Goal: Book appointment/travel/reservation

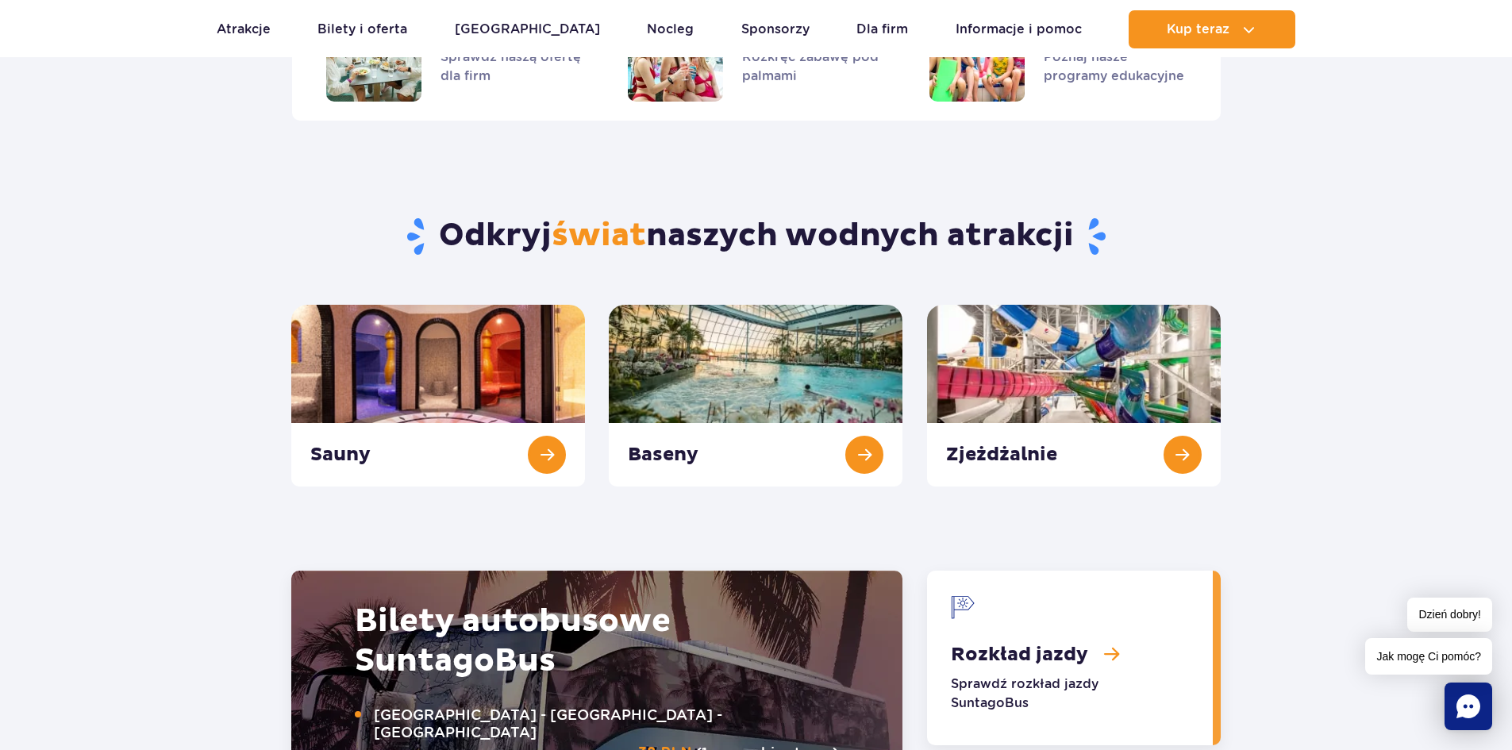
scroll to position [952, 0]
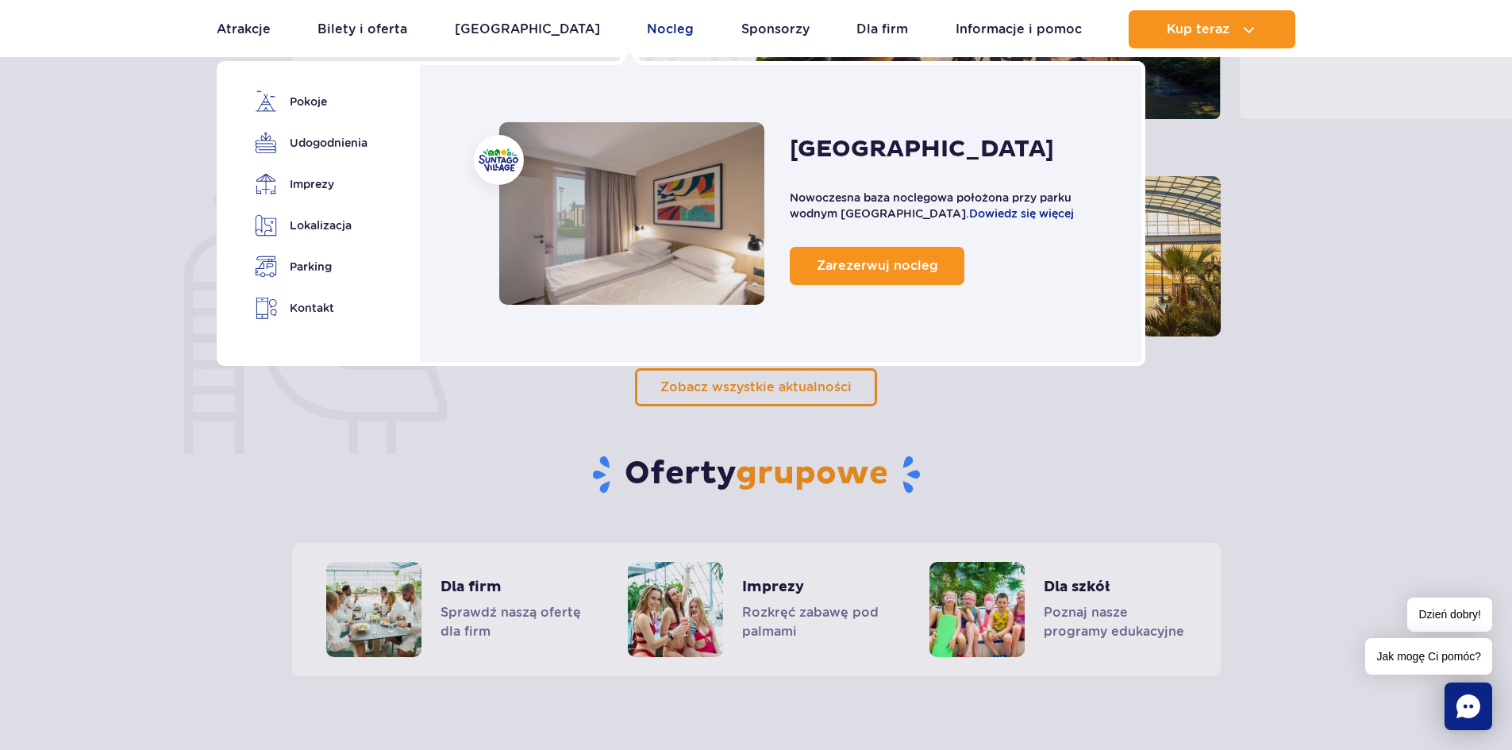
click at [647, 32] on link "Nocleg" at bounding box center [670, 29] width 47 height 38
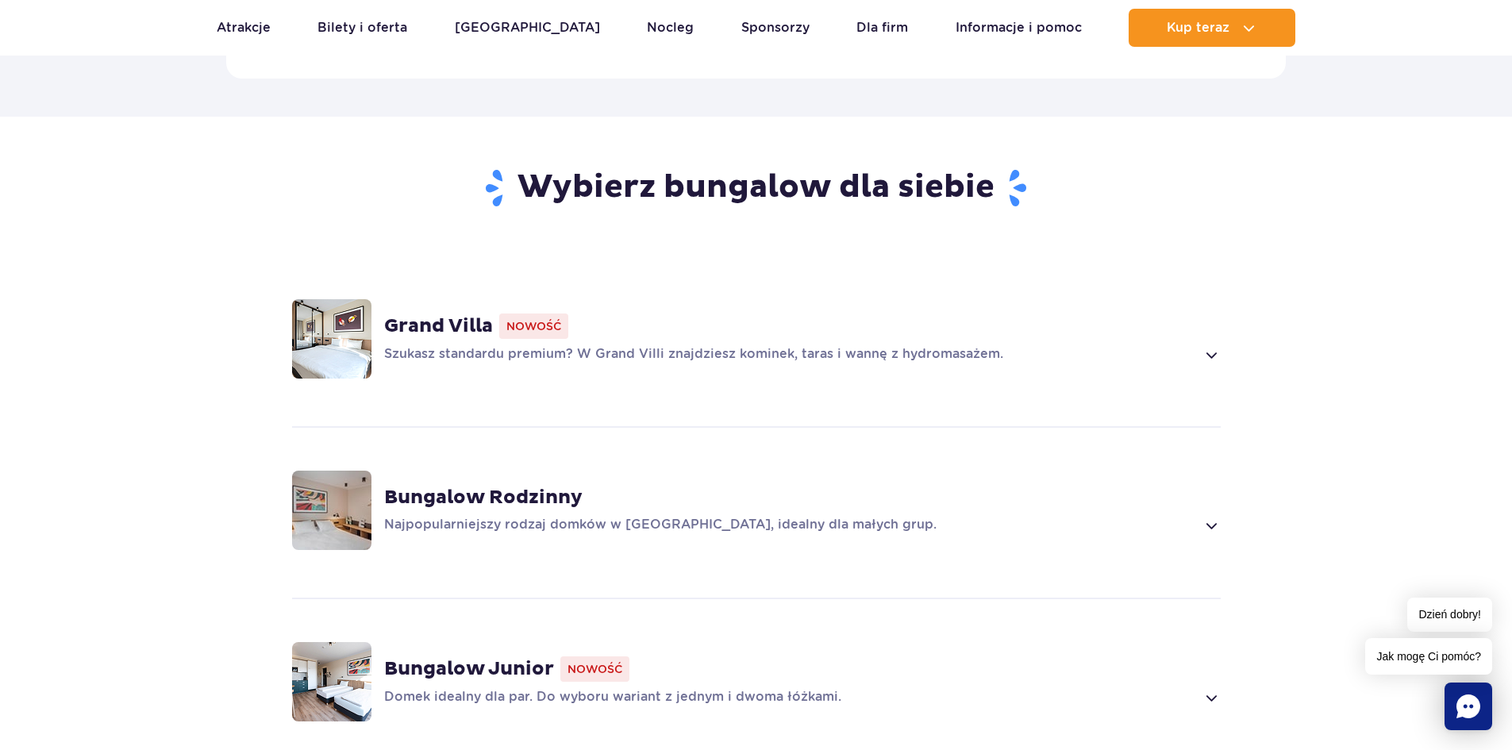
scroll to position [952, 0]
click at [1209, 347] on span at bounding box center [1211, 356] width 18 height 19
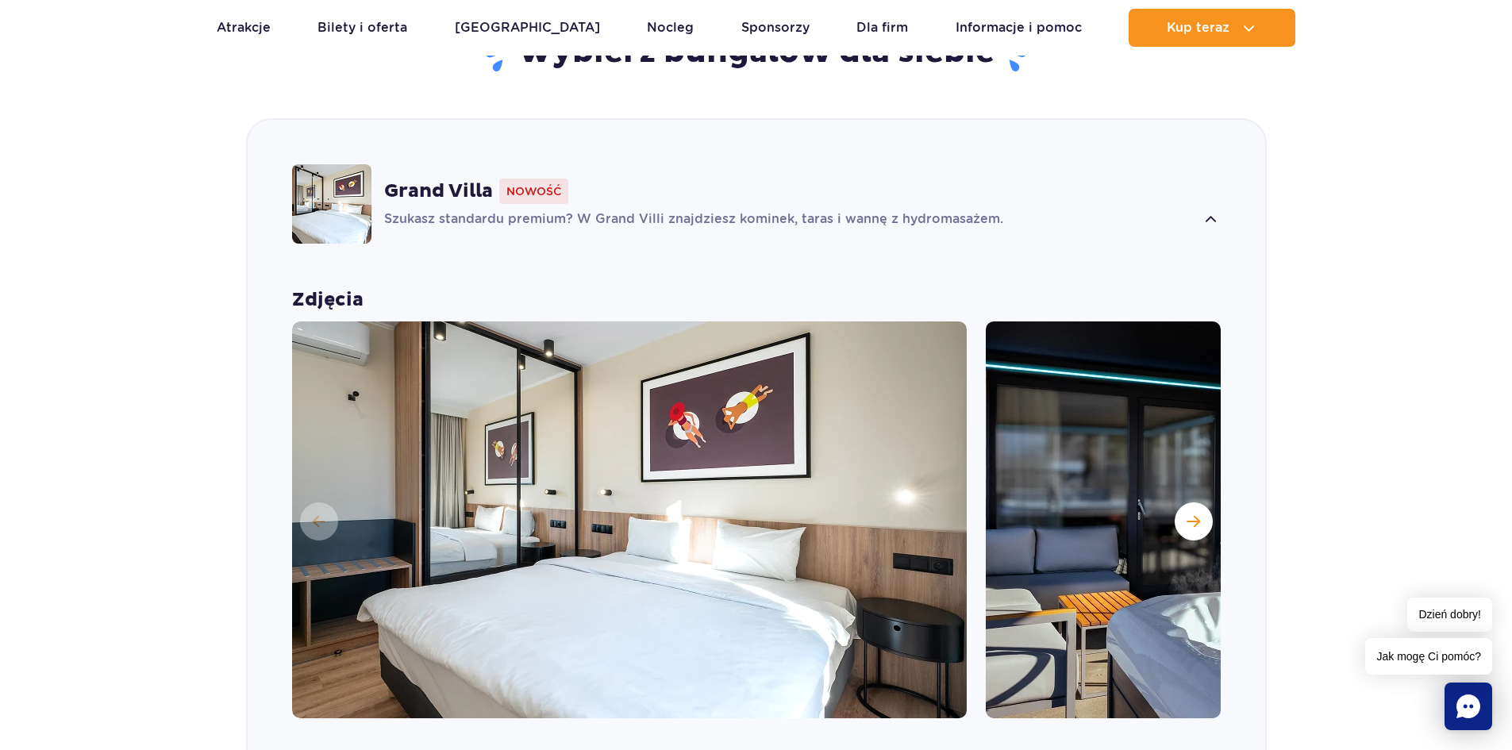
scroll to position [1112, 0]
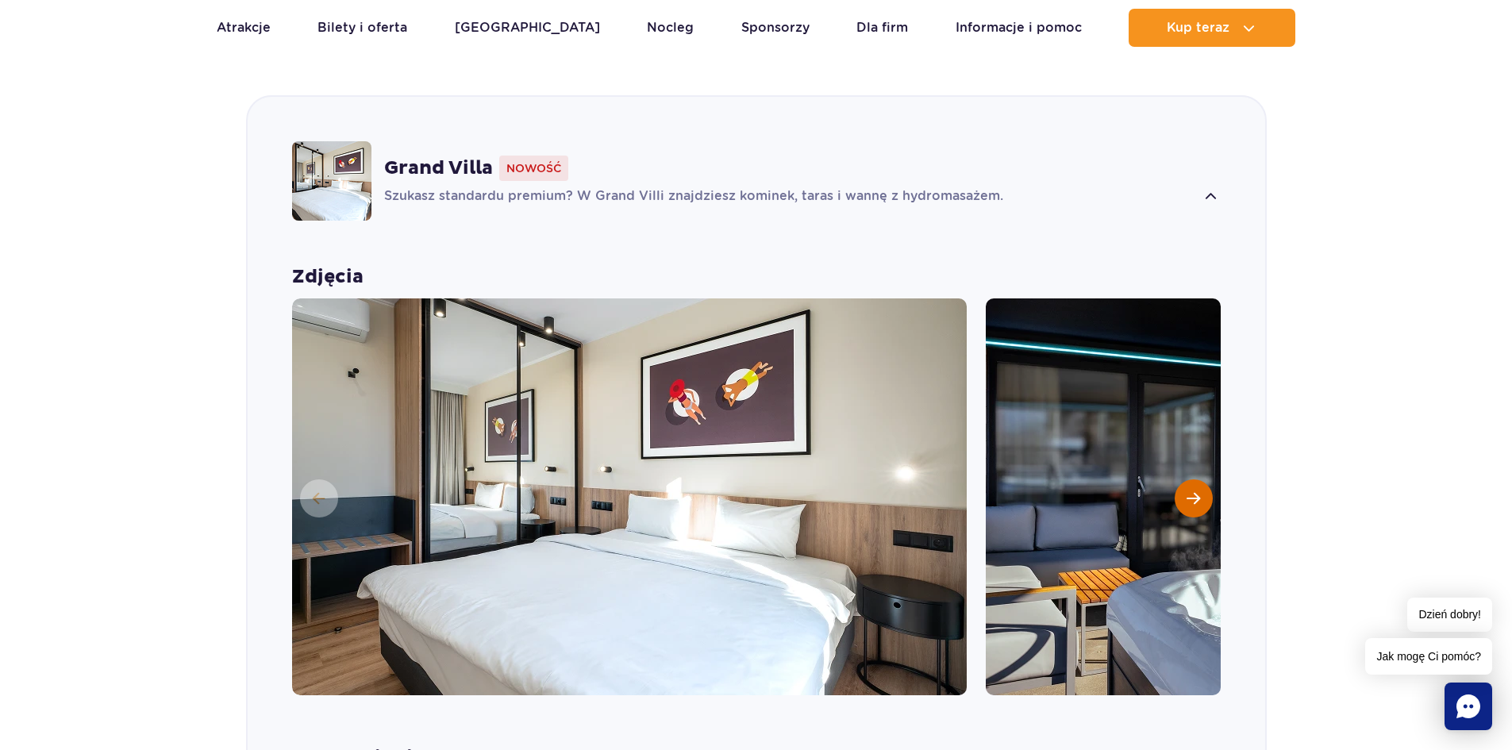
click at [1194, 491] on span "Następny slajd" at bounding box center [1193, 498] width 13 height 14
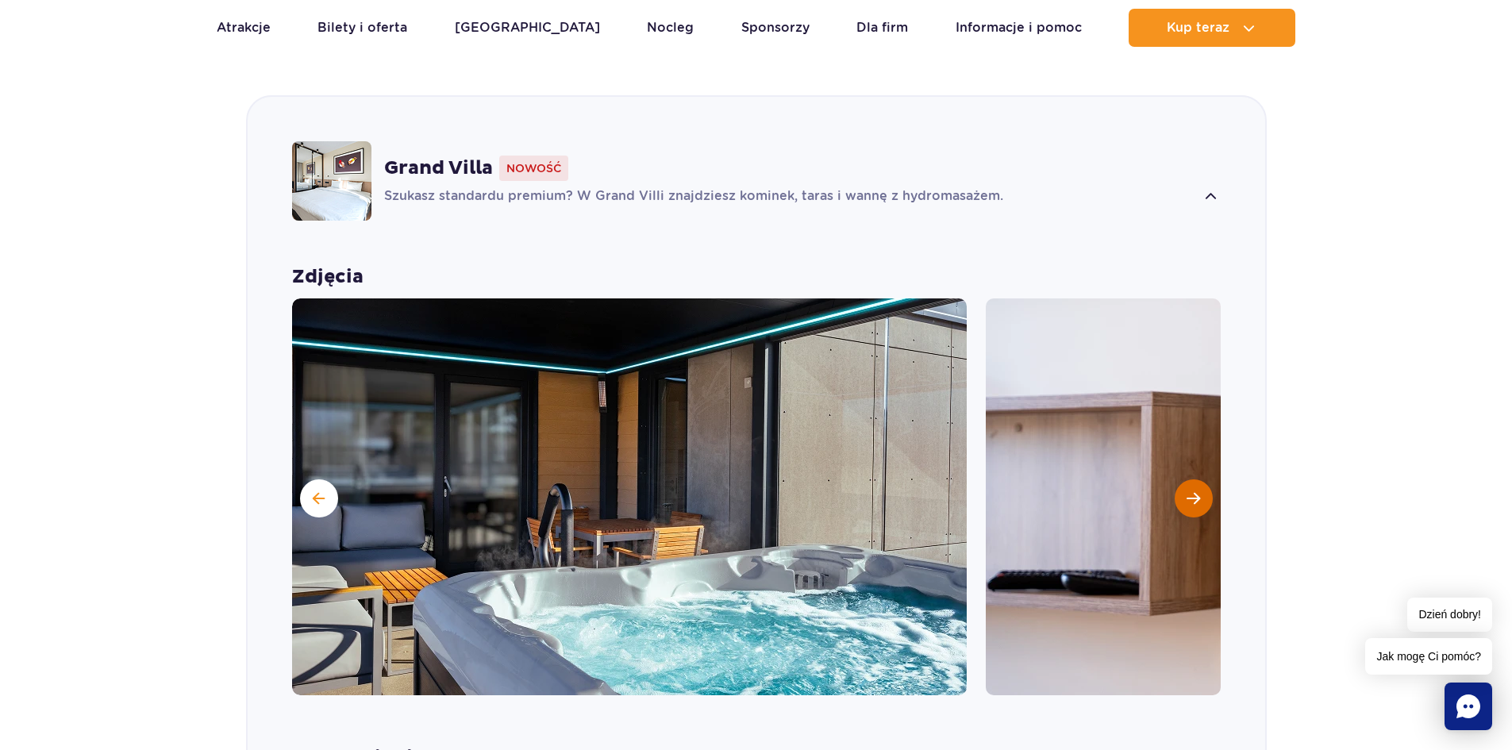
click at [1194, 491] on span "Następny slajd" at bounding box center [1193, 498] width 13 height 14
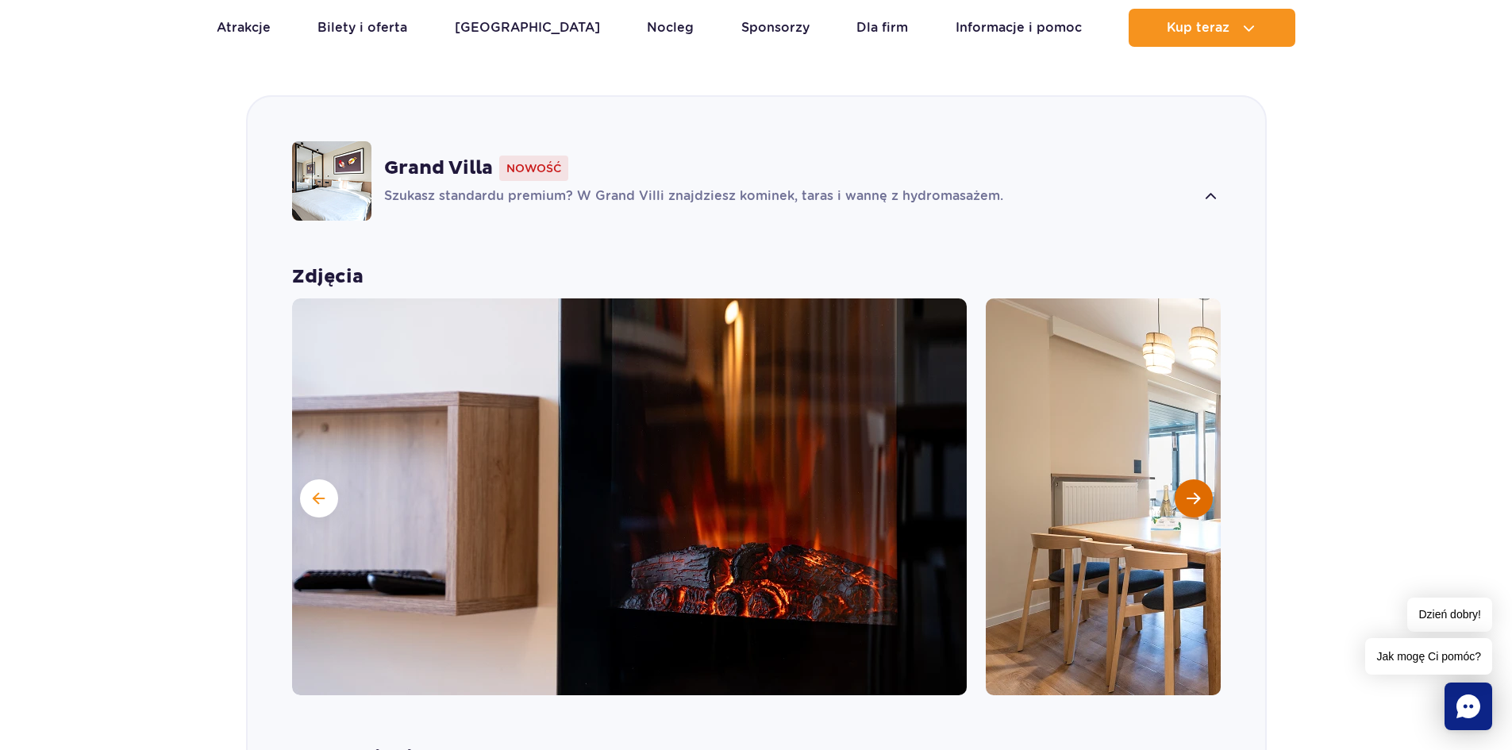
click at [1194, 491] on span "Następny slajd" at bounding box center [1193, 498] width 13 height 14
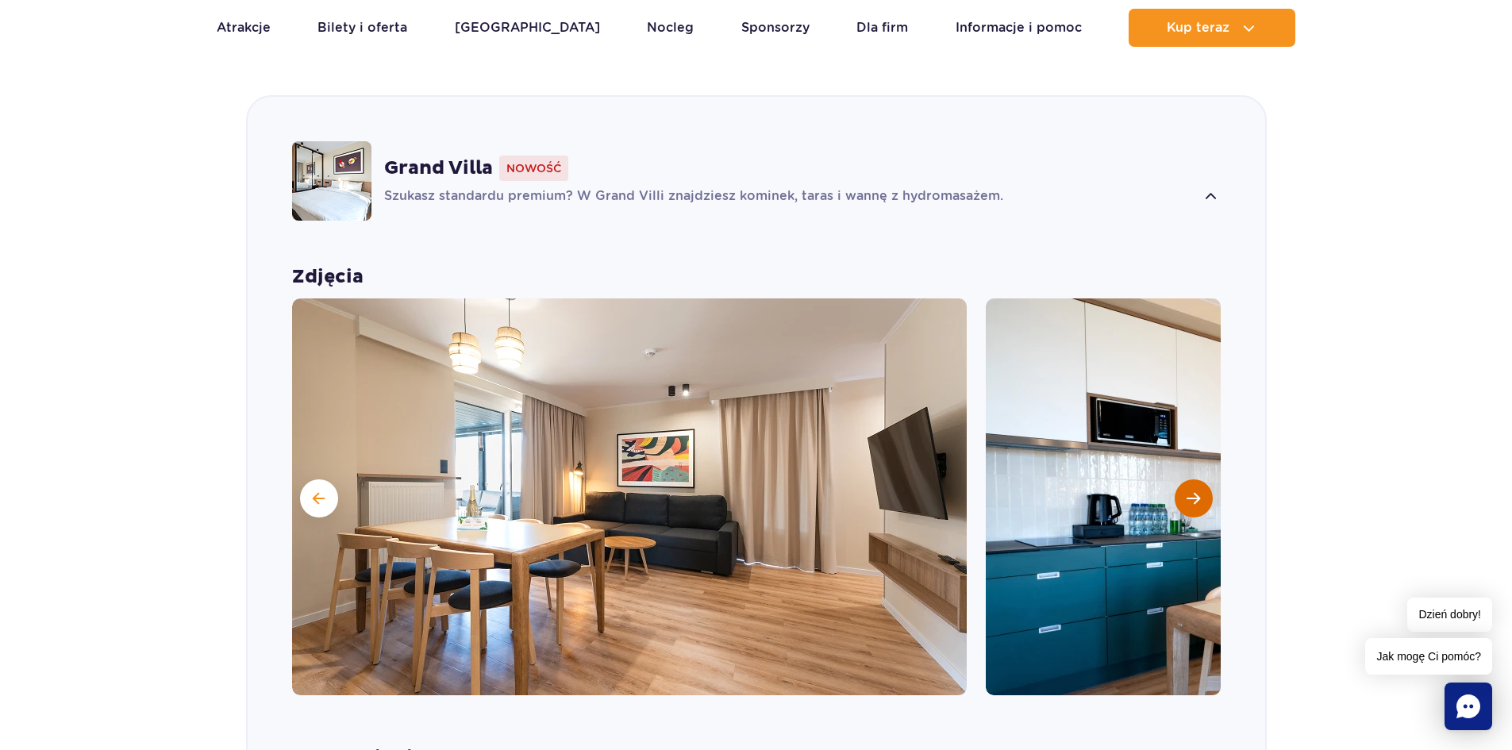
click at [1194, 491] on span "Następny slajd" at bounding box center [1193, 498] width 13 height 14
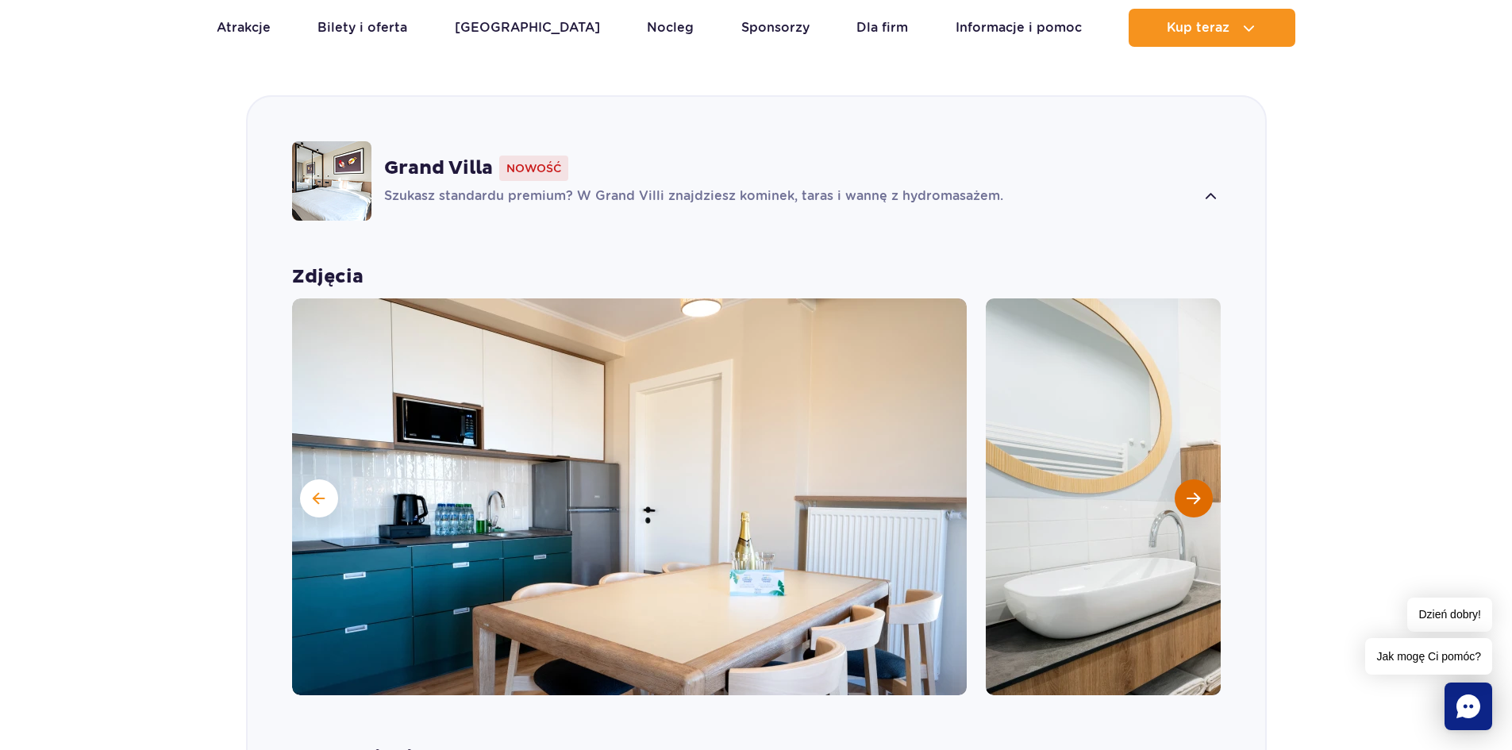
click at [1194, 491] on span "Następny slajd" at bounding box center [1193, 498] width 13 height 14
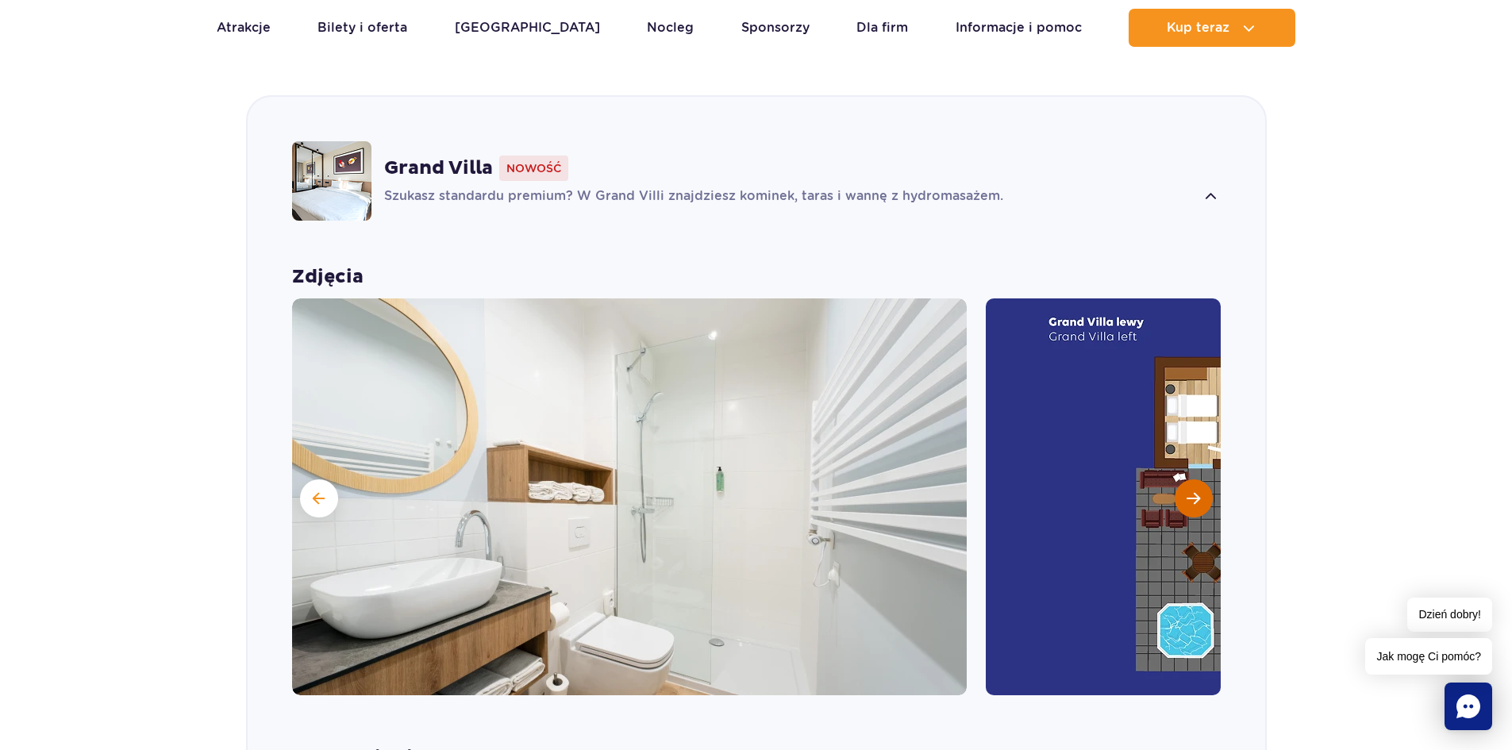
click at [1194, 491] on span "Następny slajd" at bounding box center [1193, 498] width 13 height 14
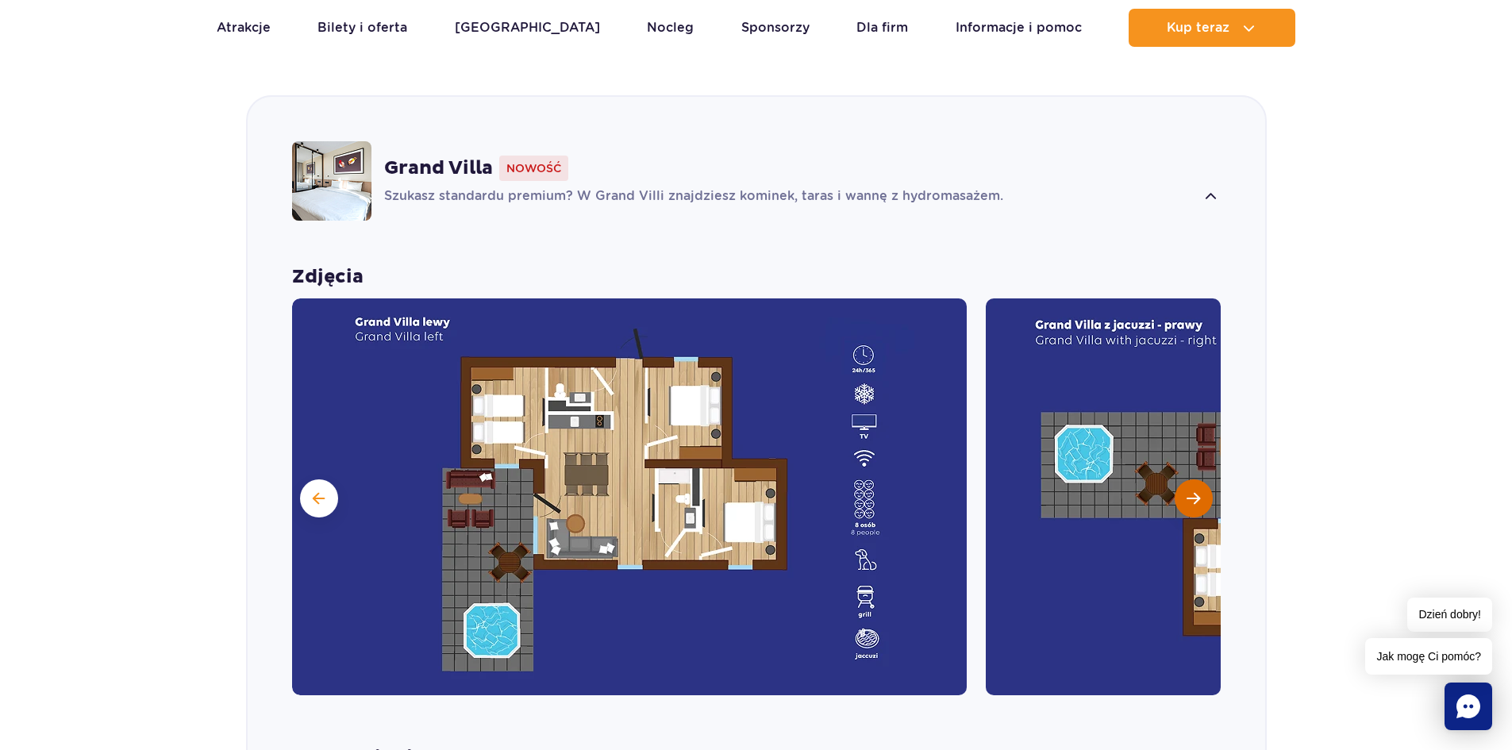
click at [1194, 491] on span "Następny slajd" at bounding box center [1193, 498] width 13 height 14
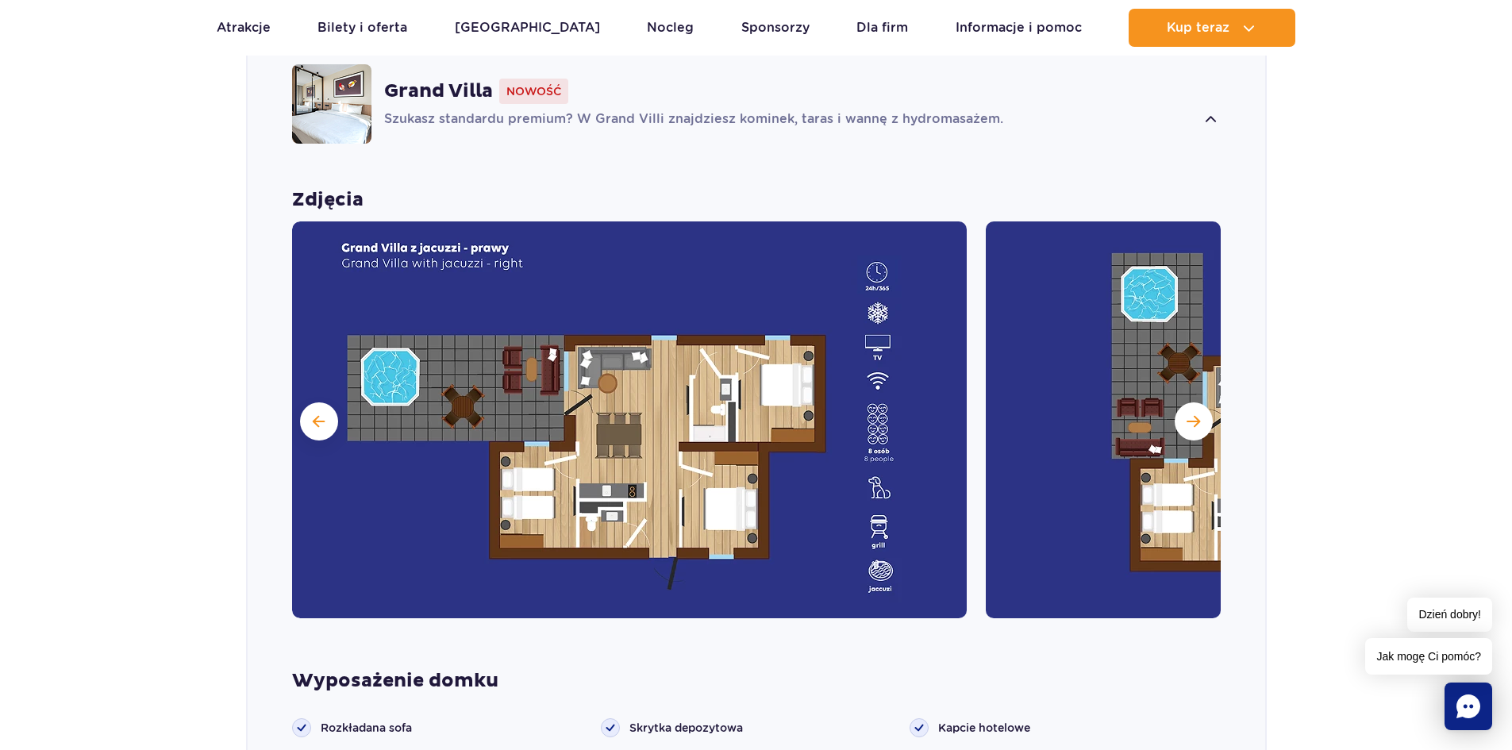
scroll to position [1190, 0]
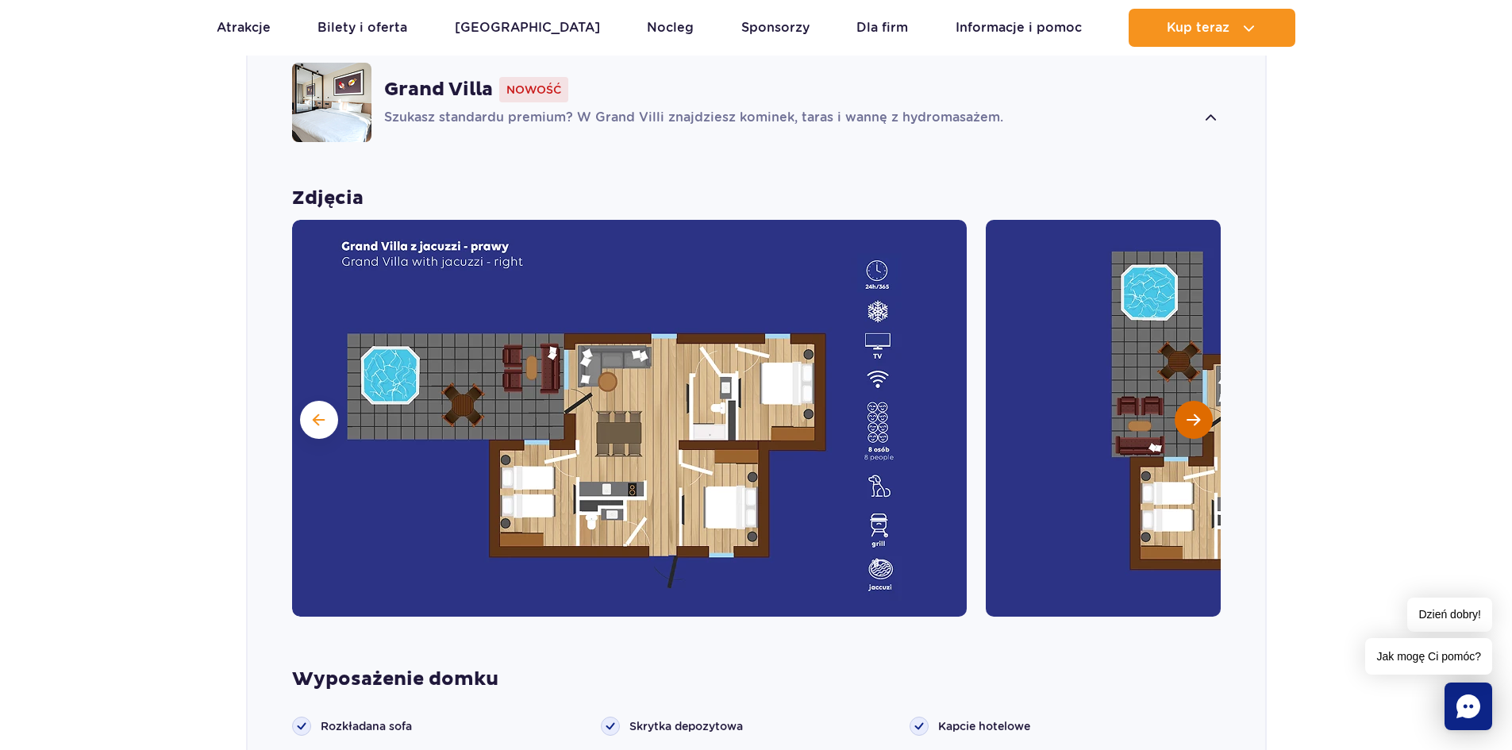
click at [1198, 404] on button "Następny slajd" at bounding box center [1194, 420] width 38 height 38
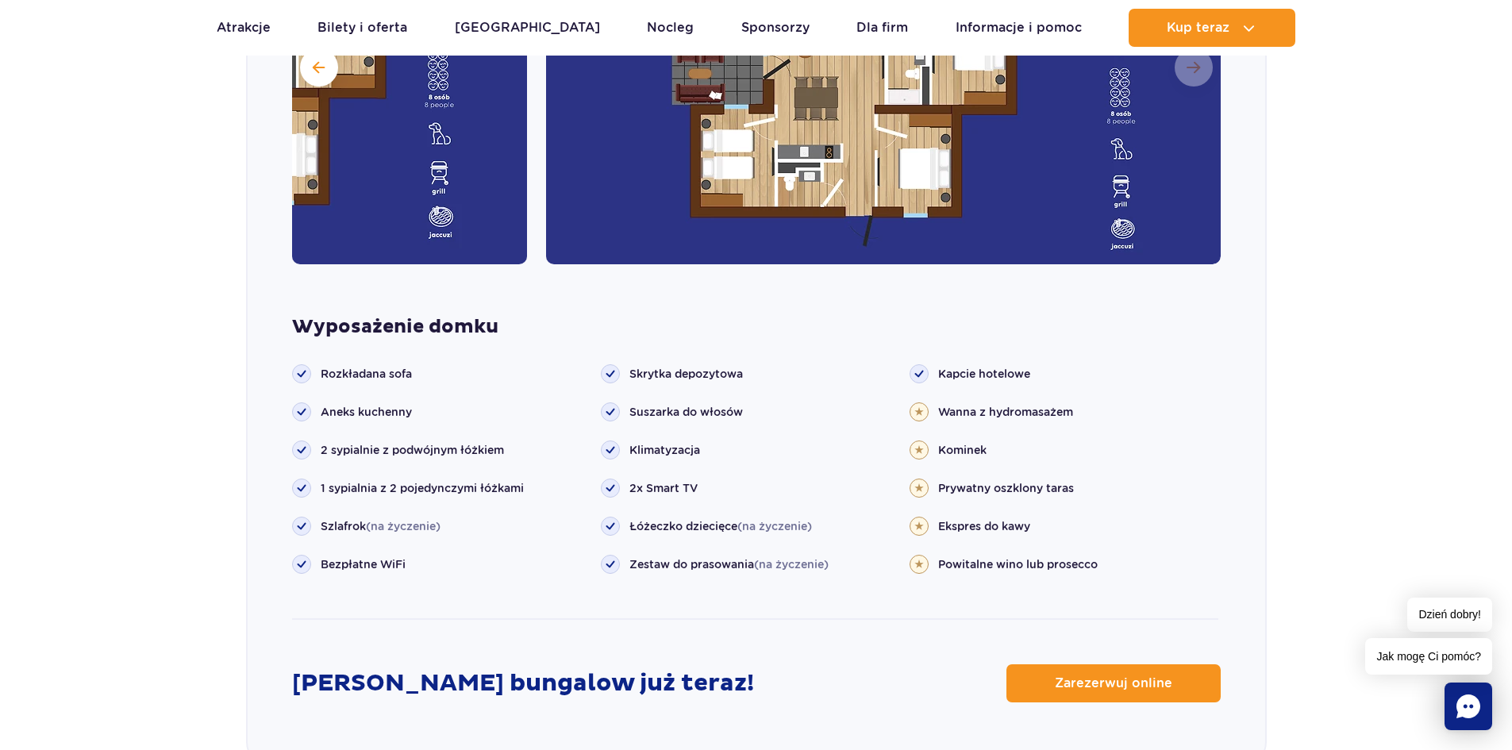
scroll to position [1667, 0]
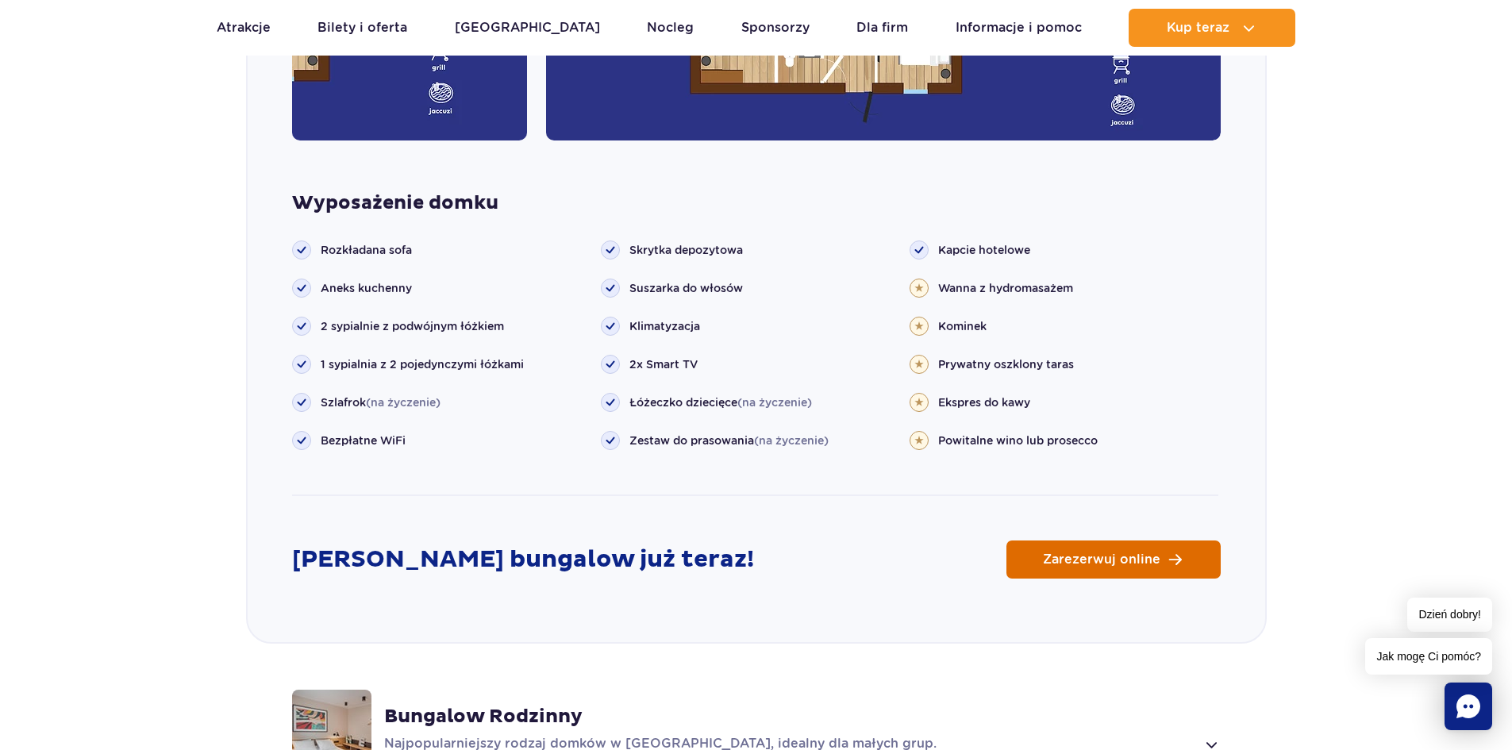
click at [1111, 553] on span "Zarezerwuj online" at bounding box center [1101, 559] width 117 height 13
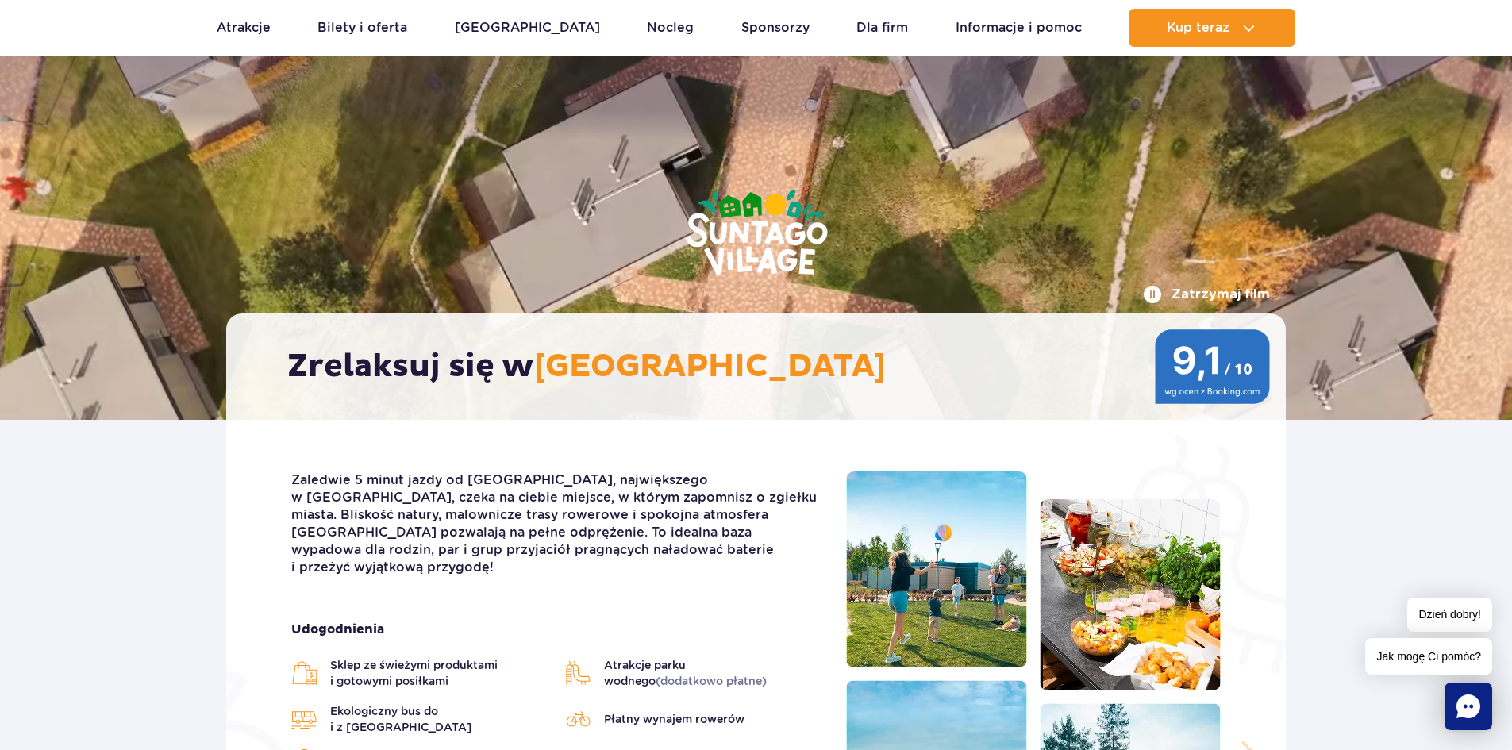
scroll to position [0, 0]
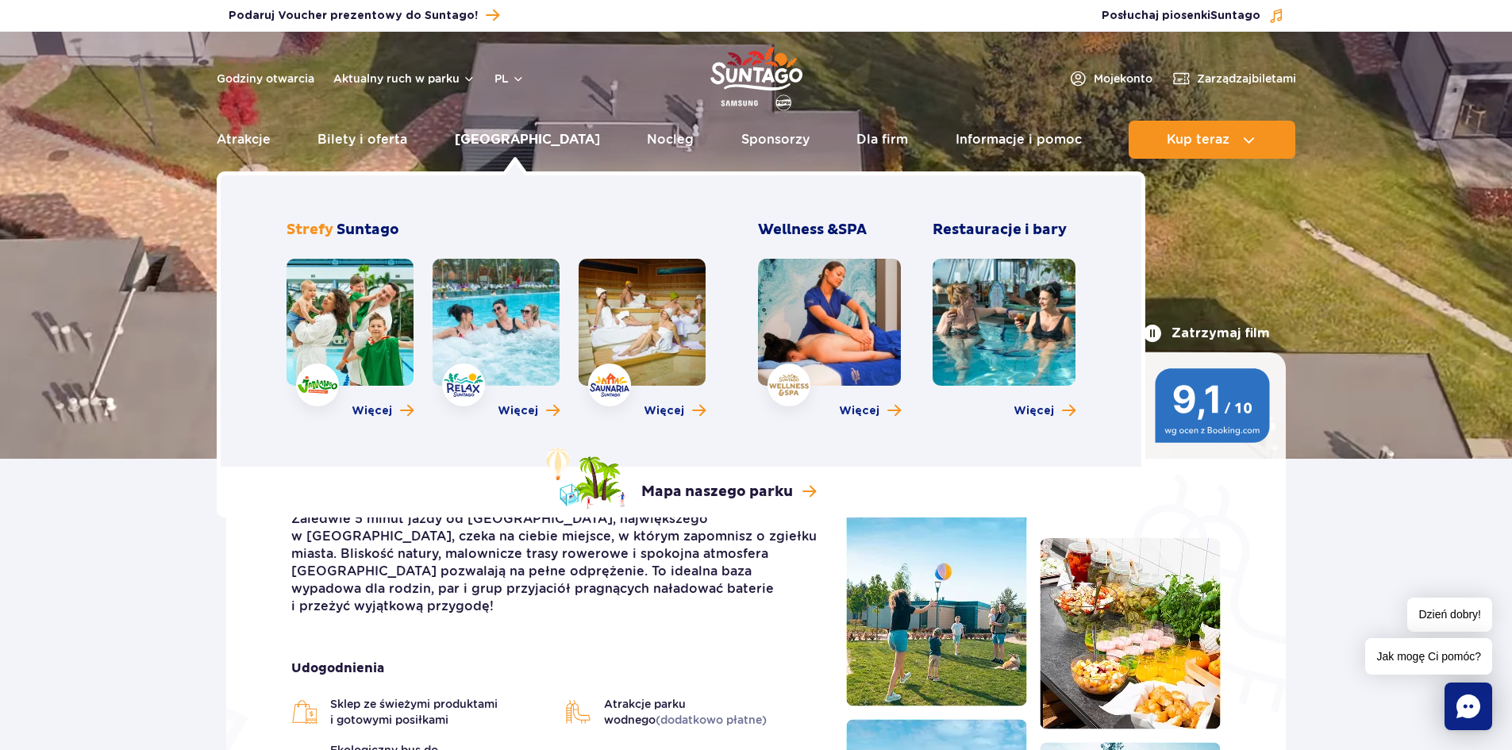
click at [507, 138] on link "[GEOGRAPHIC_DATA]" at bounding box center [527, 140] width 145 height 38
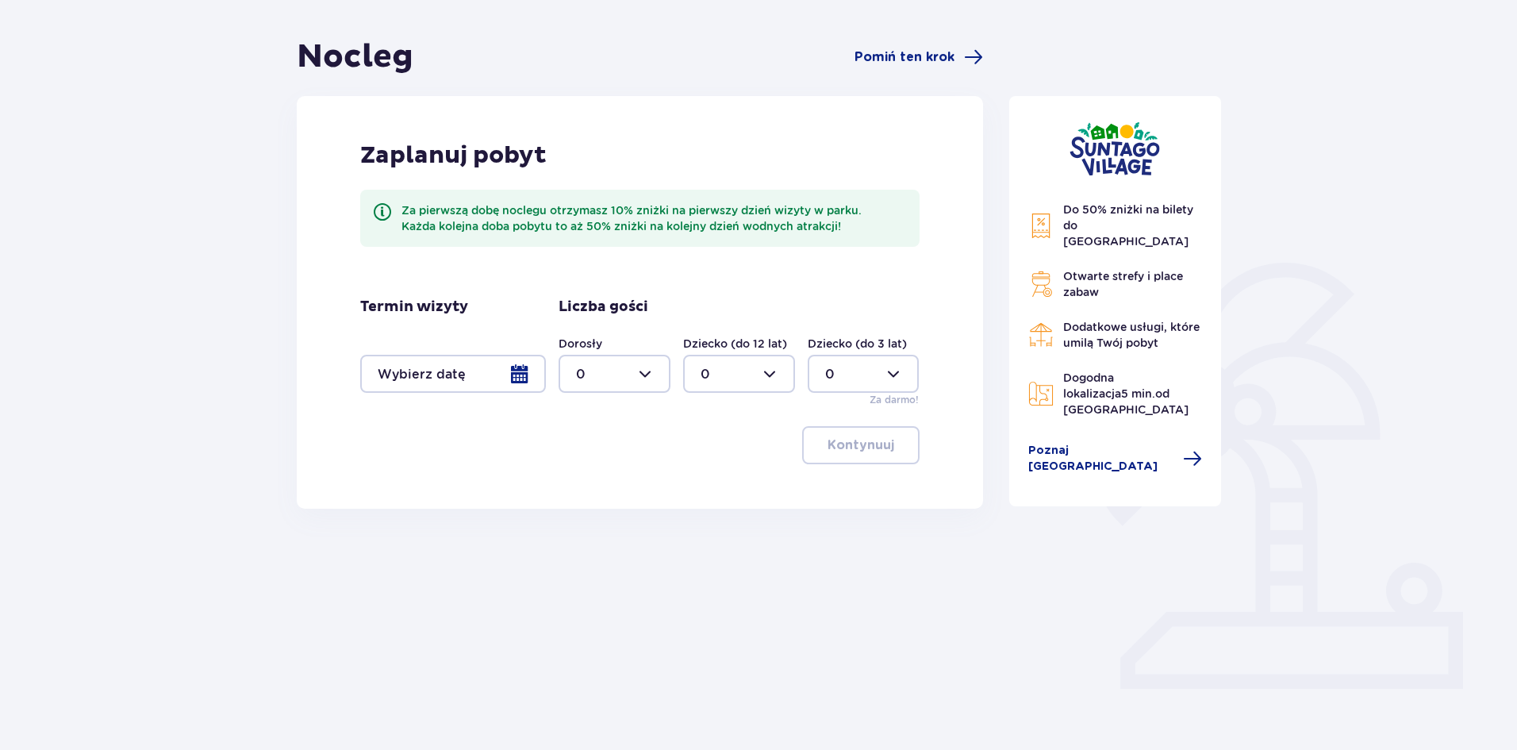
scroll to position [132, 0]
click at [512, 375] on div at bounding box center [453, 373] width 186 height 38
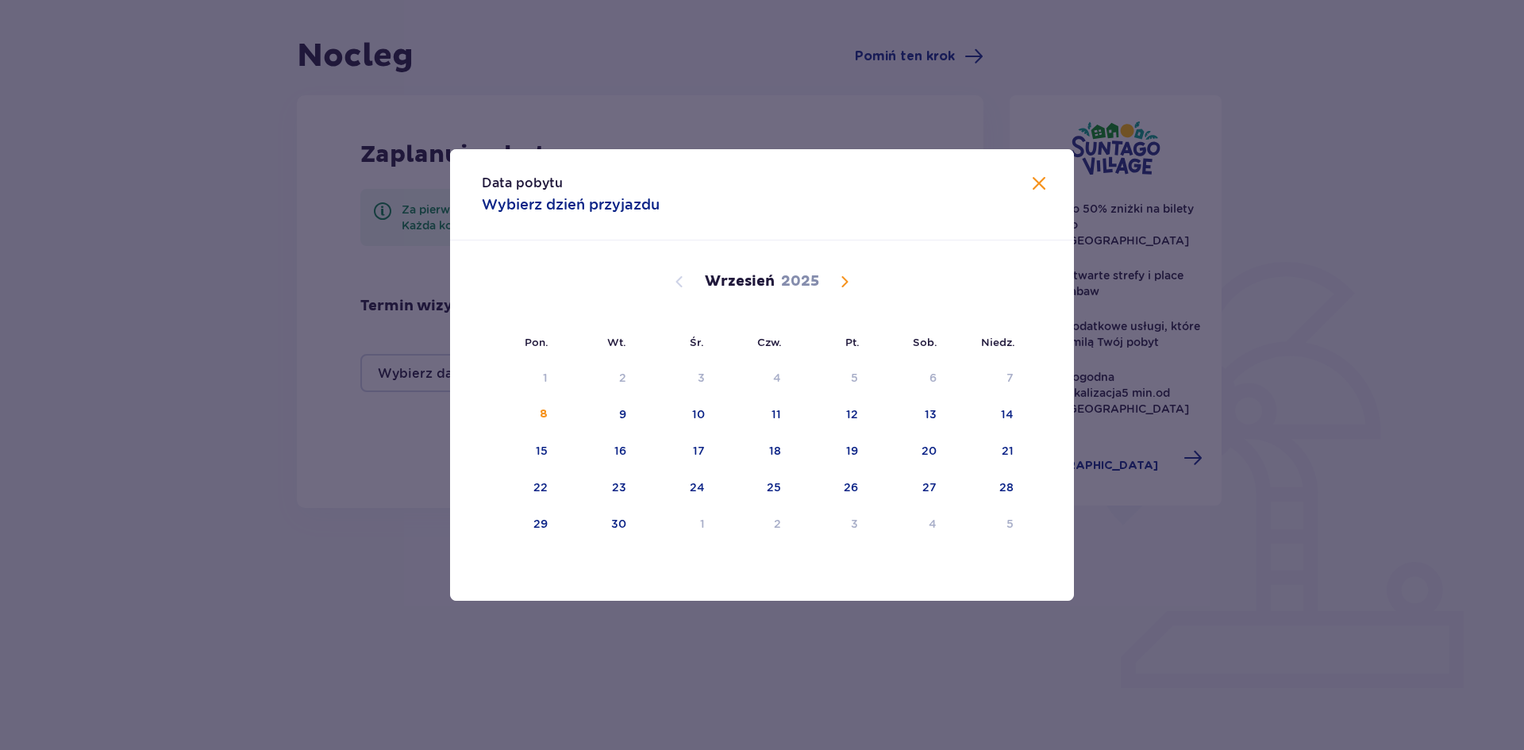
click at [844, 282] on span "Calendar" at bounding box center [844, 281] width 19 height 19
click at [860, 413] on div "10" at bounding box center [854, 414] width 13 height 16
drag, startPoint x: 1014, startPoint y: 416, endPoint x: 1070, endPoint y: 415, distance: 55.6
click at [1013, 416] on div "12" at bounding box center [986, 415] width 77 height 35
type input "10.10.25 - 12.10.25"
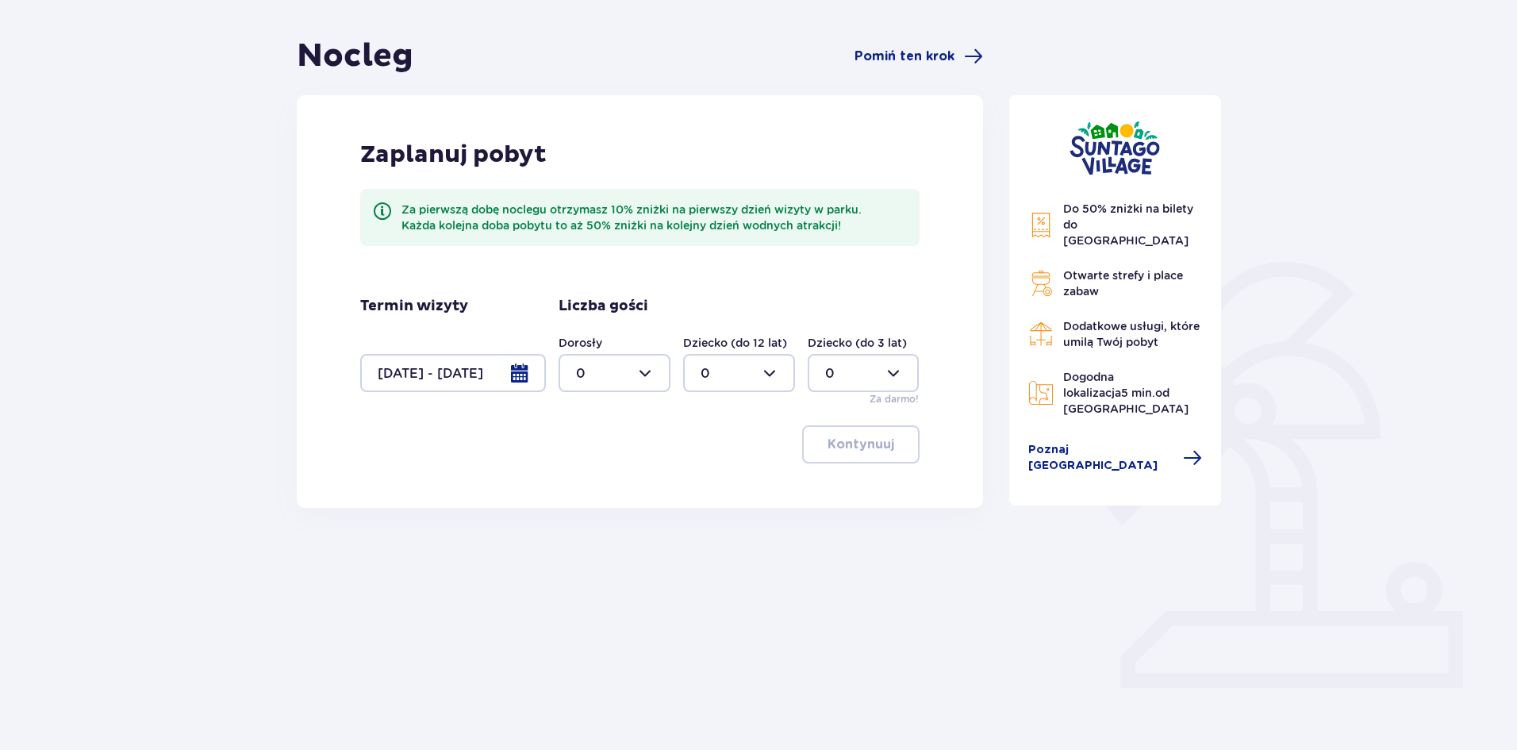
click at [640, 371] on div at bounding box center [615, 373] width 112 height 38
drag, startPoint x: 588, startPoint y: 523, endPoint x: 709, endPoint y: 423, distance: 156.7
click at [588, 521] on div "3" at bounding box center [614, 521] width 77 height 17
type input "3"
click at [771, 375] on div at bounding box center [739, 373] width 112 height 38
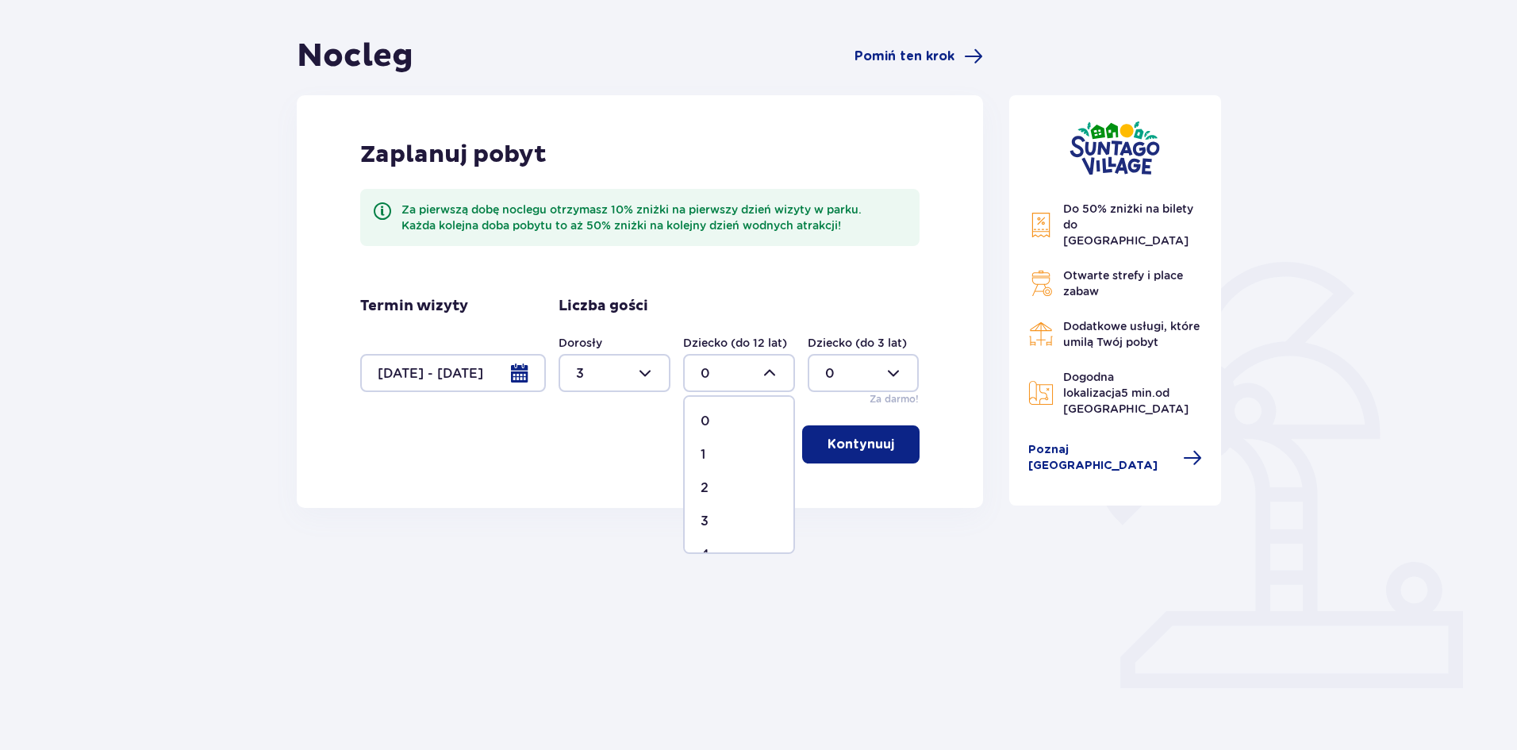
click at [707, 454] on div "1" at bounding box center [739, 454] width 77 height 17
type input "1"
click at [872, 449] on p "Kontynuuj" at bounding box center [861, 444] width 67 height 17
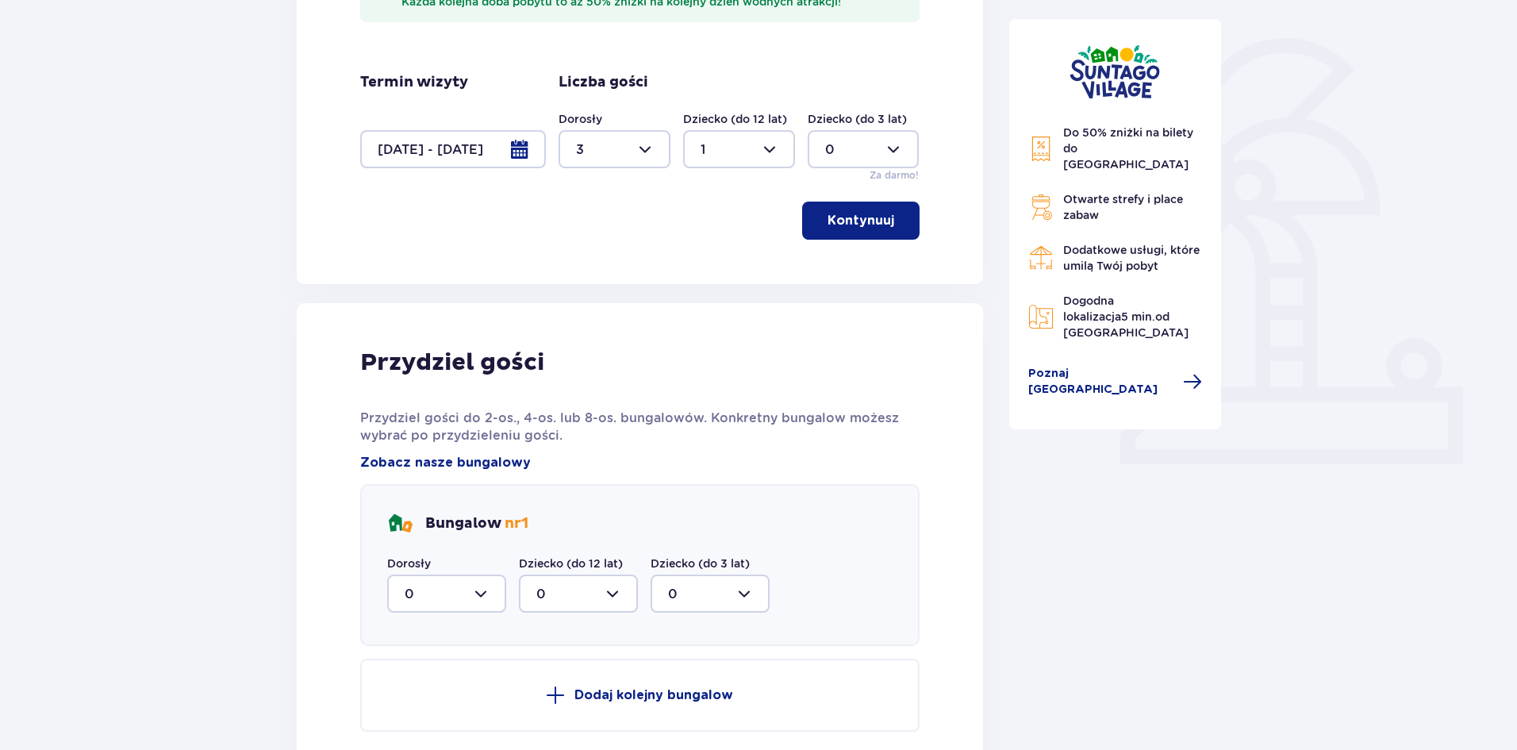
scroll to position [360, 0]
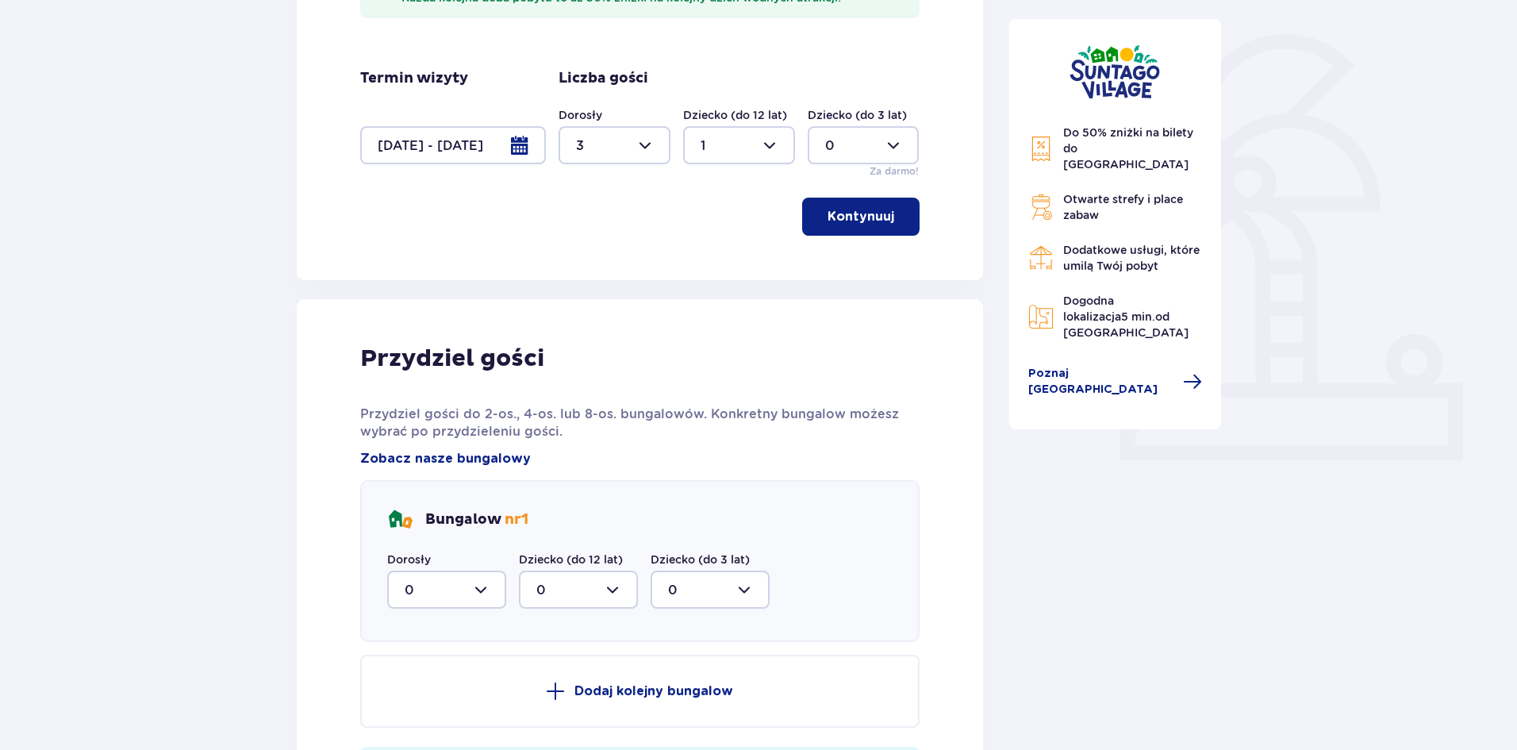
click at [646, 147] on div at bounding box center [615, 145] width 112 height 38
click at [581, 259] on p "2" at bounding box center [580, 260] width 8 height 17
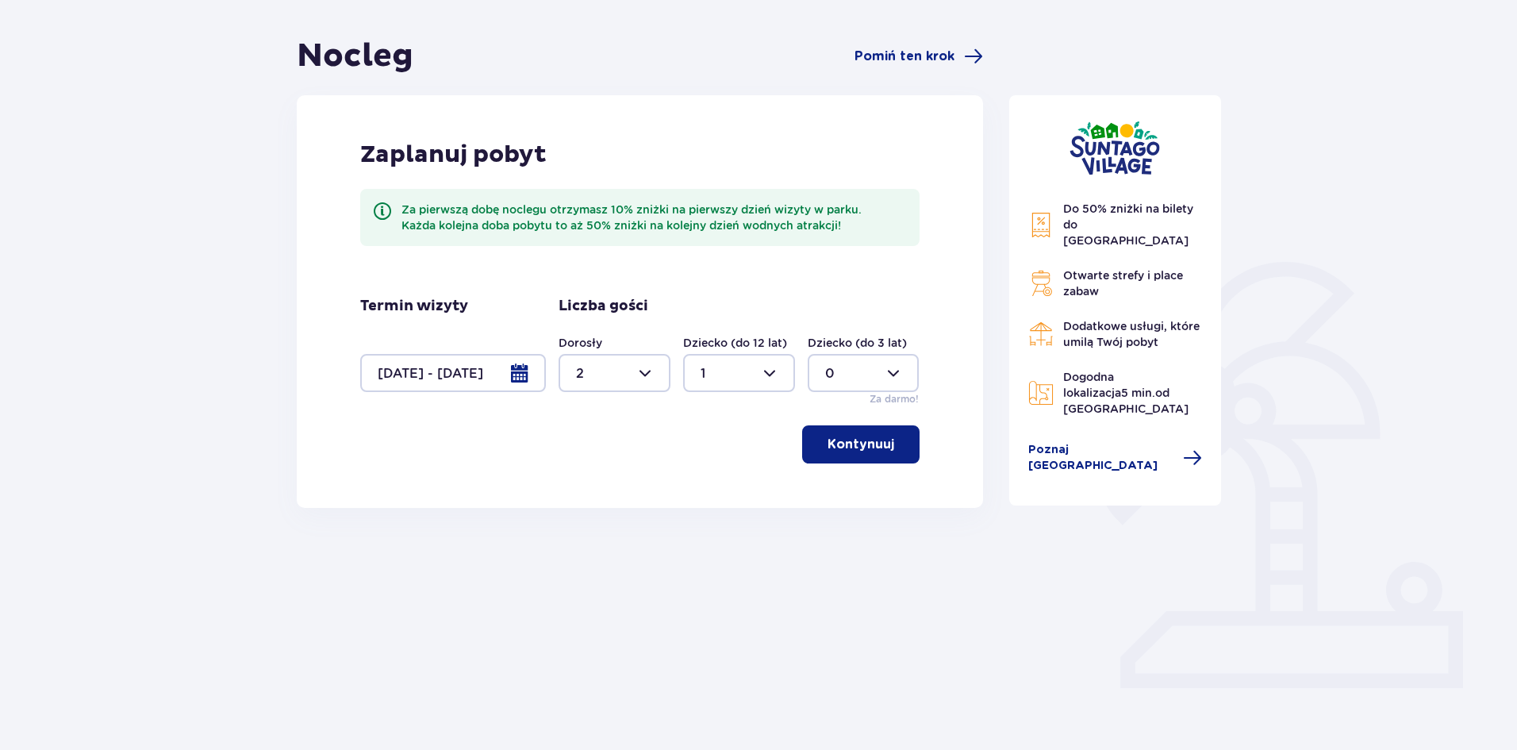
click at [642, 366] on div at bounding box center [615, 373] width 112 height 38
drag, startPoint x: 581, startPoint y: 453, endPoint x: 822, endPoint y: 403, distance: 246.4
click at [581, 452] on p "1" at bounding box center [578, 454] width 5 height 17
type input "1"
click at [885, 448] on button "Kontynuuj" at bounding box center [860, 444] width 117 height 38
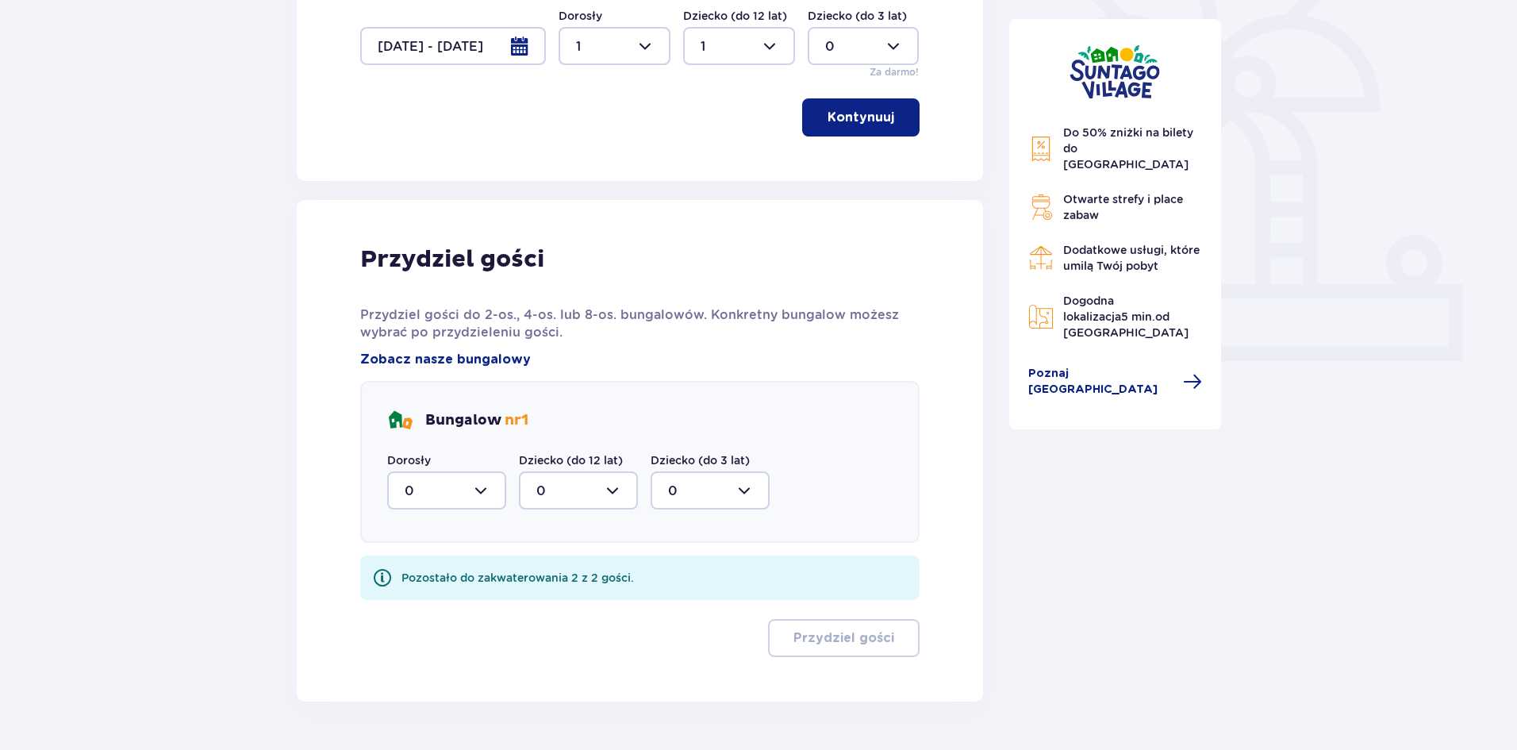
scroll to position [506, 0]
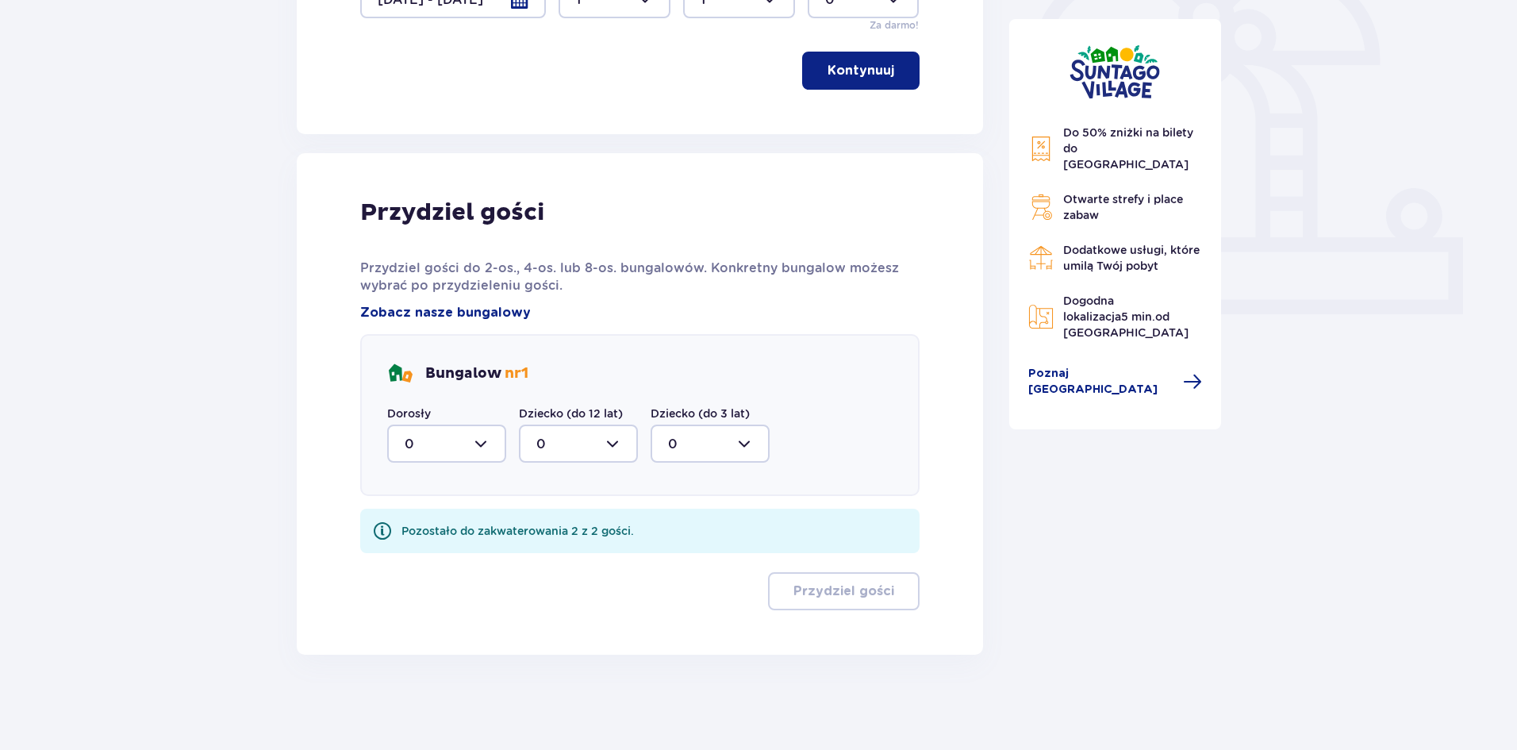
click at [850, 59] on button "Kontynuuj" at bounding box center [860, 71] width 117 height 38
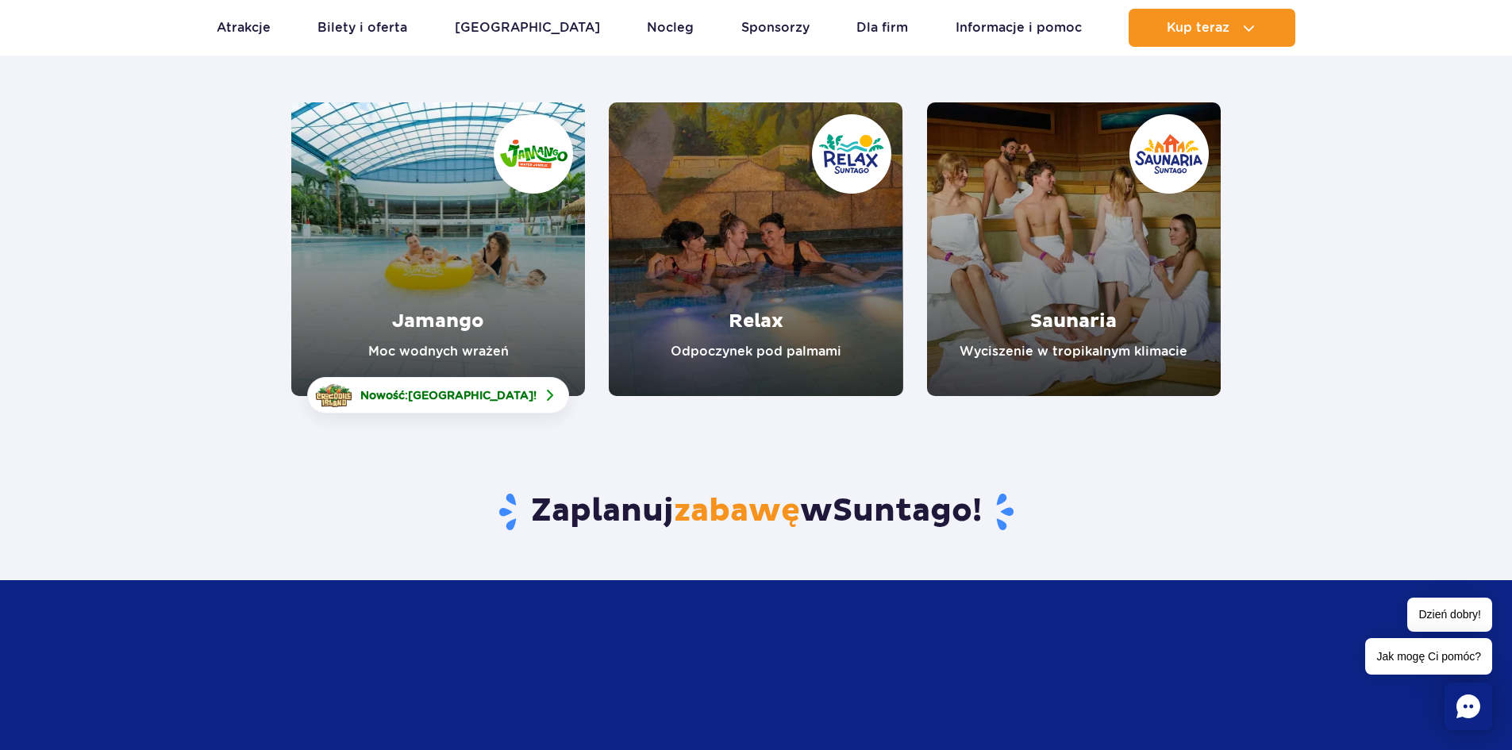
scroll to position [238, 0]
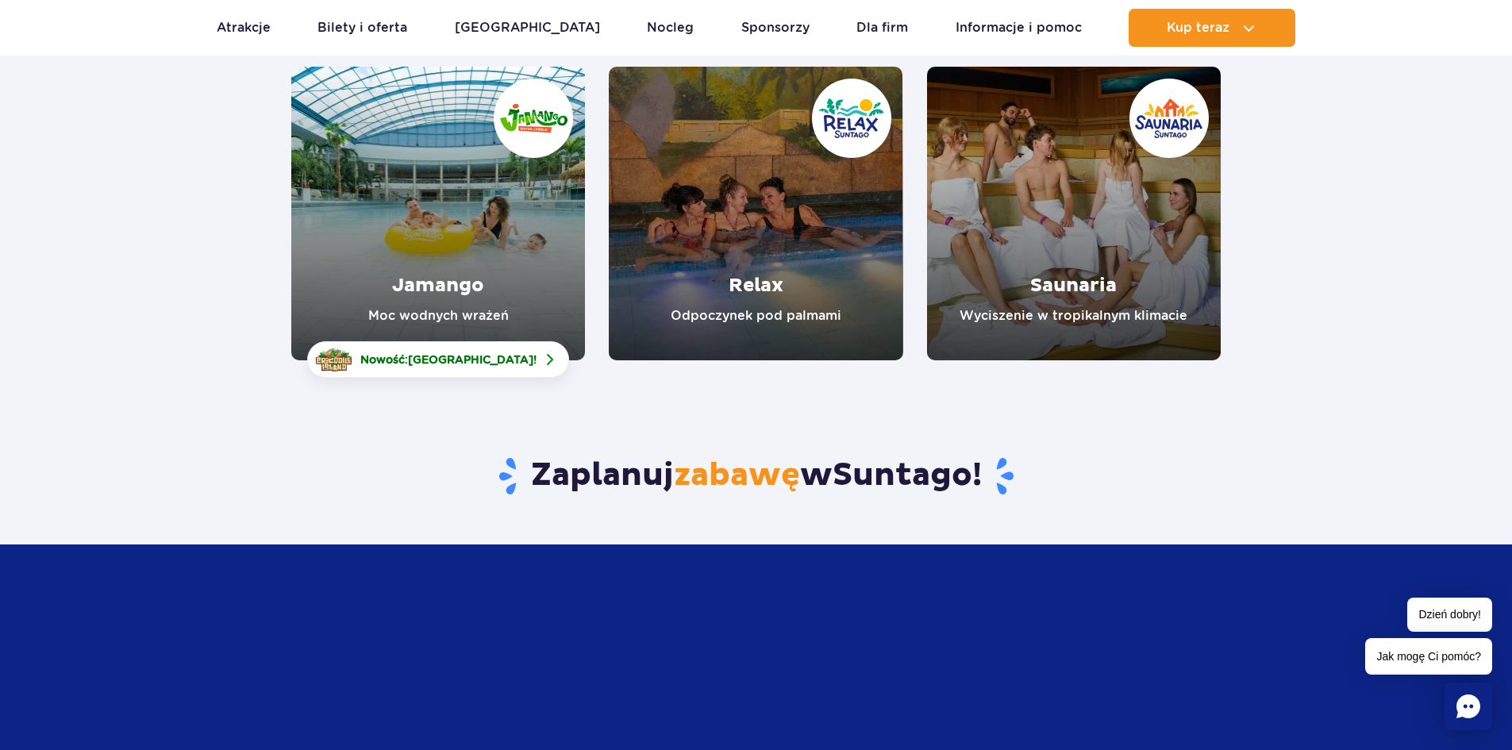
click at [428, 227] on link "Jamango" at bounding box center [438, 214] width 294 height 294
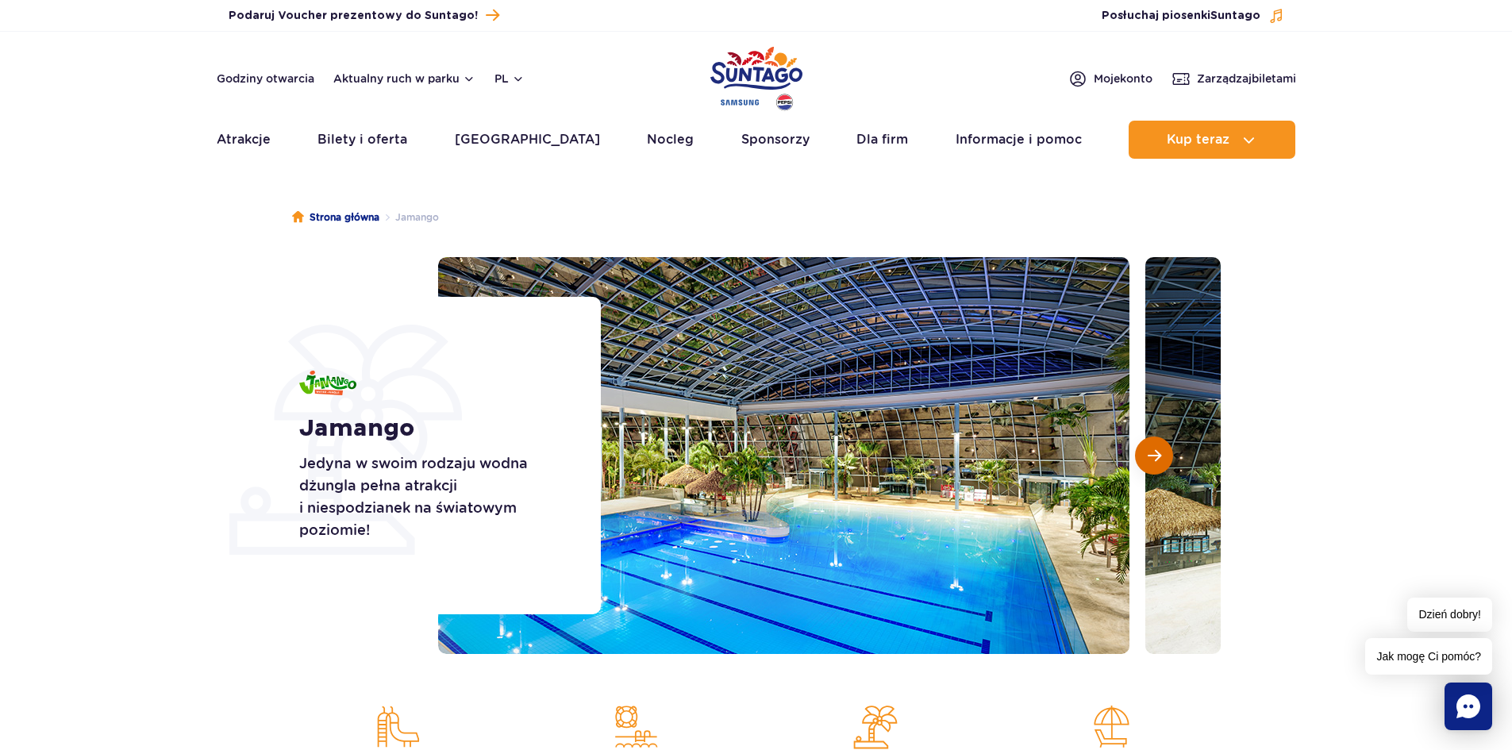
click at [1155, 455] on span "Następny slajd" at bounding box center [1154, 455] width 13 height 14
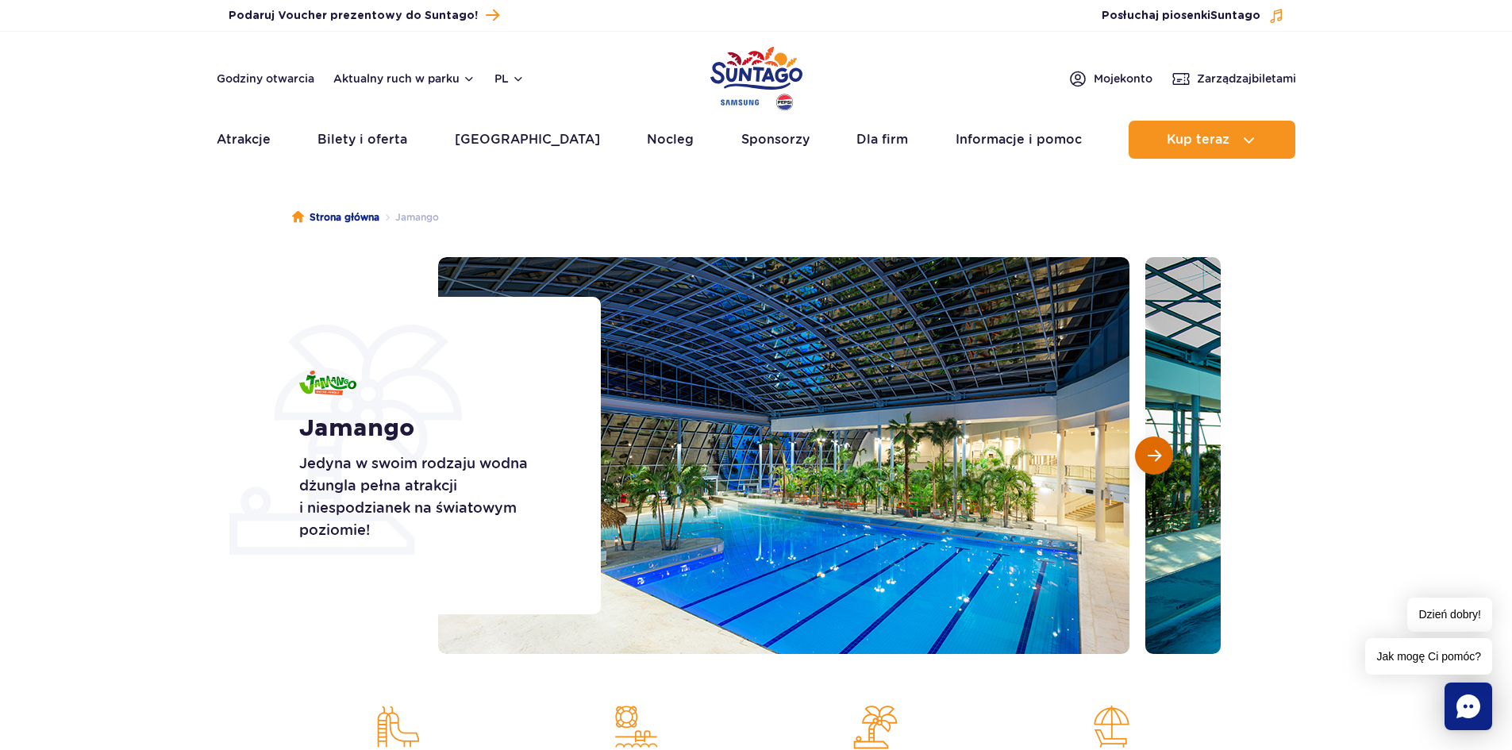
click at [1155, 455] on span "Następny slajd" at bounding box center [1154, 455] width 13 height 14
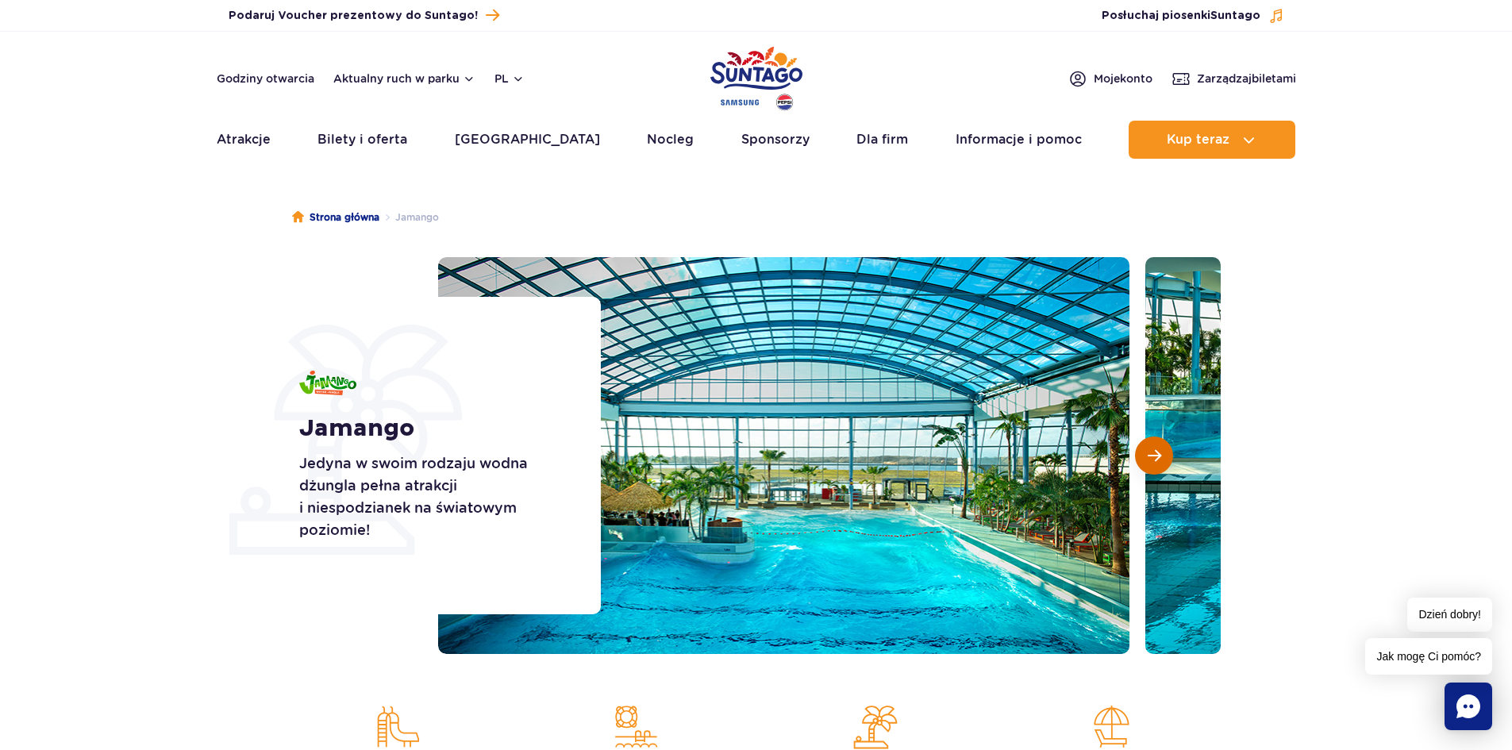
click at [1155, 455] on span "Następny slajd" at bounding box center [1154, 455] width 13 height 14
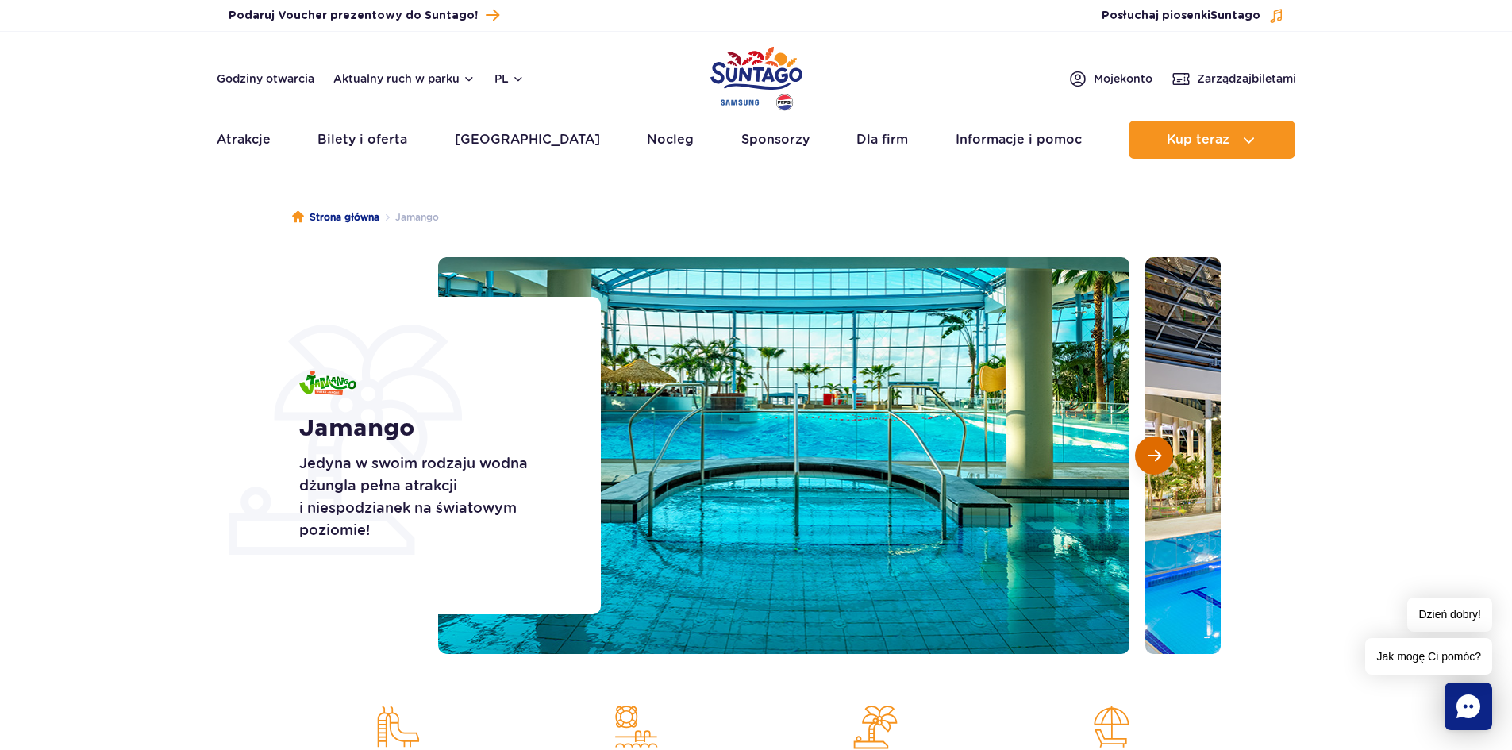
click at [1155, 455] on span "Następny slajd" at bounding box center [1154, 455] width 13 height 14
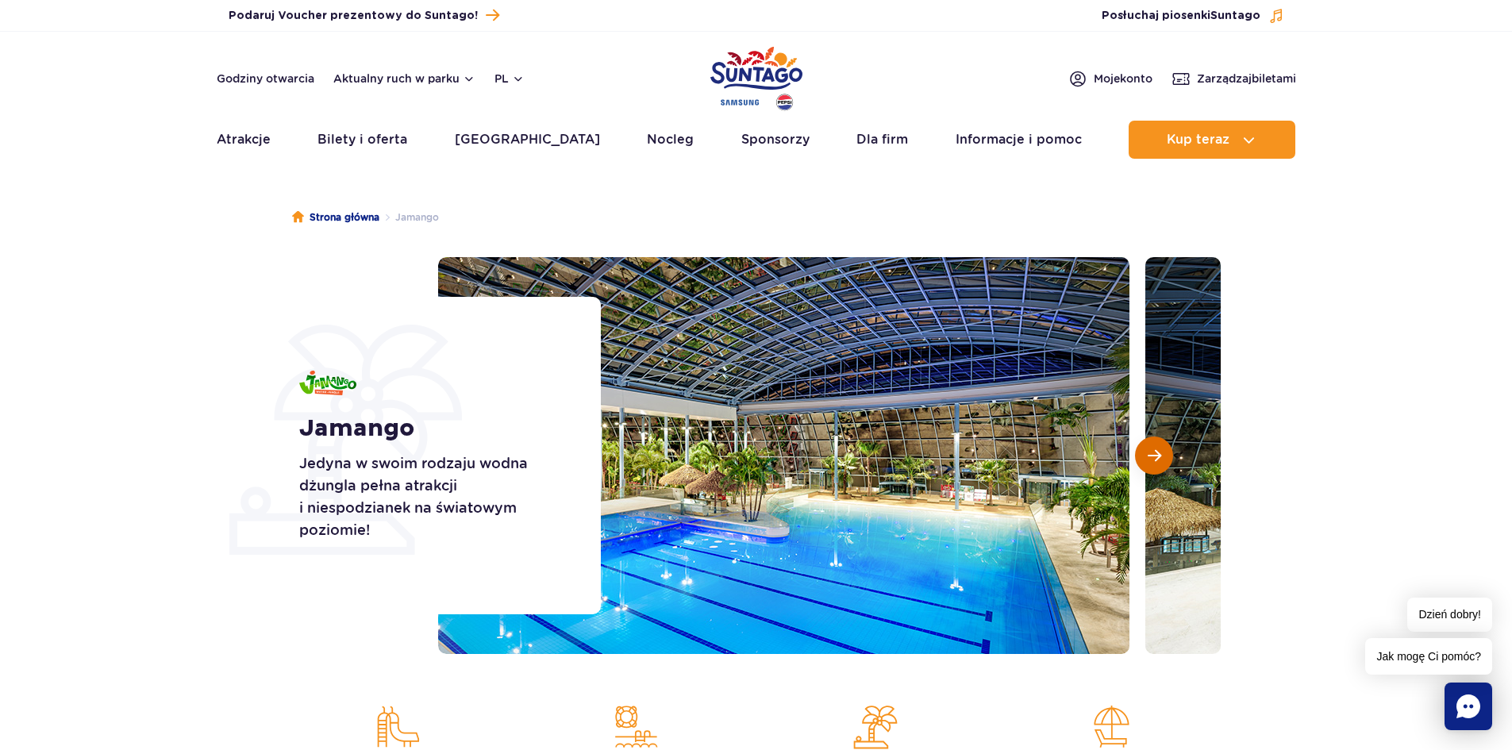
click at [1155, 455] on span "Następny slajd" at bounding box center [1154, 455] width 13 height 14
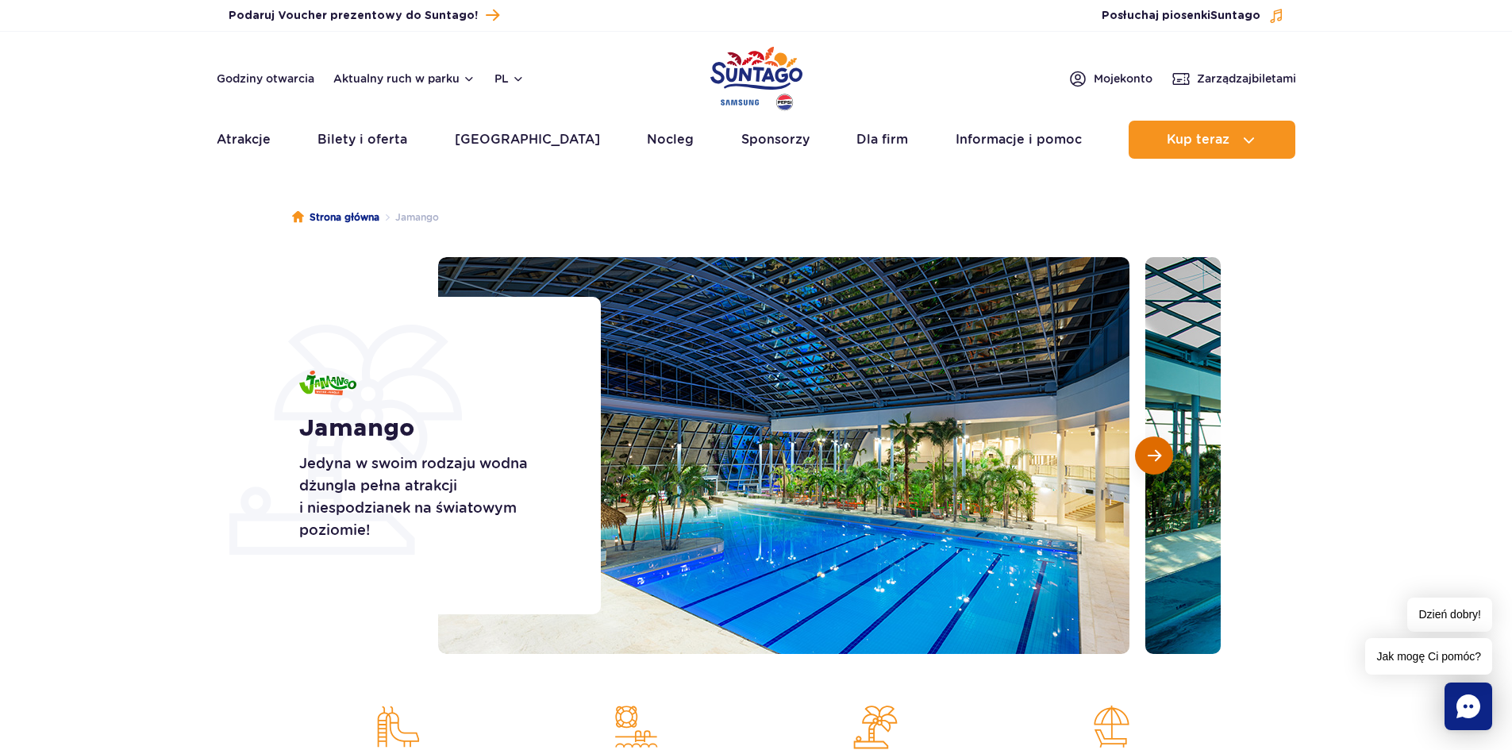
click at [1155, 455] on span "Następny slajd" at bounding box center [1154, 455] width 13 height 14
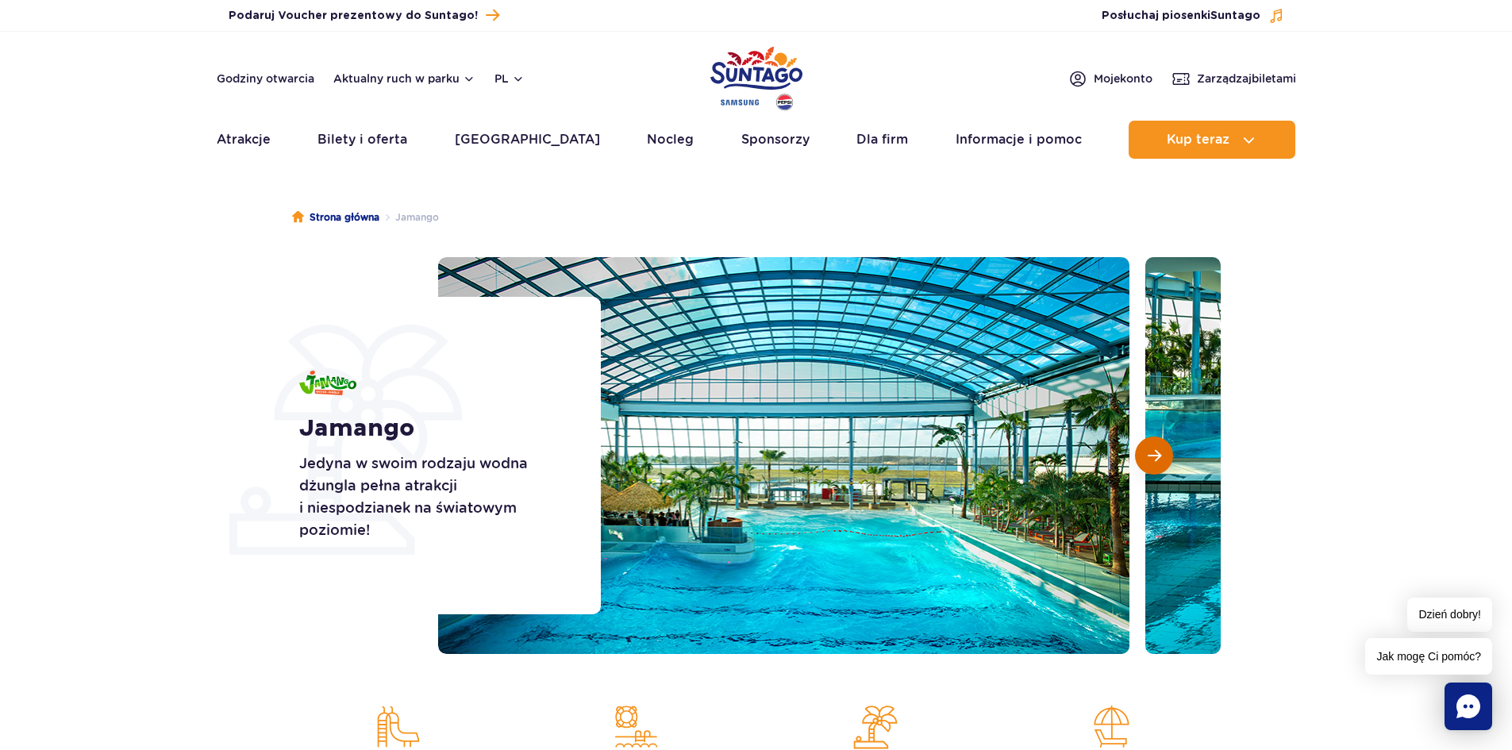
click at [1155, 455] on span "Następny slajd" at bounding box center [1154, 455] width 13 height 14
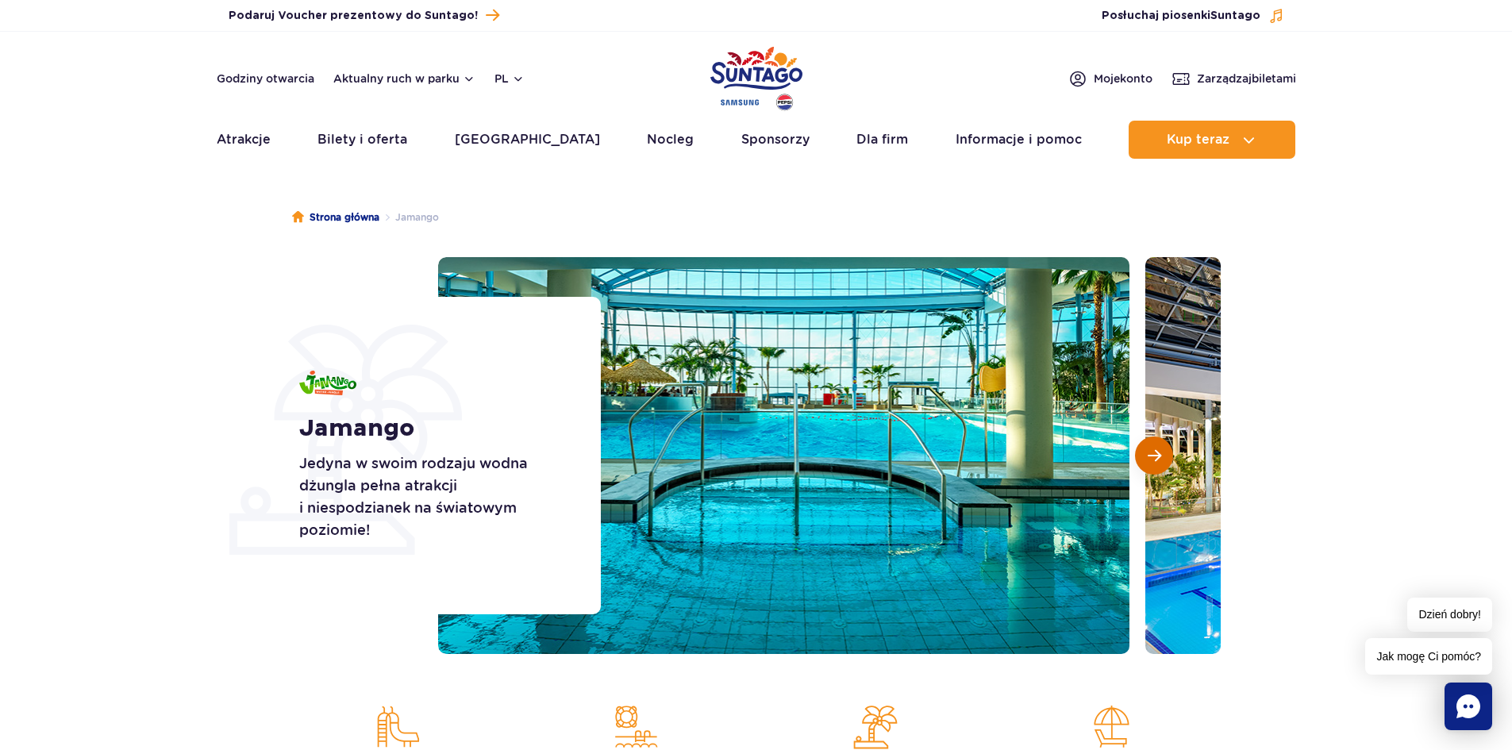
click at [1155, 455] on span "Następny slajd" at bounding box center [1154, 455] width 13 height 14
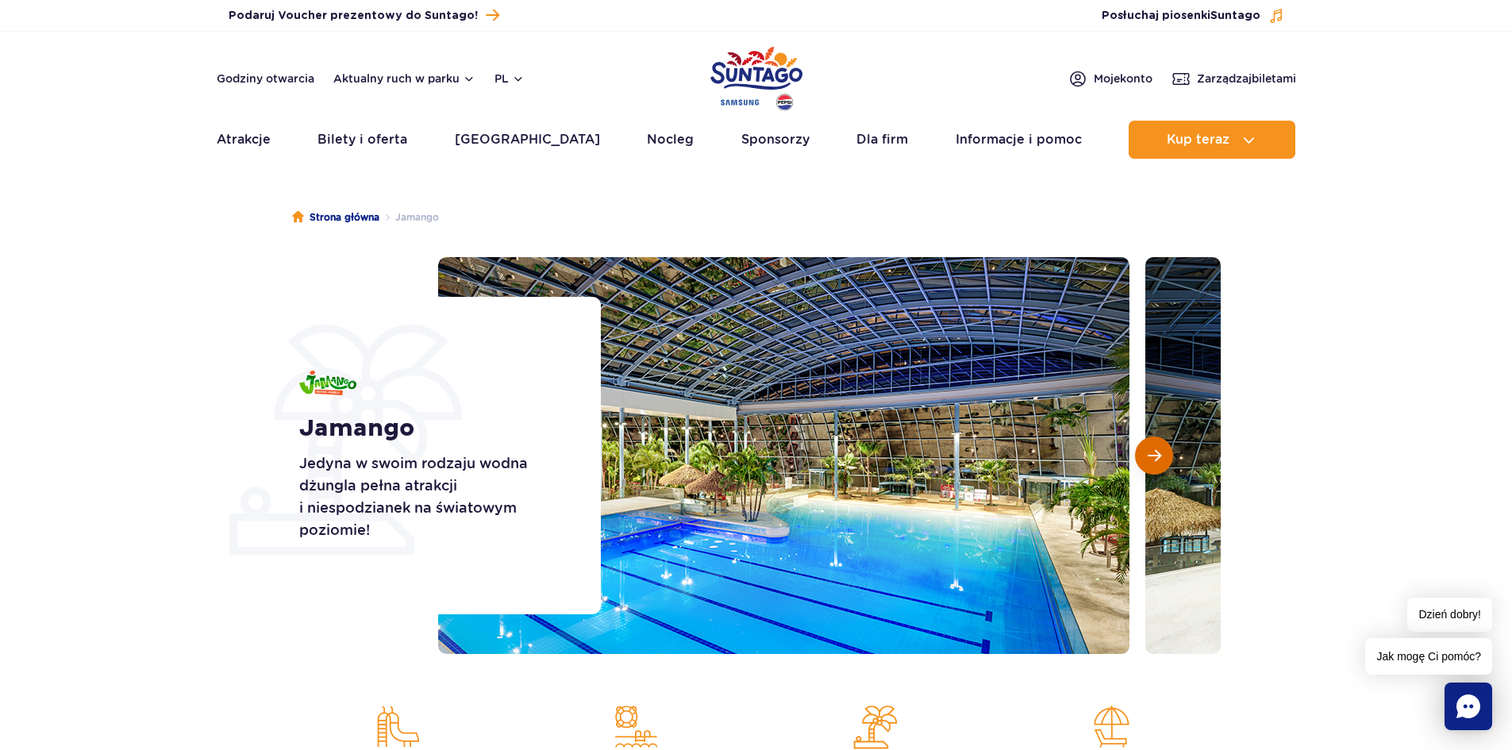
click at [1155, 455] on span "Następny slajd" at bounding box center [1154, 455] width 13 height 14
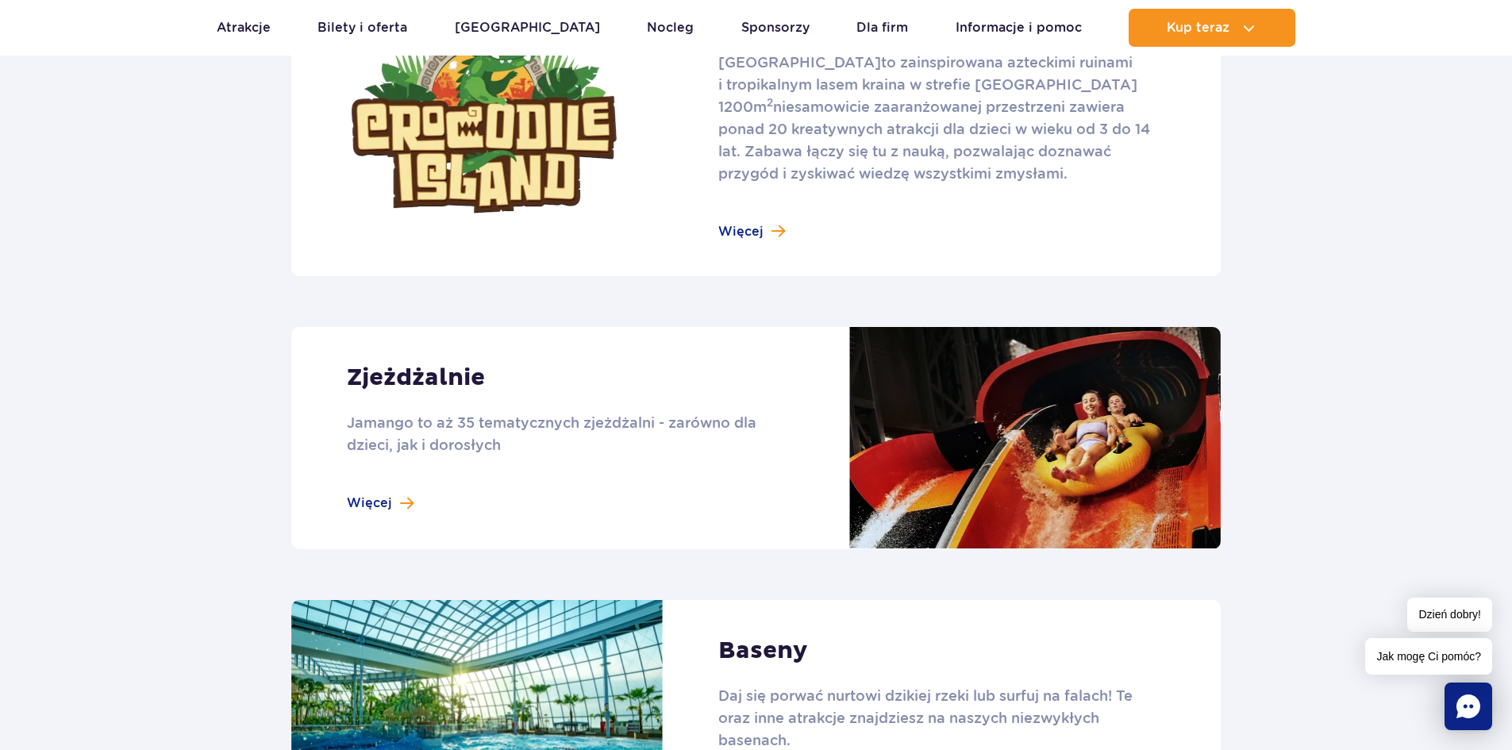
scroll to position [1190, 0]
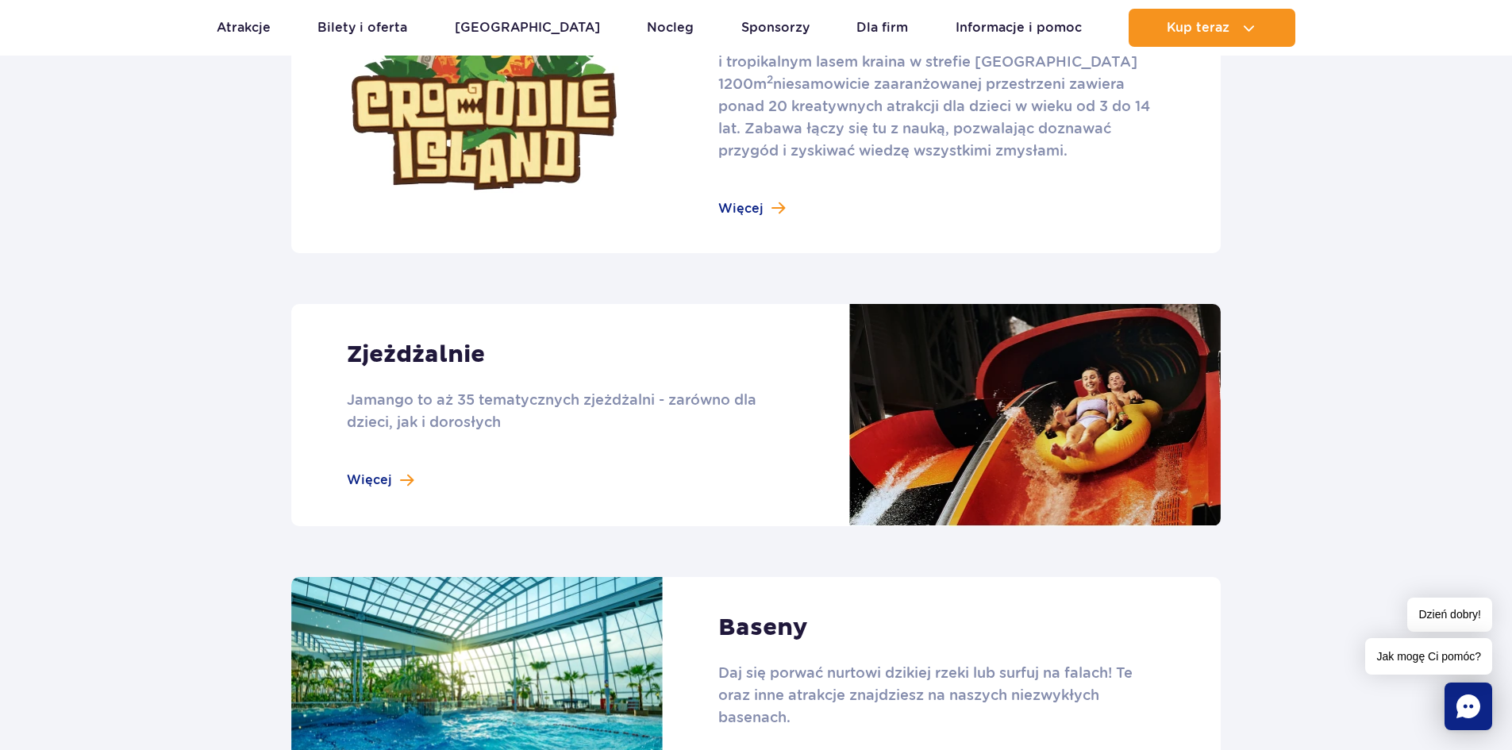
click at [752, 207] on link at bounding box center [755, 98] width 929 height 309
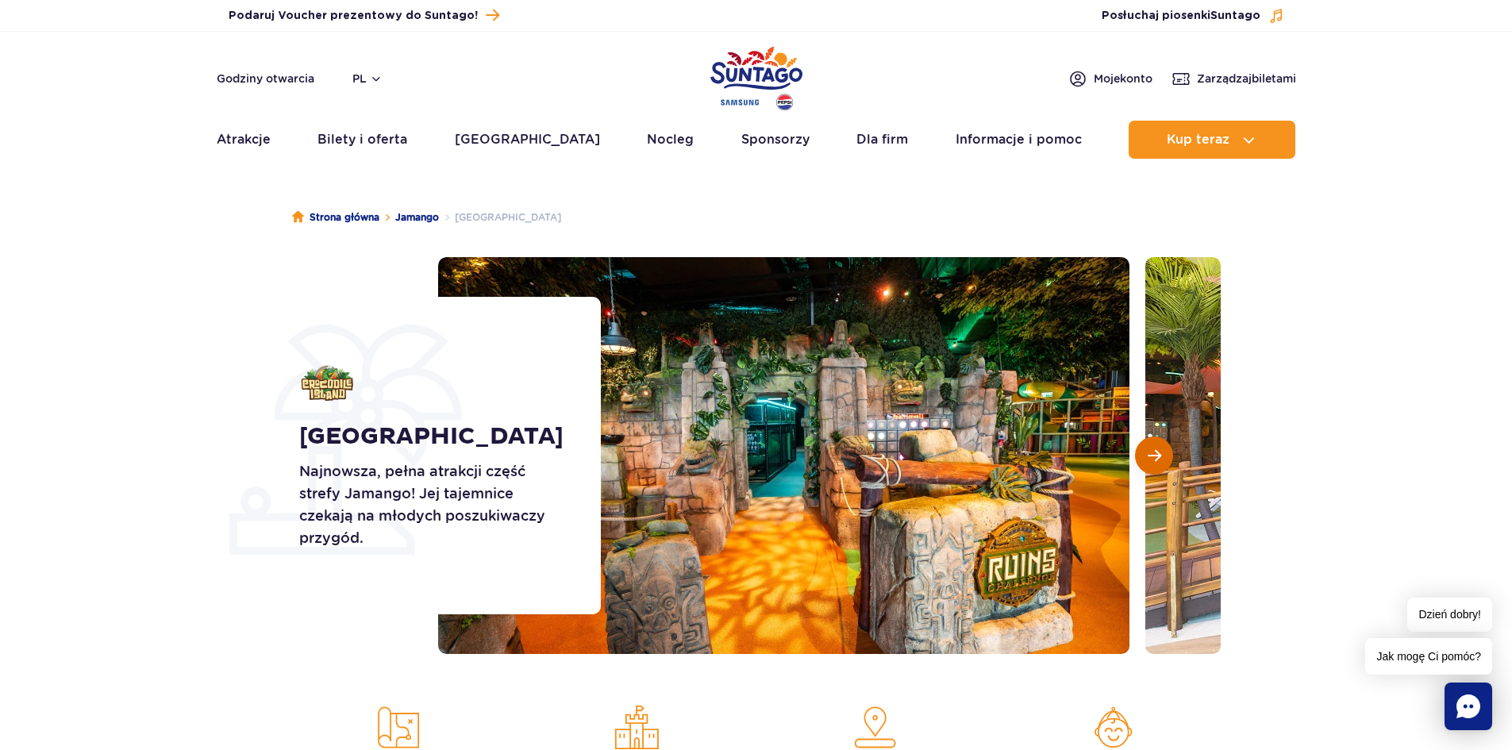
click at [1139, 456] on button "Następny slajd" at bounding box center [1154, 456] width 38 height 38
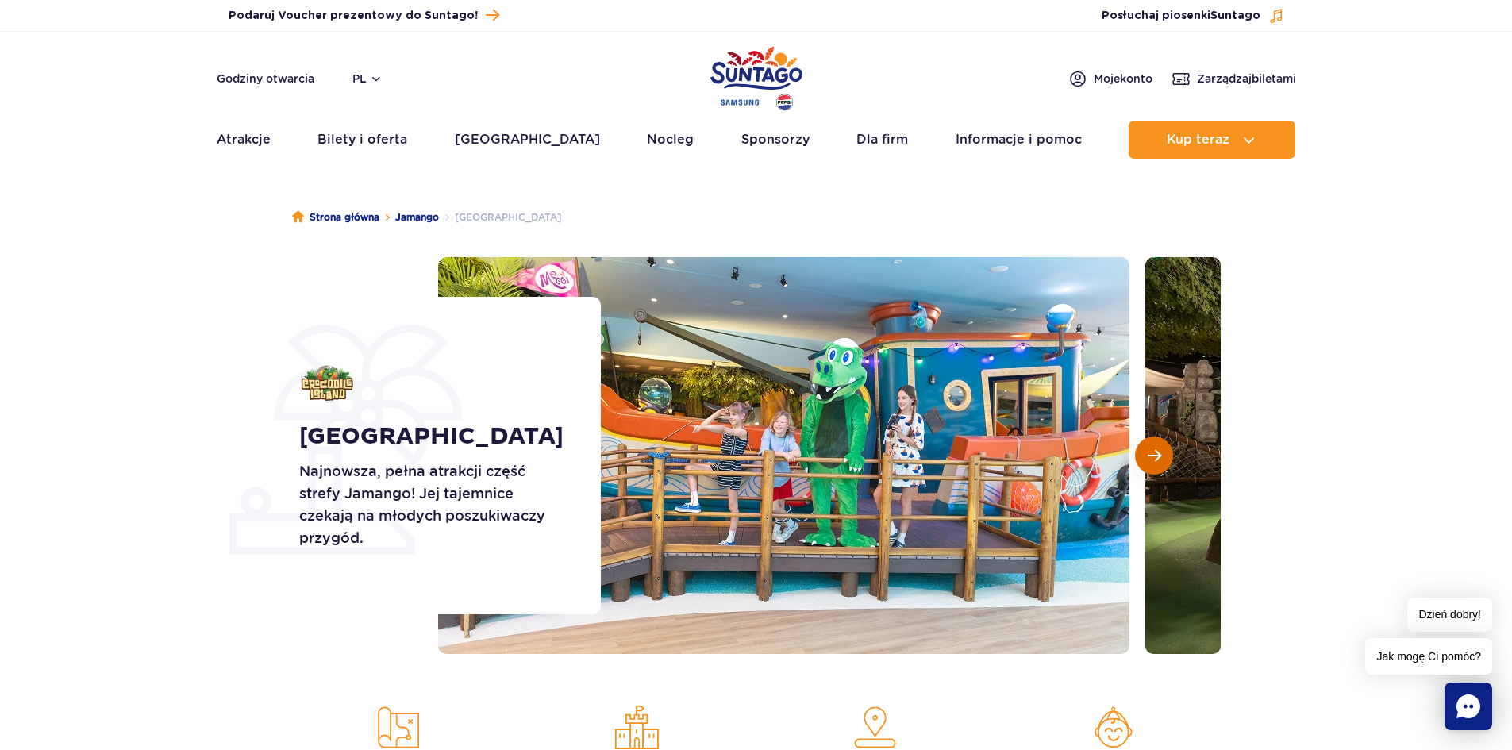
click at [1139, 456] on button "Następny slajd" at bounding box center [1154, 456] width 38 height 38
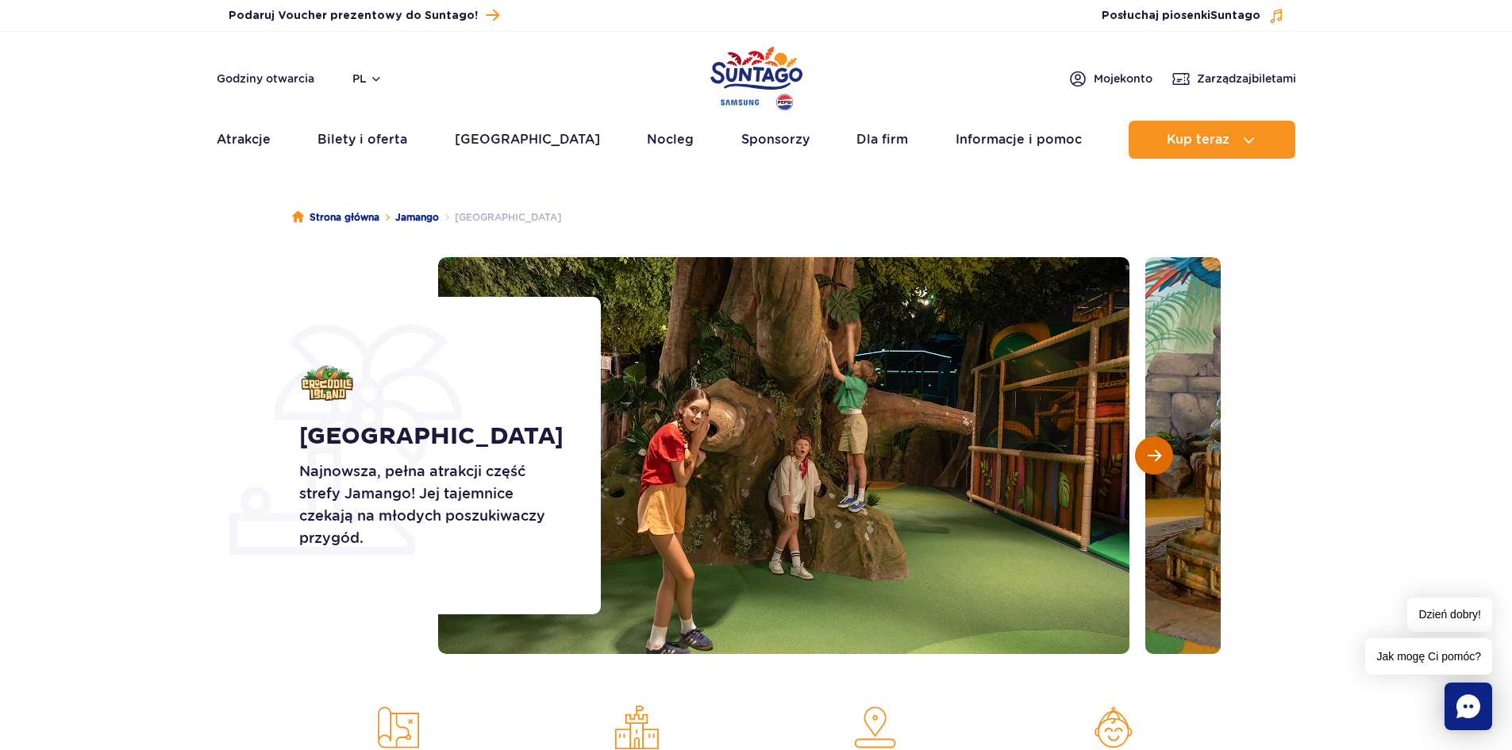
click at [1140, 457] on button "Następny slajd" at bounding box center [1154, 456] width 38 height 38
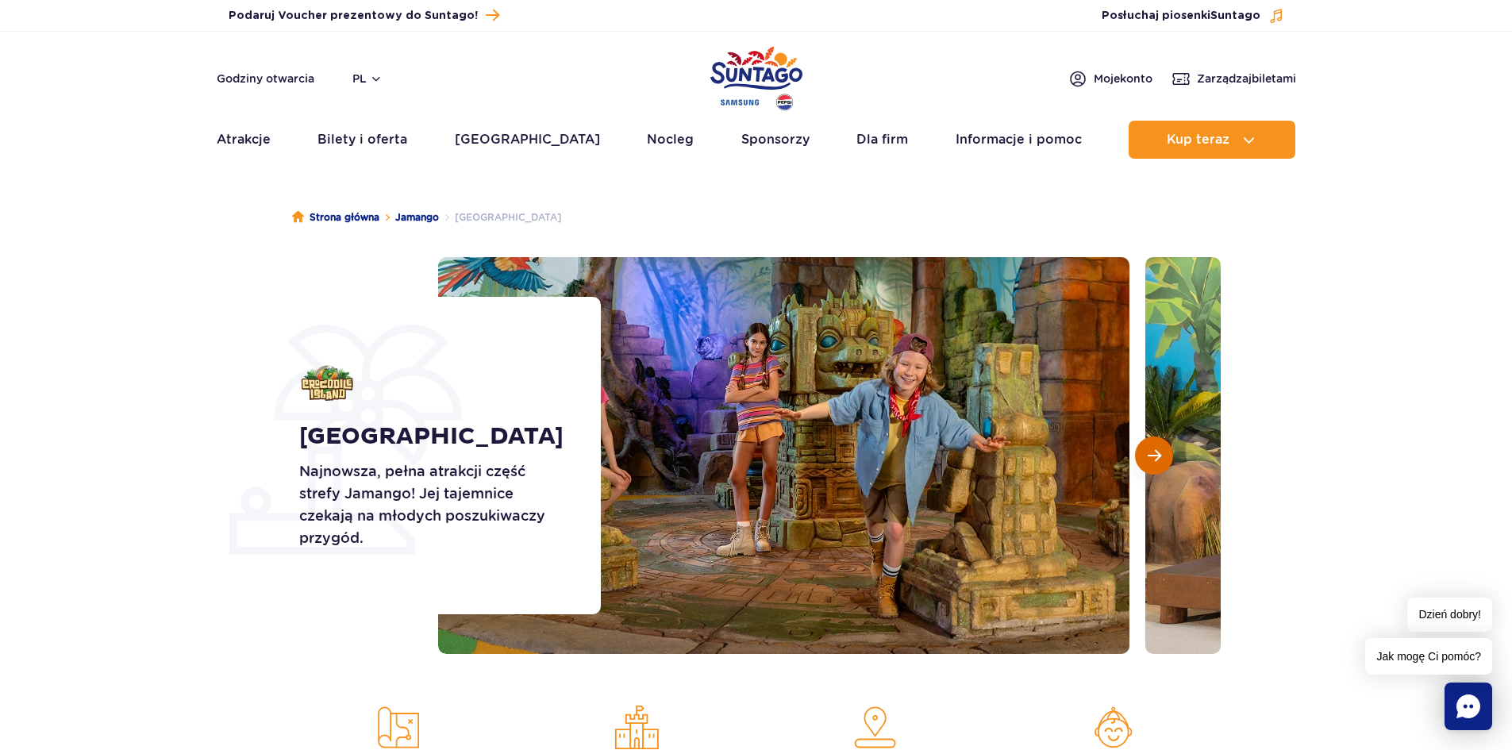
click at [1140, 457] on button "Następny slajd" at bounding box center [1154, 456] width 38 height 38
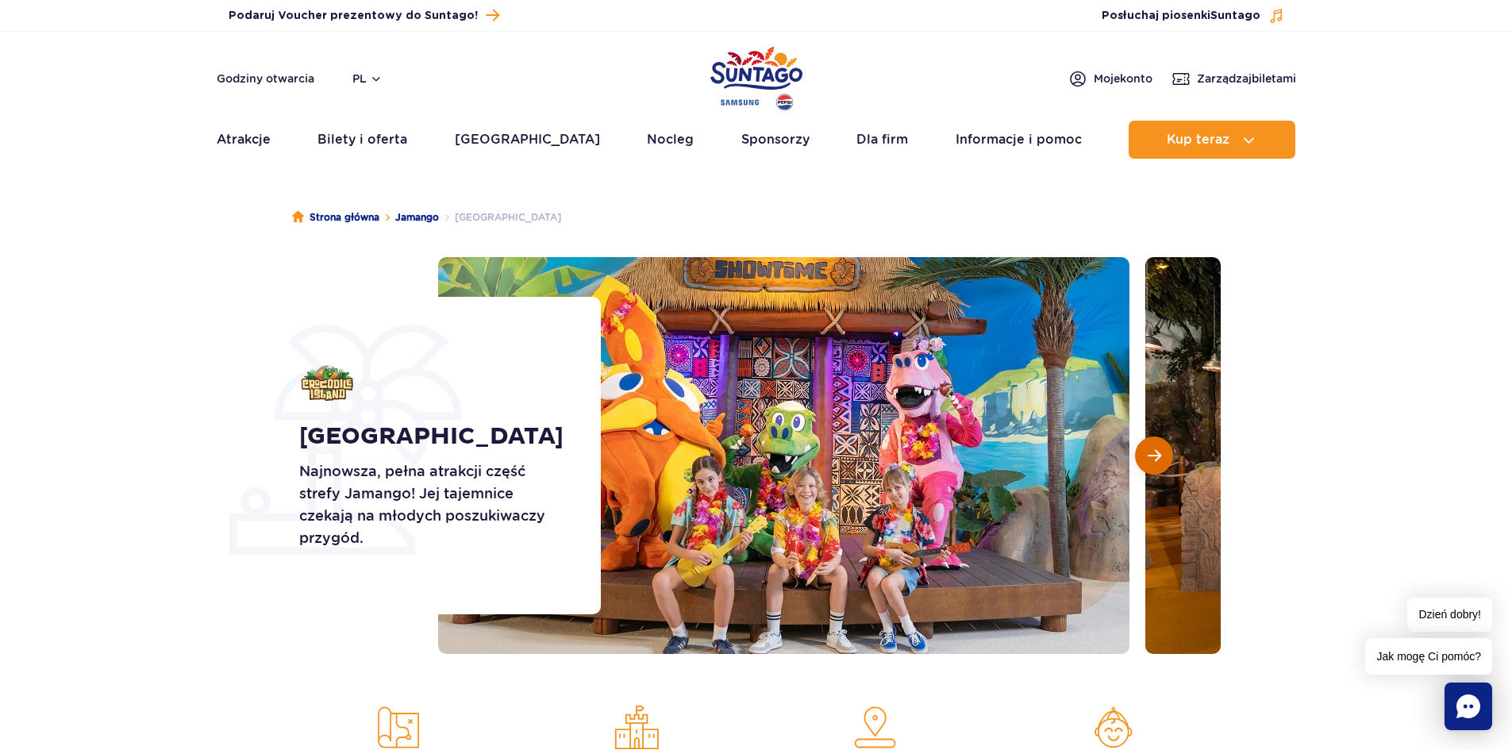
click at [1146, 463] on button "Następny slajd" at bounding box center [1154, 456] width 38 height 38
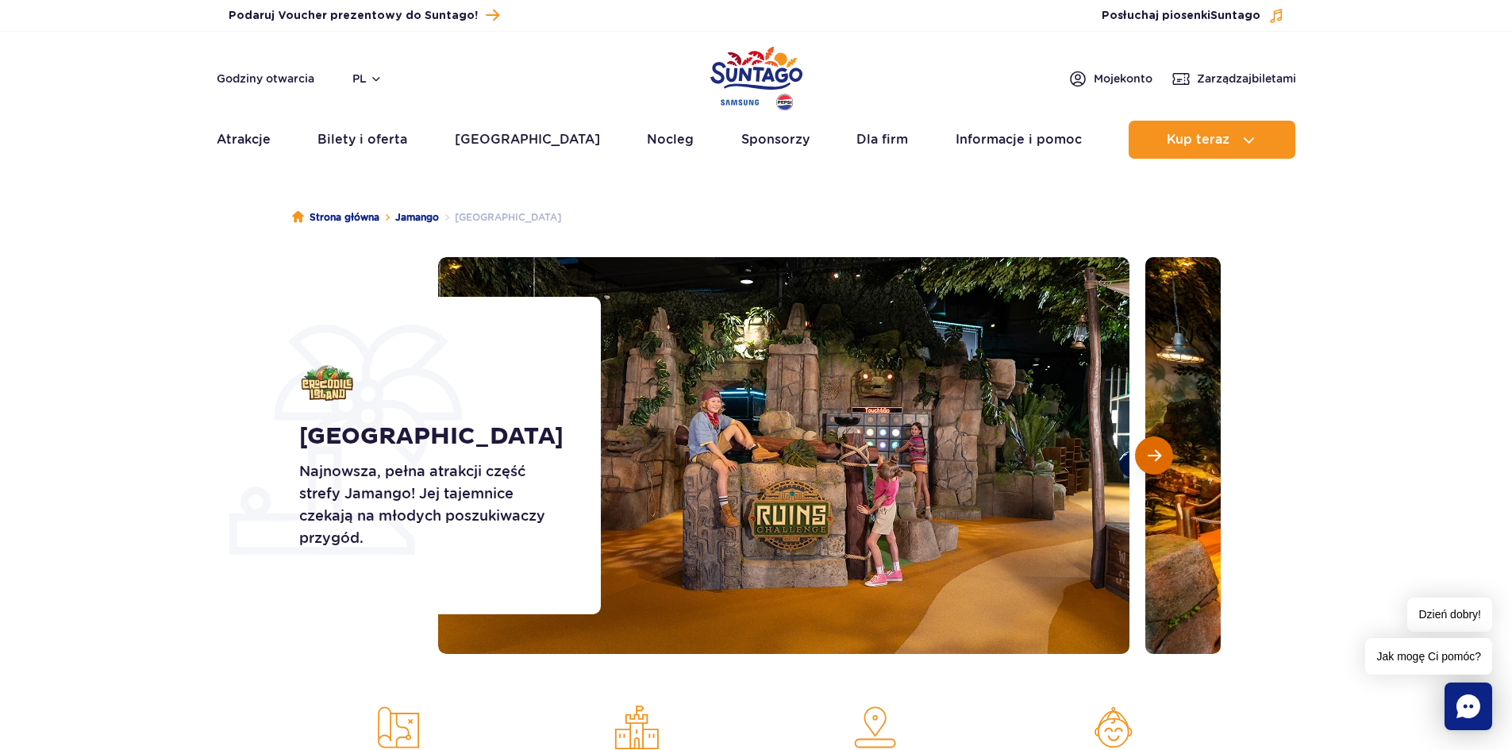
click at [1146, 463] on button "Następny slajd" at bounding box center [1154, 456] width 38 height 38
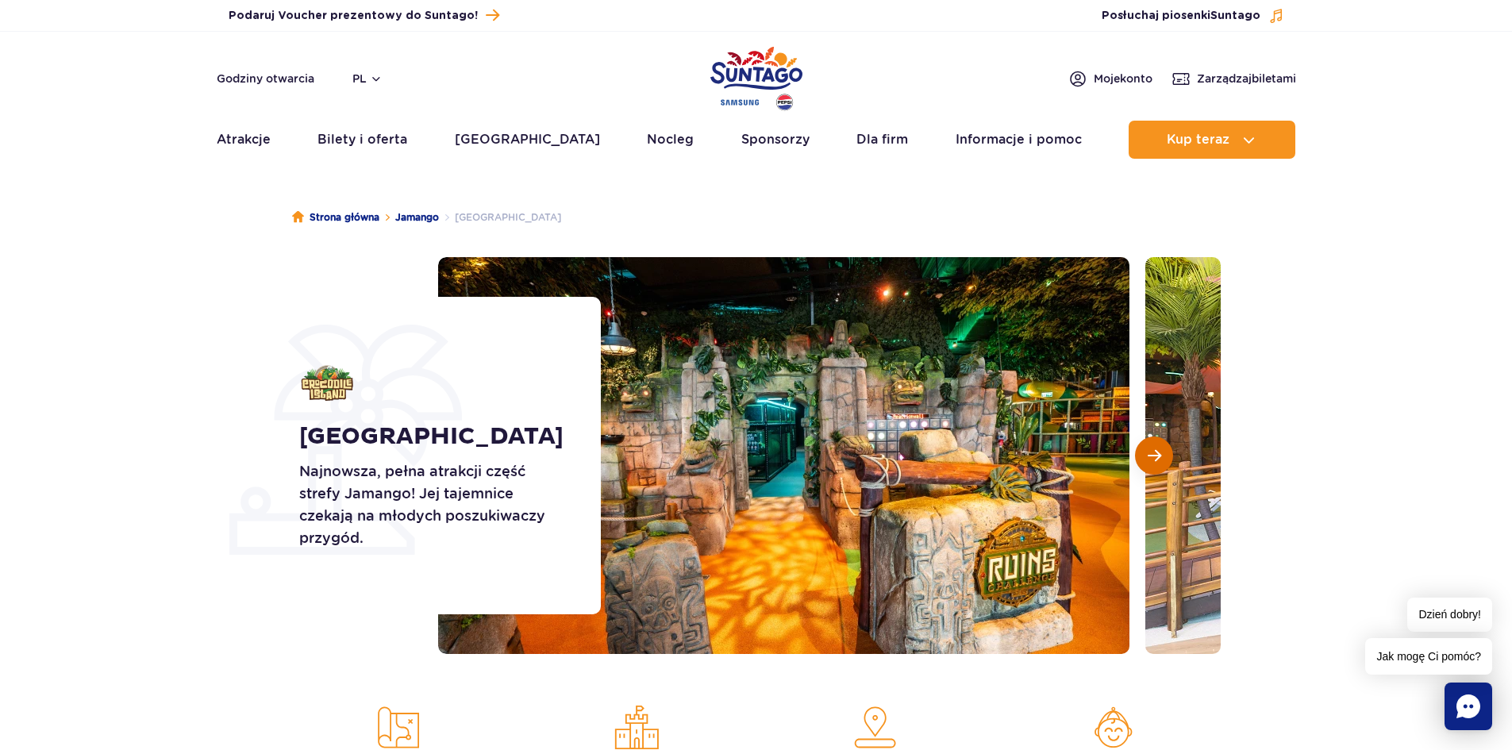
click at [1146, 463] on button "Następny slajd" at bounding box center [1154, 456] width 38 height 38
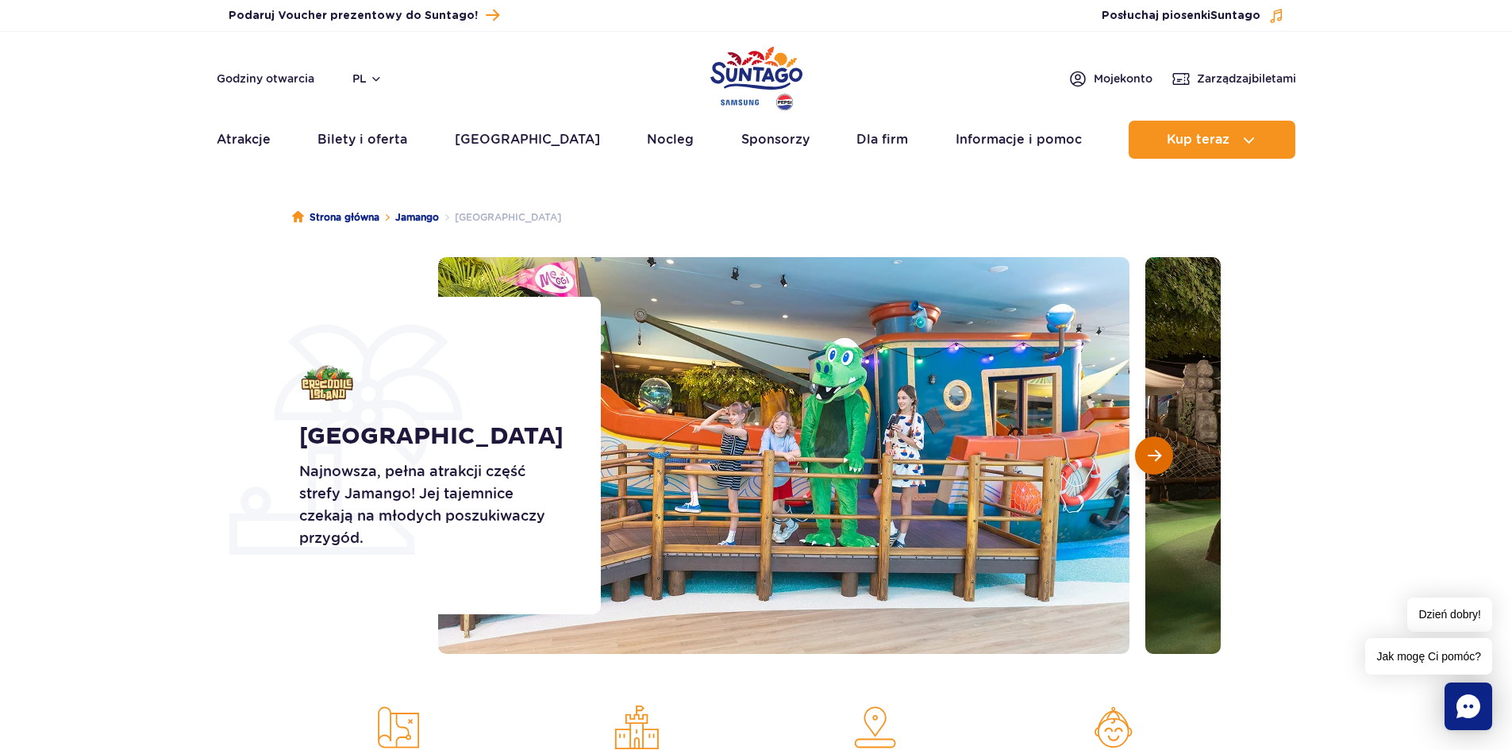
click at [1146, 463] on button "Następny slajd" at bounding box center [1154, 456] width 38 height 38
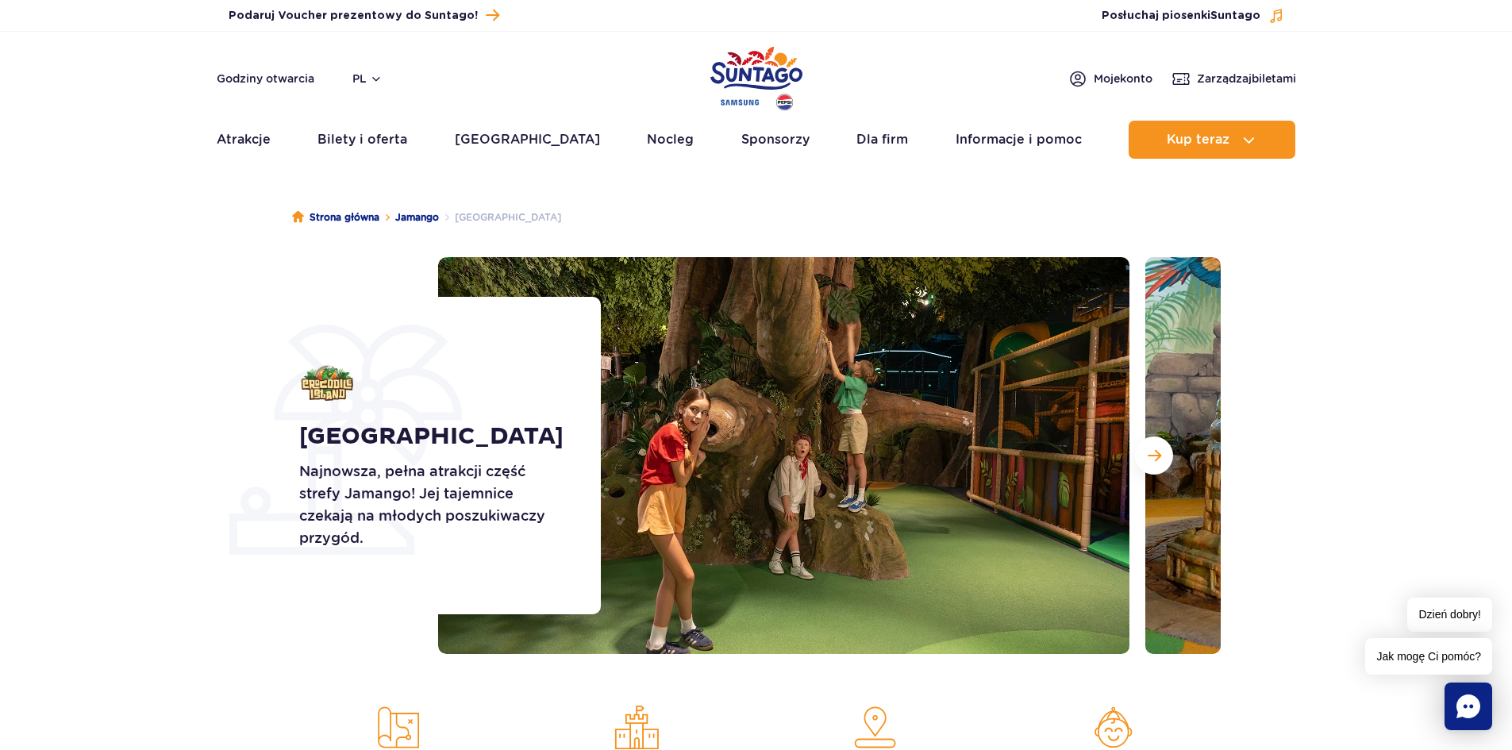
click at [771, 75] on img "Park of Poland" at bounding box center [756, 78] width 92 height 73
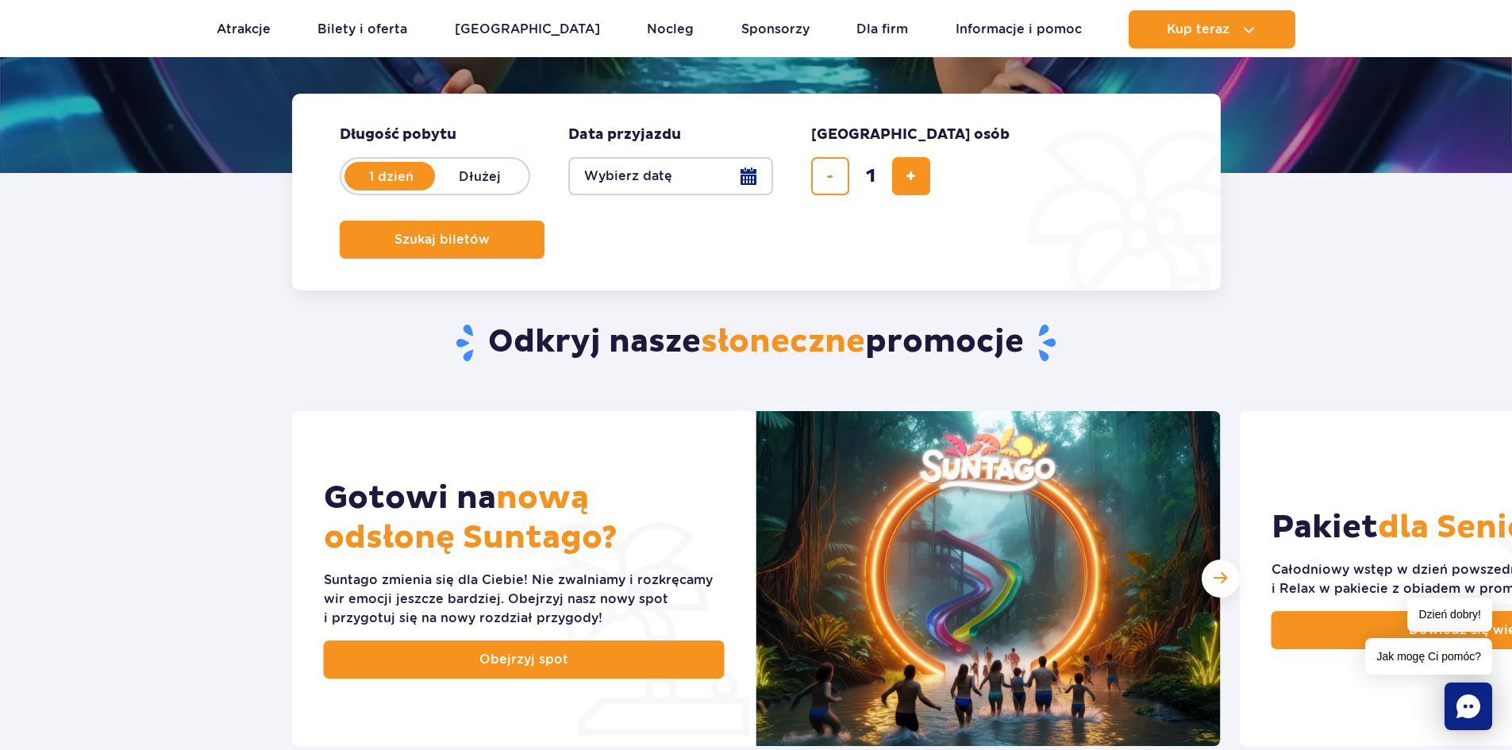
scroll to position [476, 0]
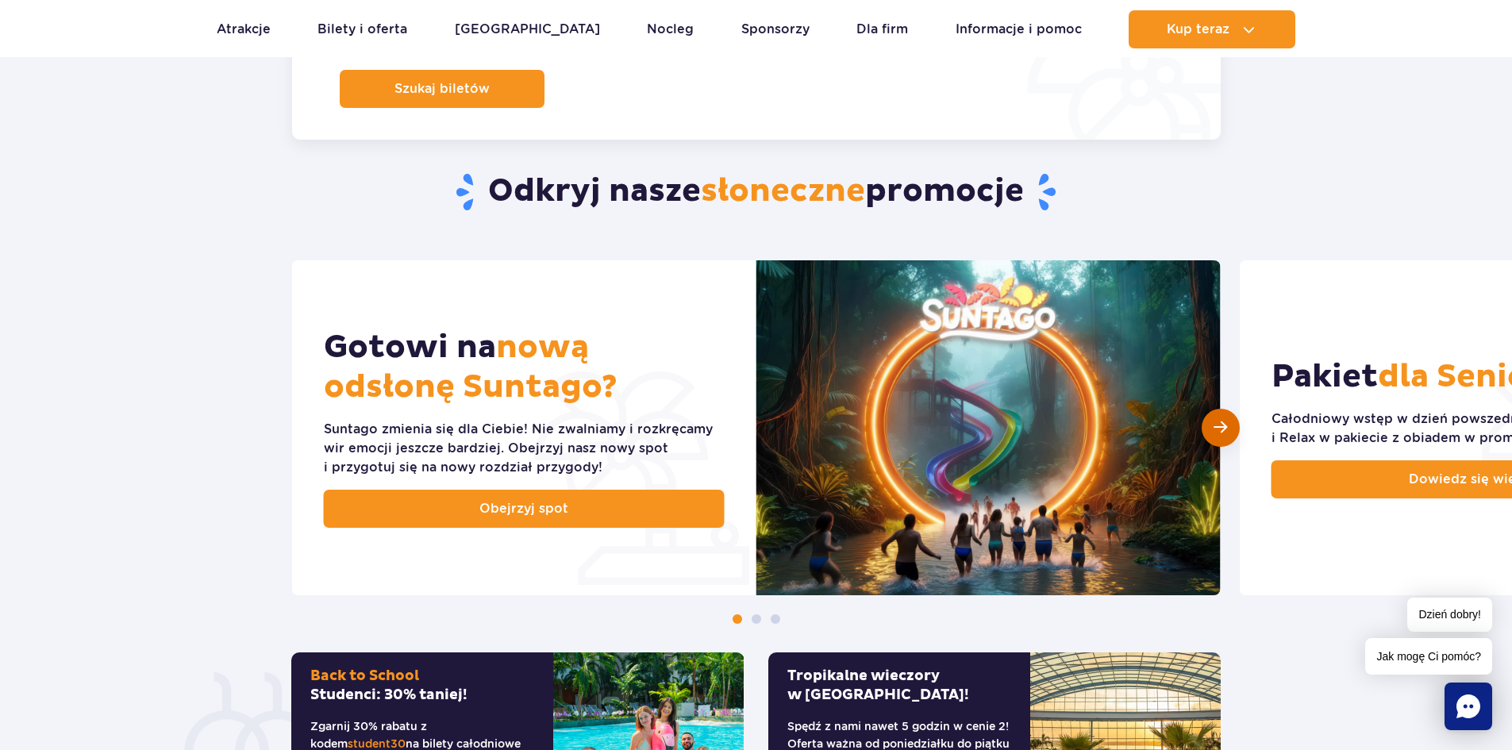
click at [1224, 423] on span "Następny slajd" at bounding box center [1219, 427] width 13 height 15
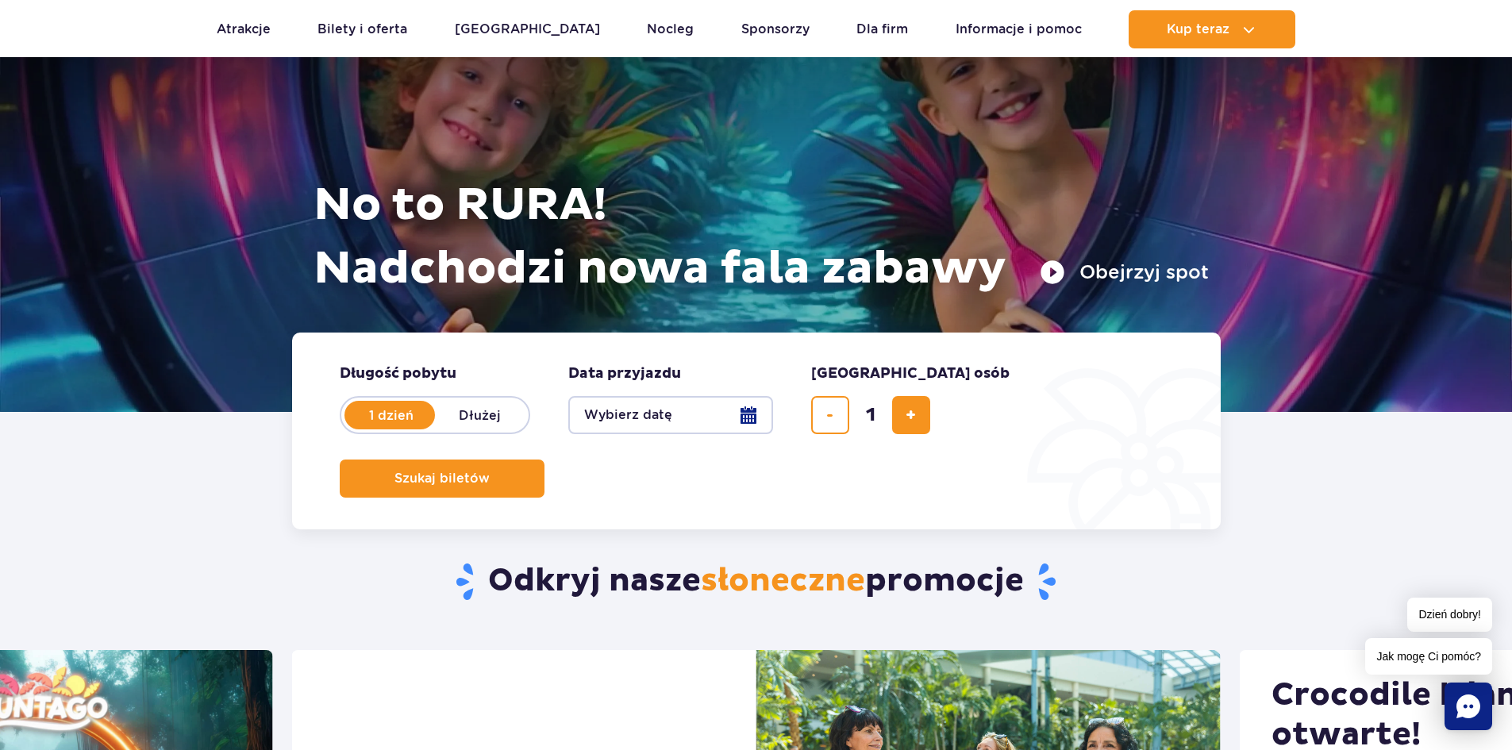
scroll to position [0, 0]
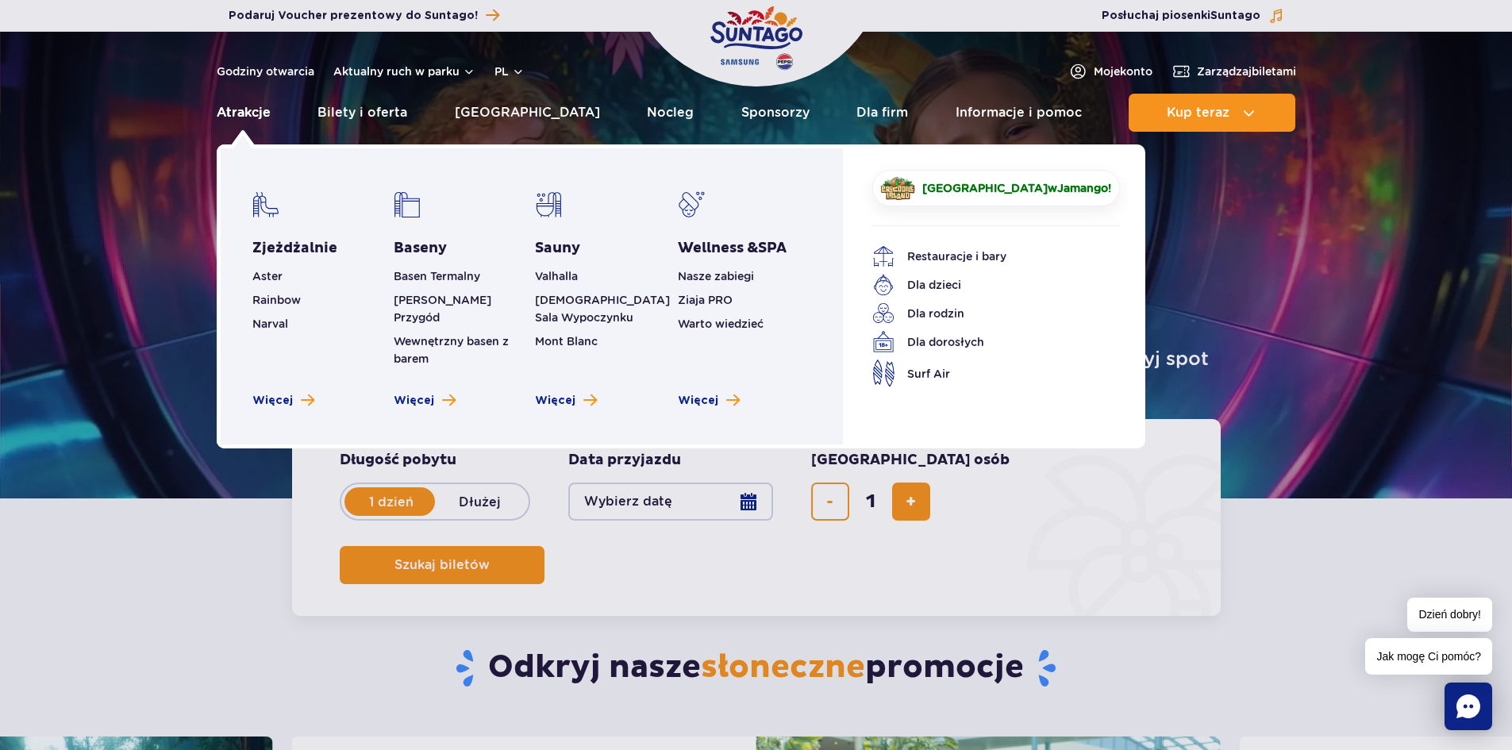
click at [232, 111] on link "Atrakcje" at bounding box center [244, 113] width 54 height 38
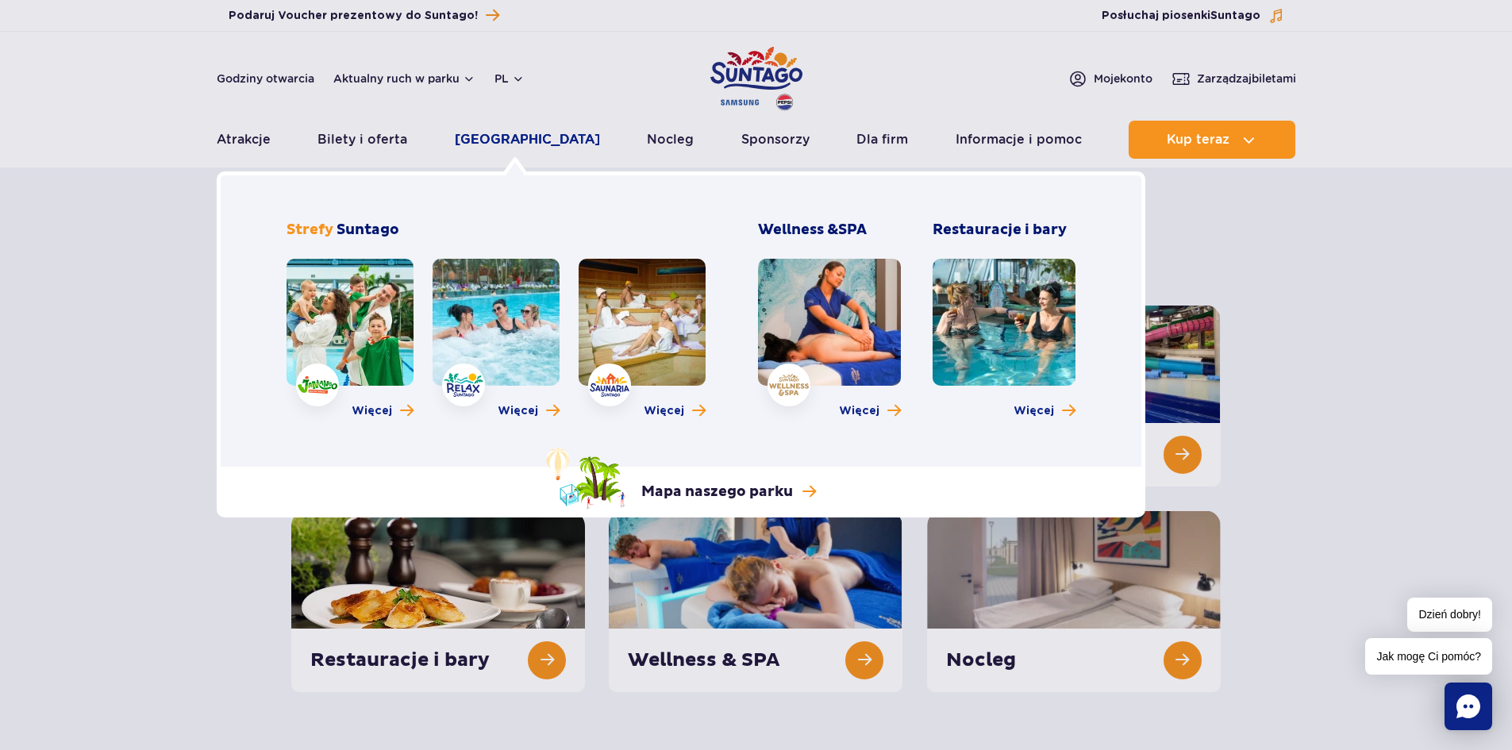
drag, startPoint x: 506, startPoint y: 141, endPoint x: 546, endPoint y: 142, distance: 39.7
click at [508, 141] on link "[GEOGRAPHIC_DATA]" at bounding box center [527, 140] width 145 height 38
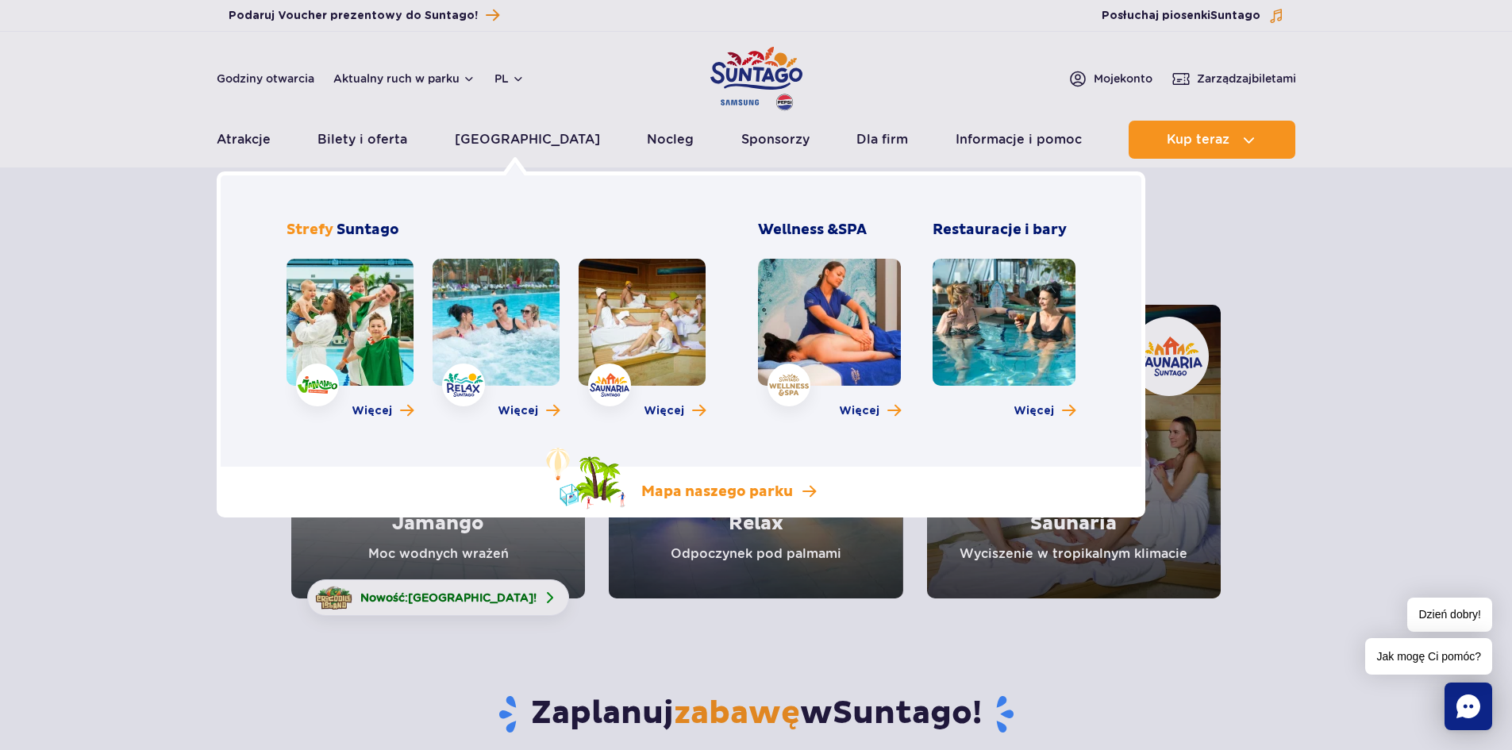
click at [809, 490] on span at bounding box center [808, 491] width 13 height 15
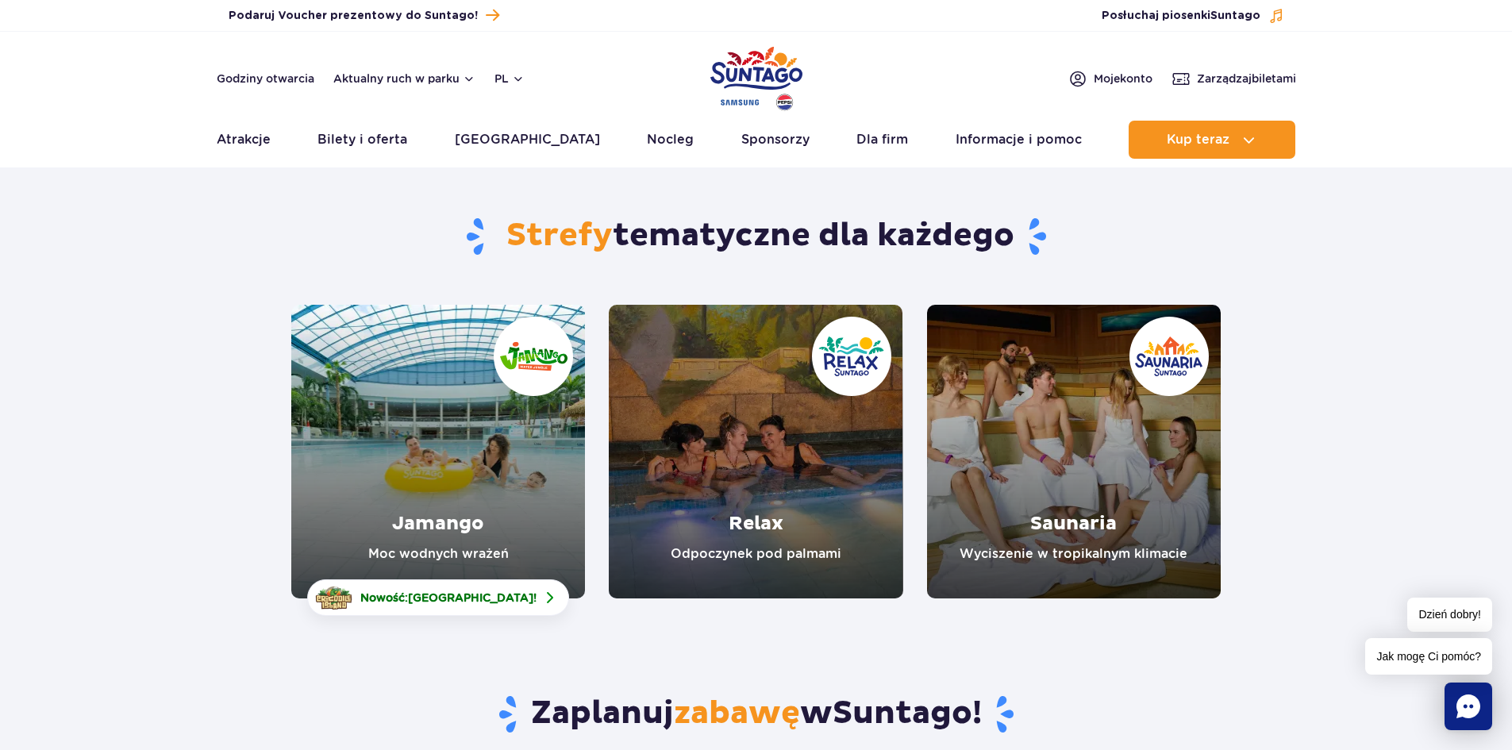
drag, startPoint x: 444, startPoint y: 484, endPoint x: 518, endPoint y: 472, distance: 74.8
click at [444, 484] on link "Jamango" at bounding box center [438, 452] width 294 height 294
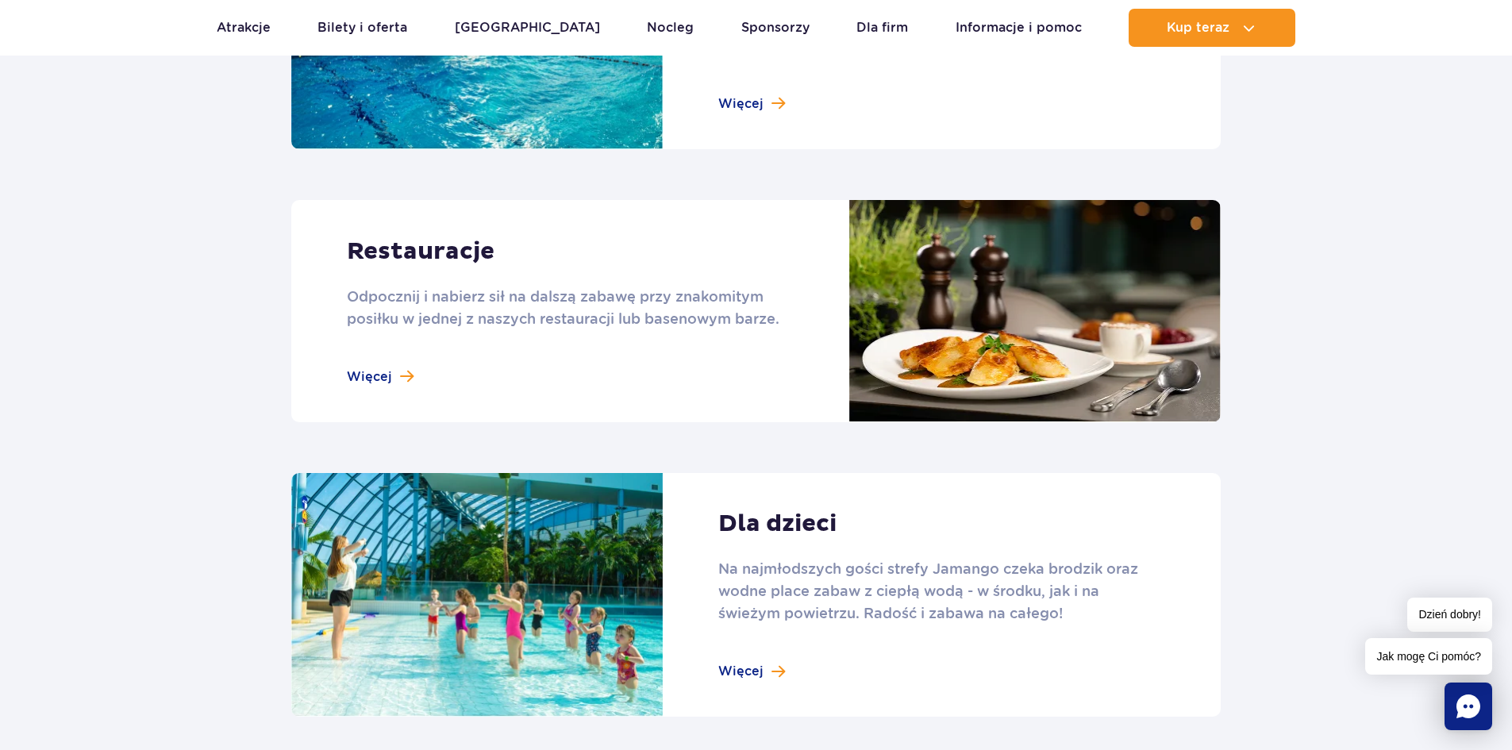
scroll to position [2063, 0]
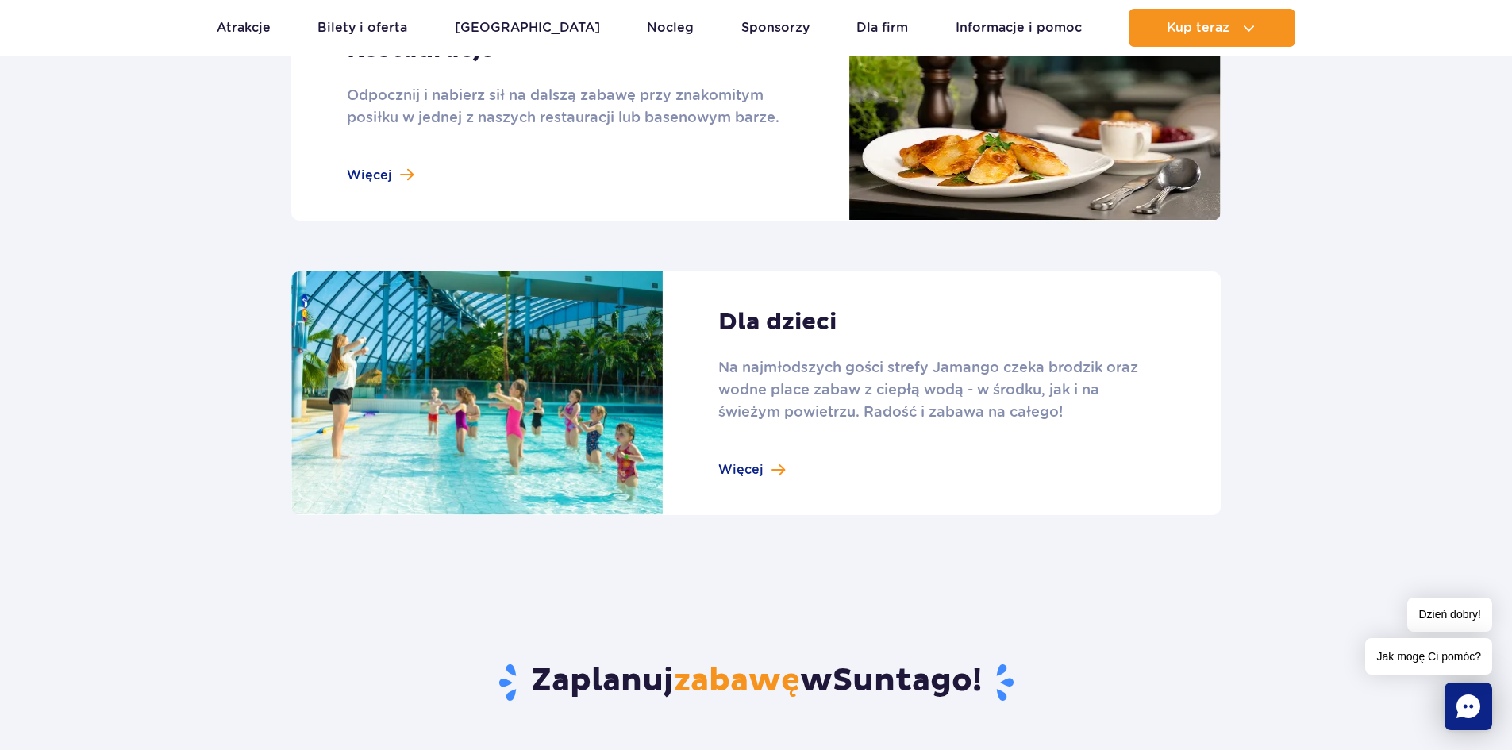
click at [738, 465] on link at bounding box center [755, 393] width 929 height 244
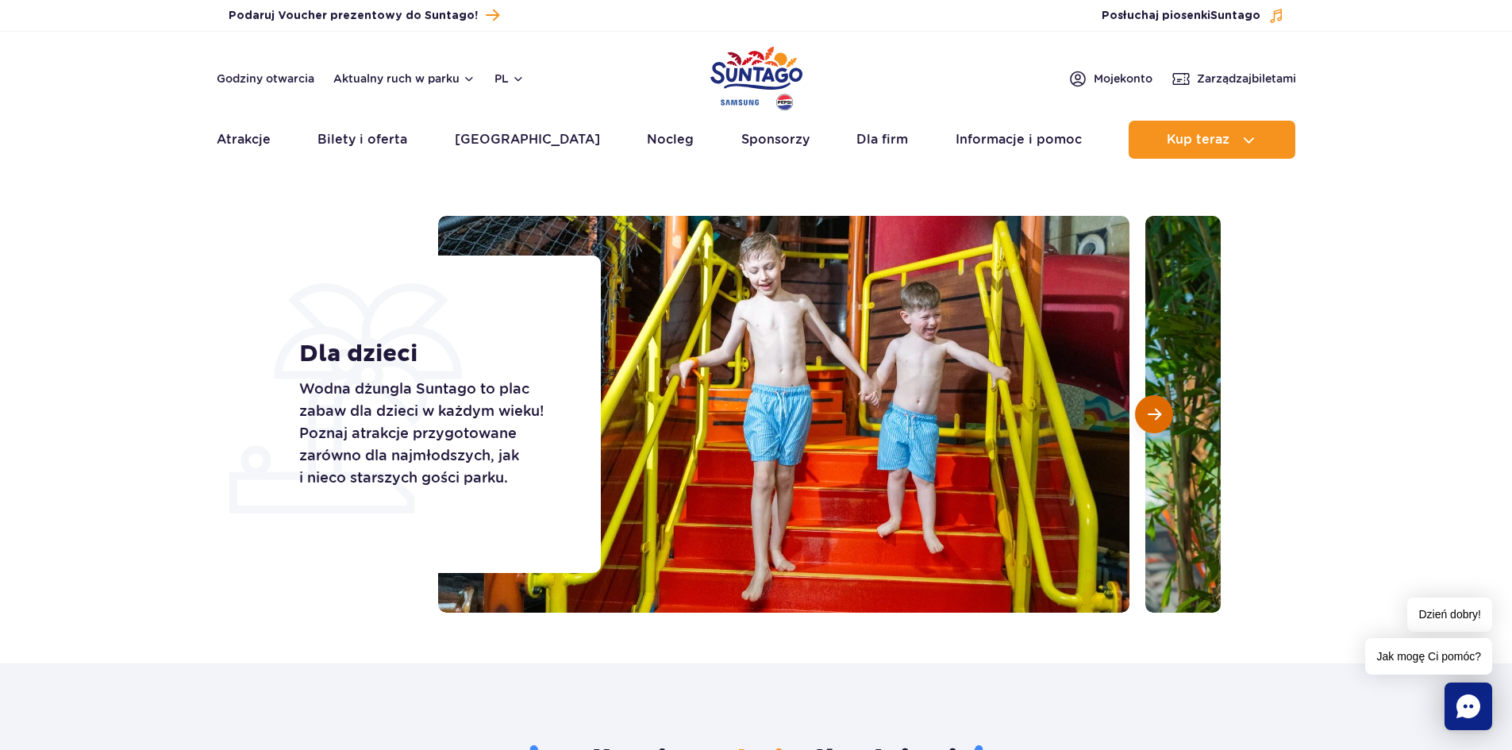
click at [1171, 413] on button "Następny slajd" at bounding box center [1154, 414] width 38 height 38
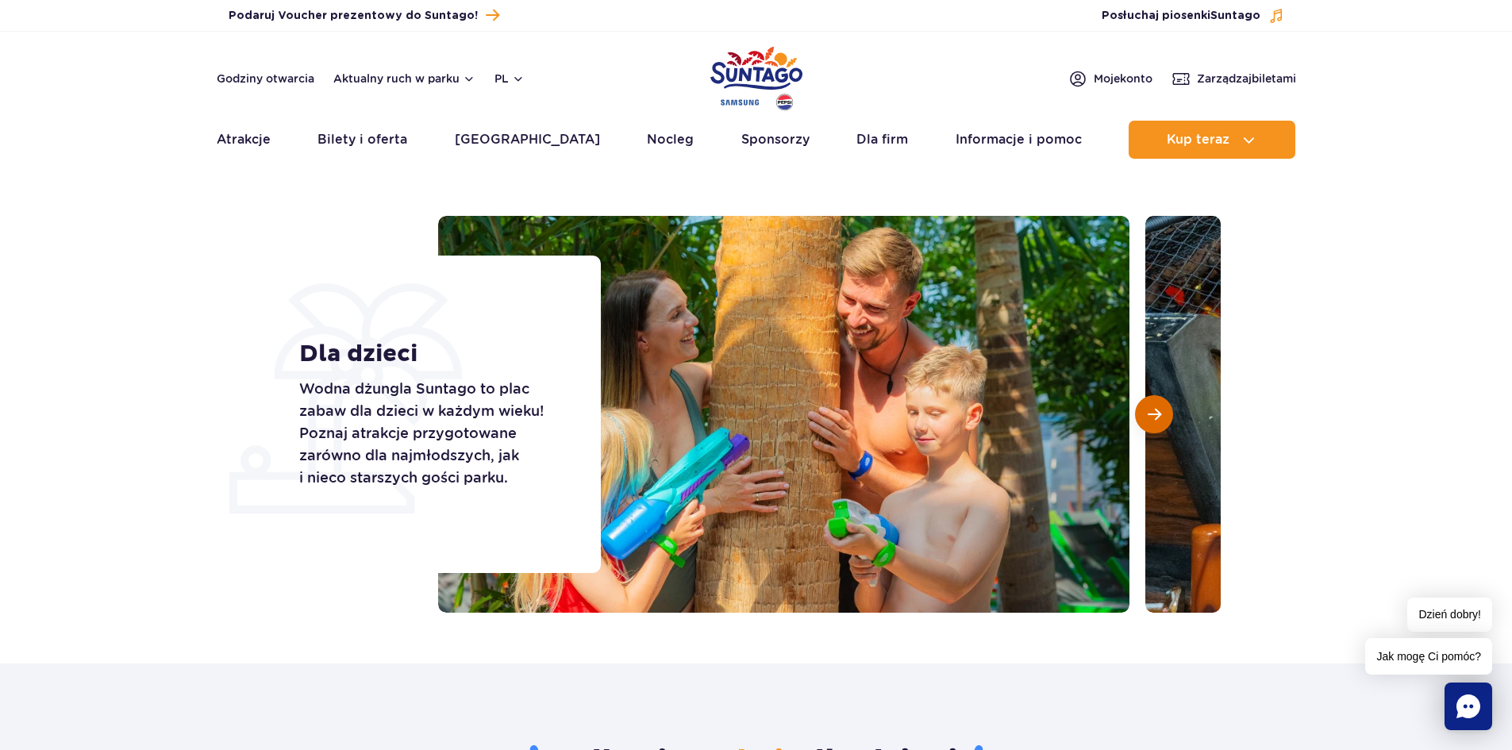
click at [1171, 413] on button "Następny slajd" at bounding box center [1154, 414] width 38 height 38
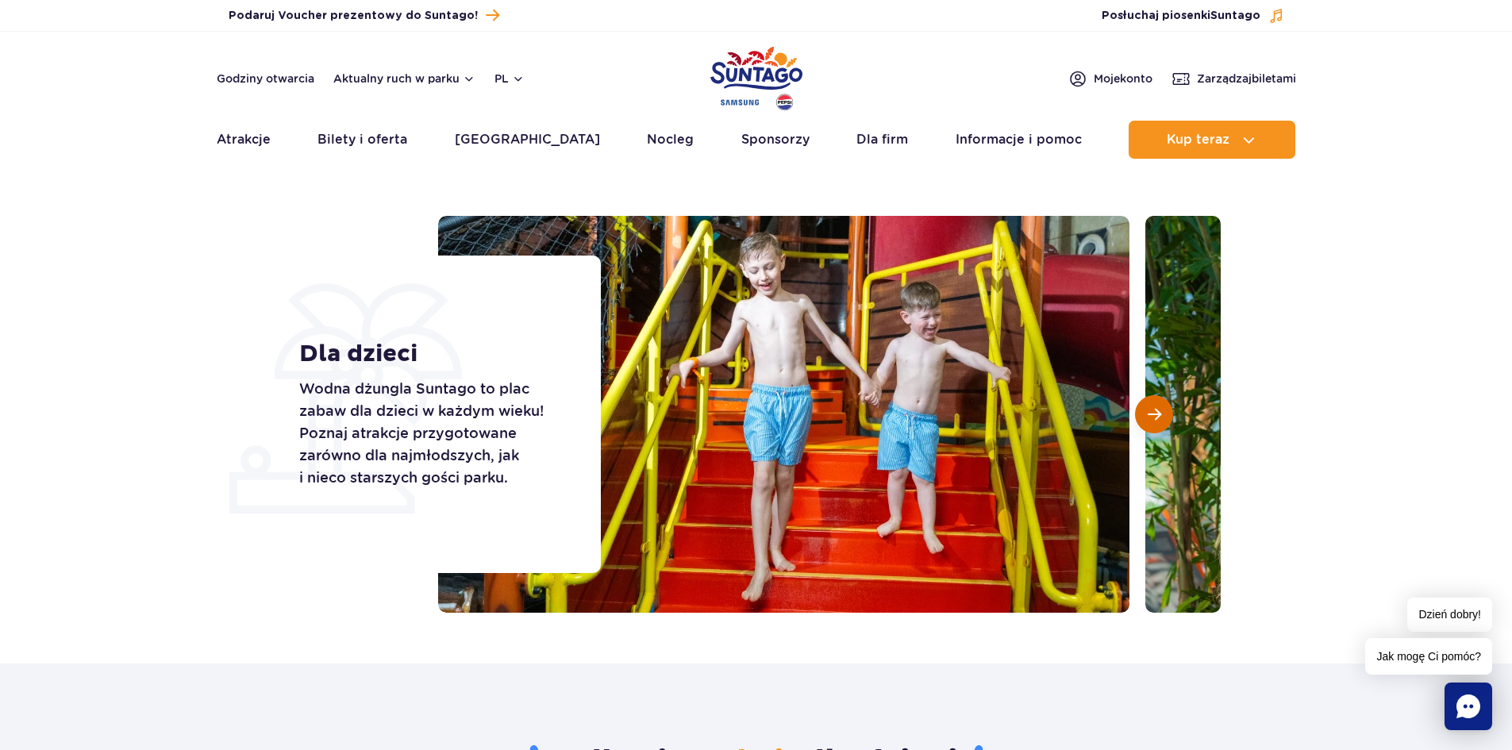
click at [1171, 413] on button "Następny slajd" at bounding box center [1154, 414] width 38 height 38
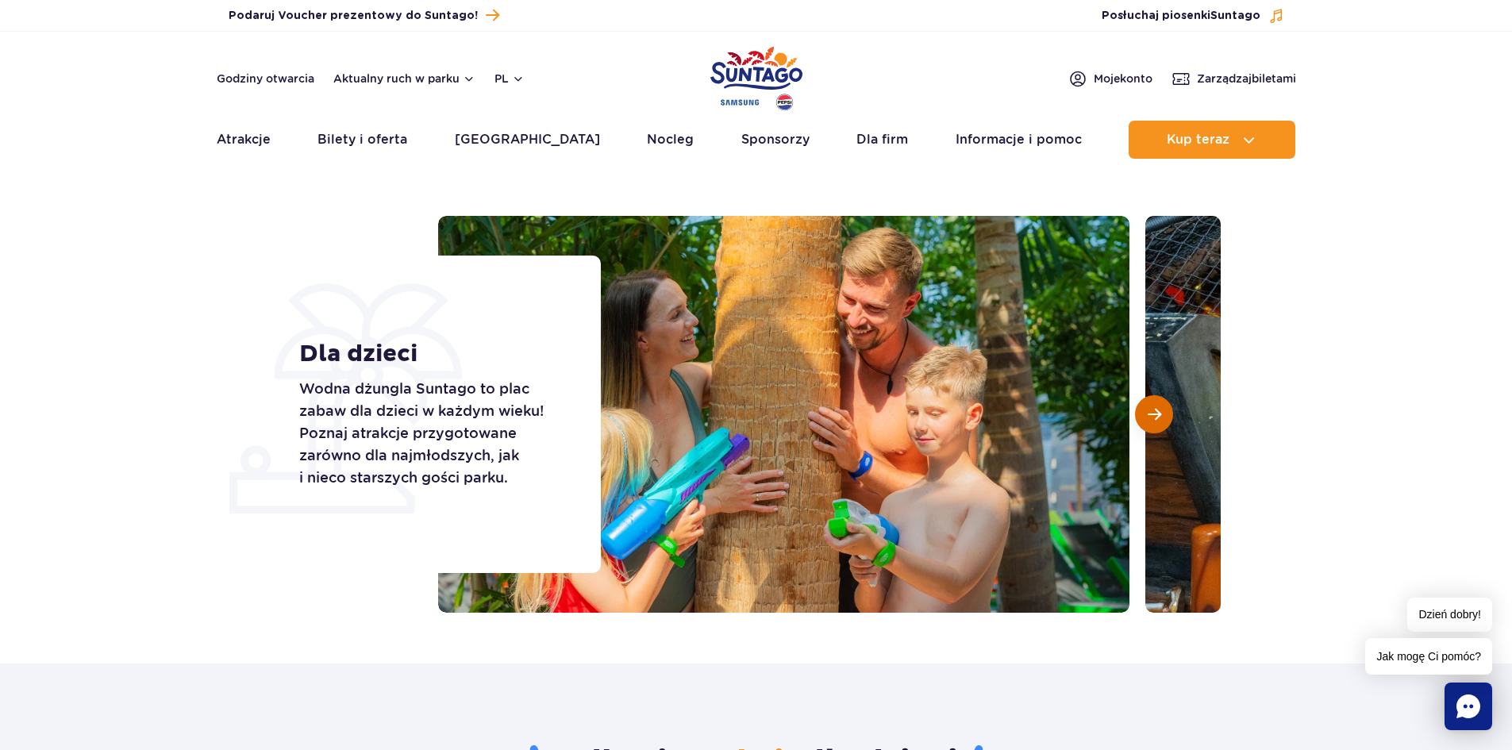
click at [1146, 413] on button "Następny slajd" at bounding box center [1154, 414] width 38 height 38
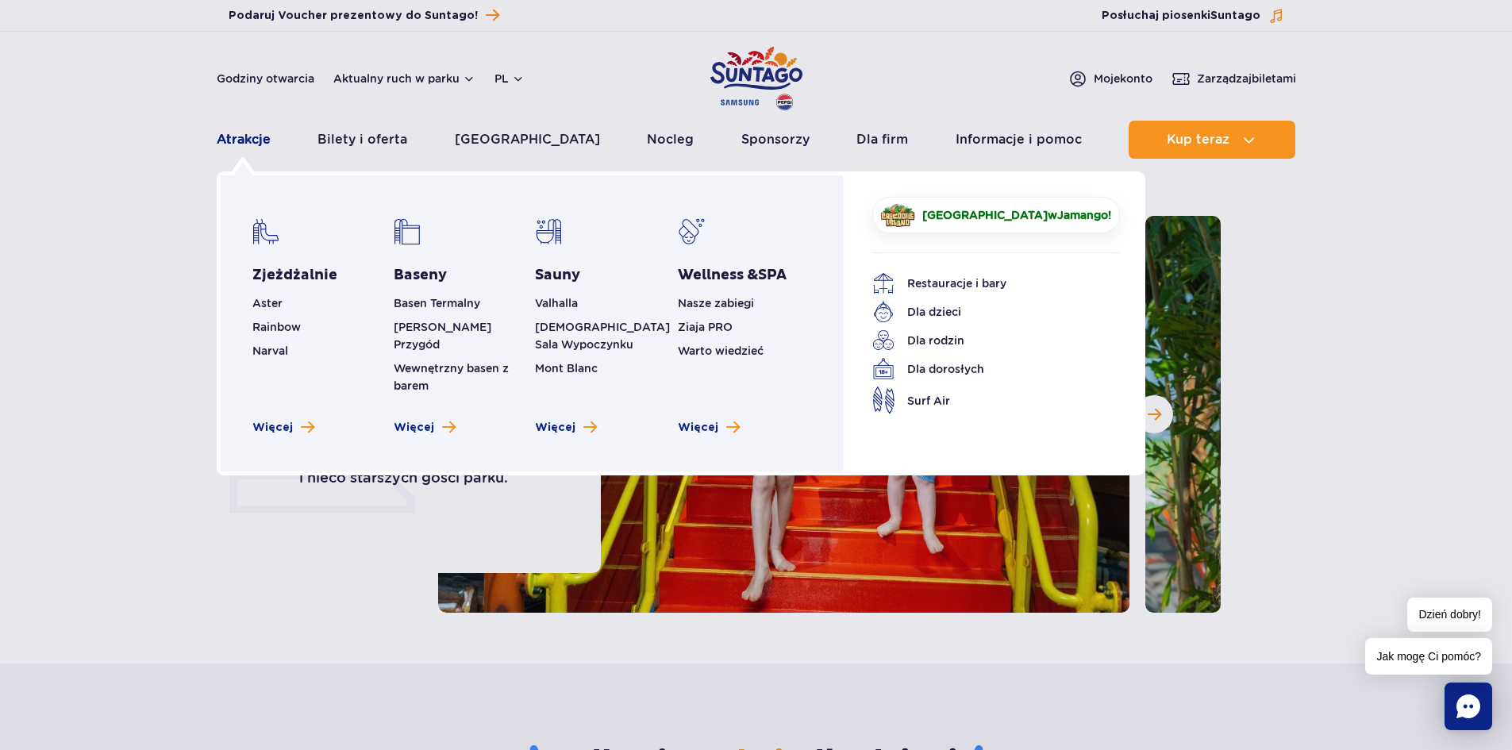
click at [253, 139] on link "Atrakcje" at bounding box center [244, 140] width 54 height 38
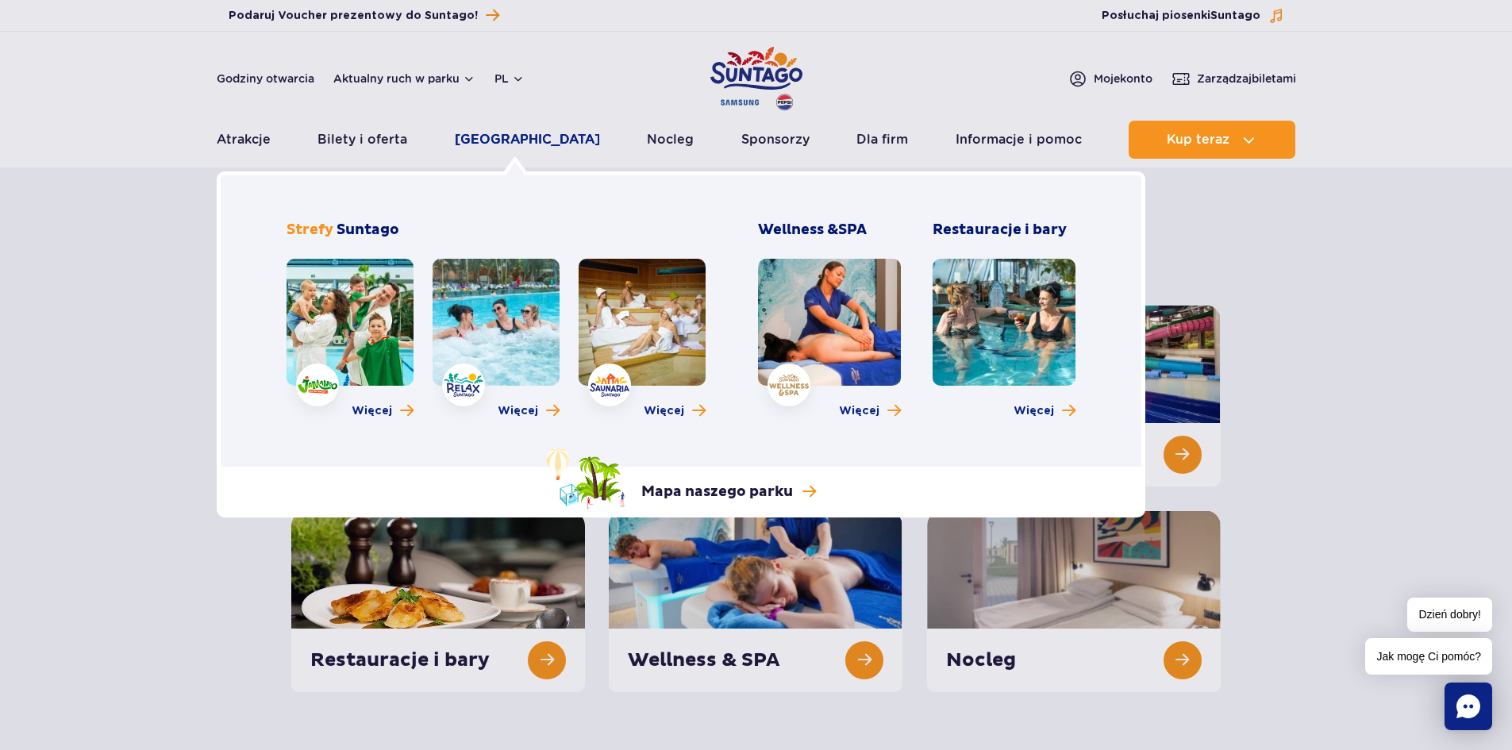
click at [517, 135] on link "[GEOGRAPHIC_DATA]" at bounding box center [527, 140] width 145 height 38
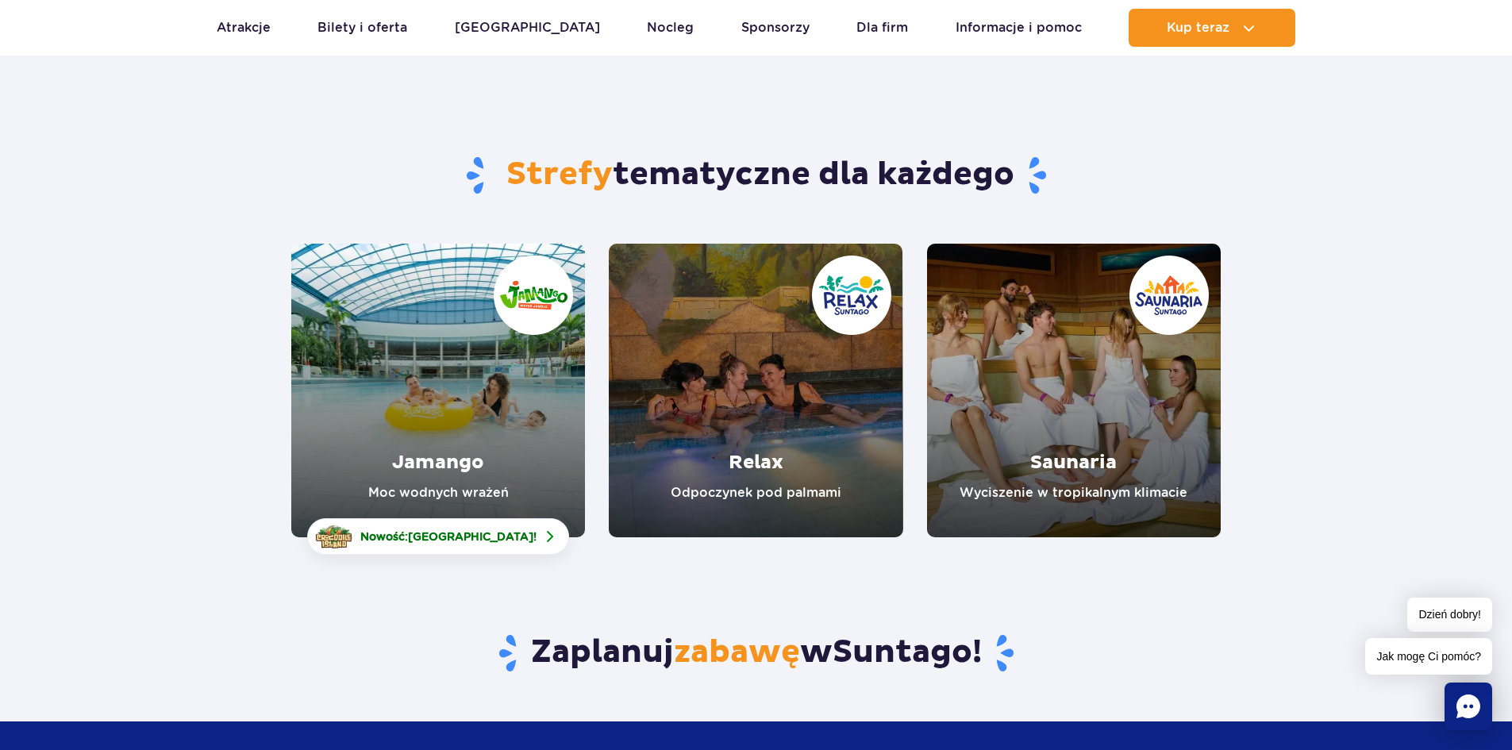
scroll to position [159, 0]
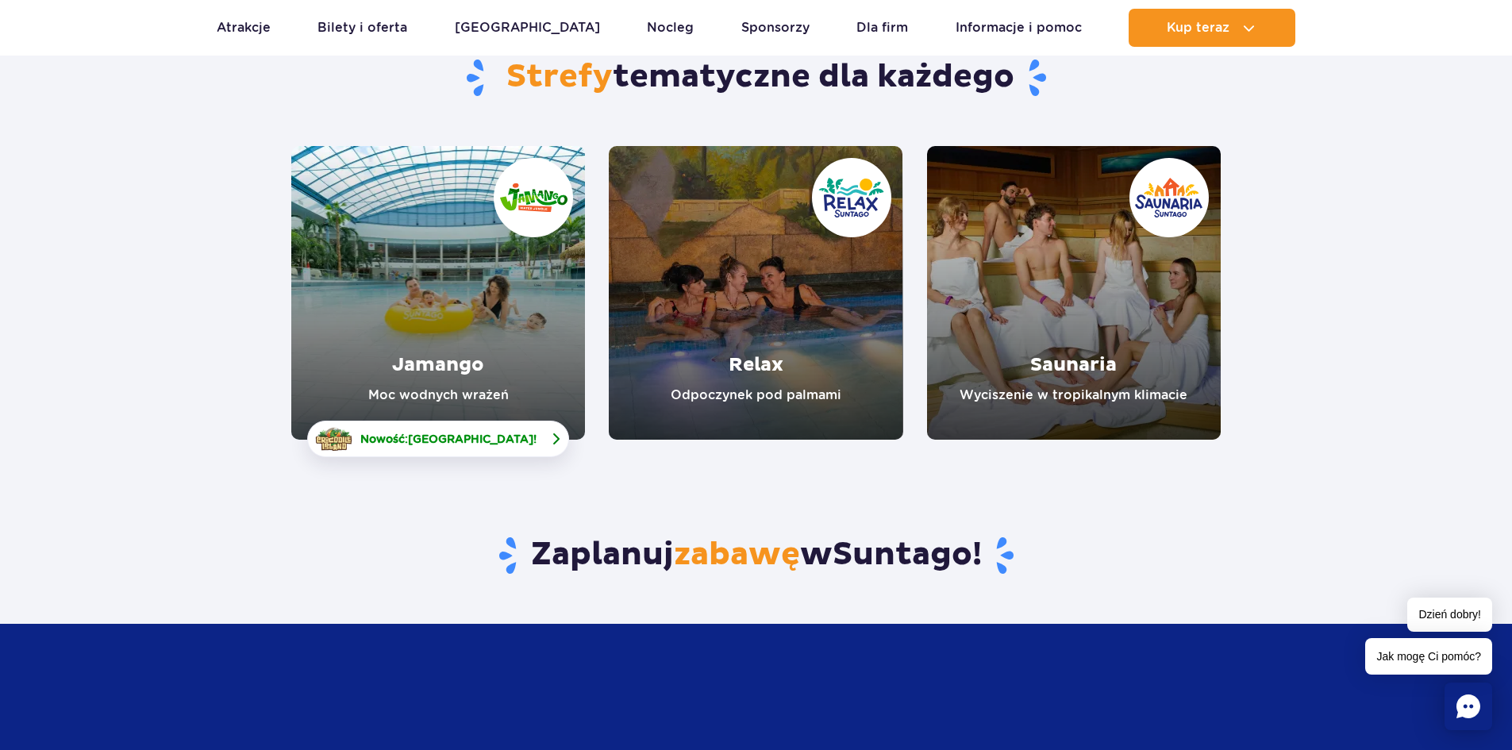
click at [499, 441] on span "[GEOGRAPHIC_DATA]" at bounding box center [470, 439] width 125 height 13
